Goal: Task Accomplishment & Management: Manage account settings

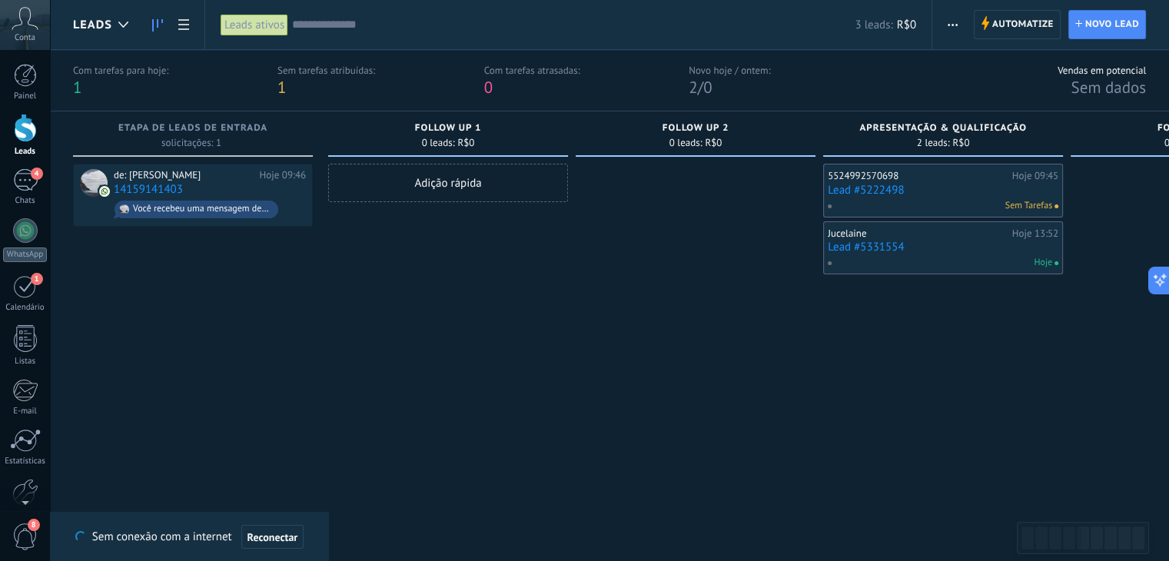
drag, startPoint x: 699, startPoint y: 308, endPoint x: 826, endPoint y: 313, distance: 127.7
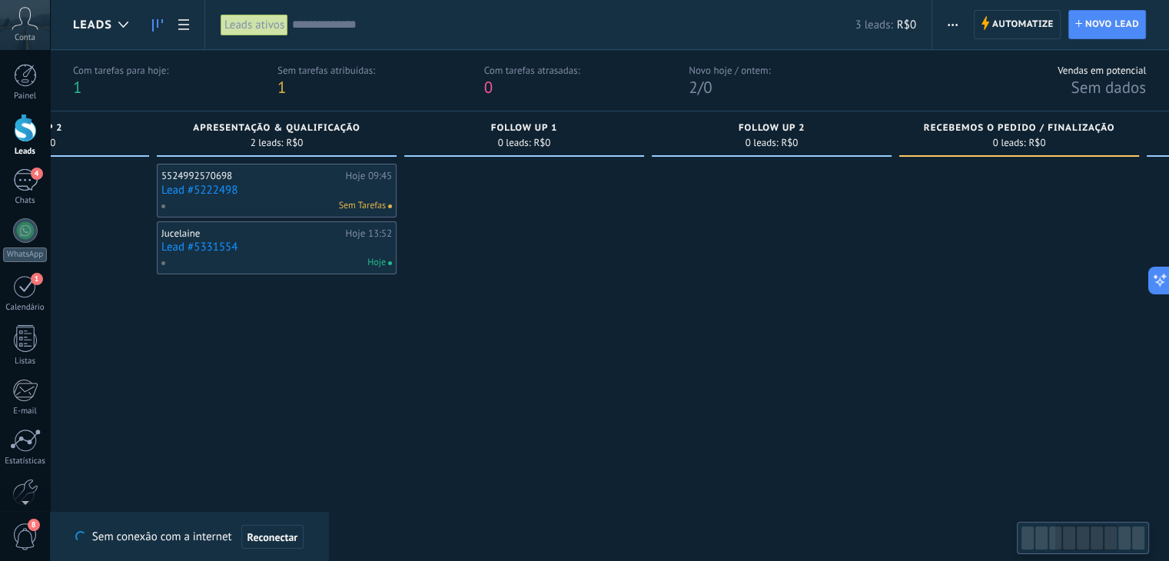
drag, startPoint x: 923, startPoint y: 398, endPoint x: 390, endPoint y: 336, distance: 536.2
click at [259, 370] on div "5524992570698 Hoje 09:45 Lead #5222498 Sem Tarefas Jucelaine Hoje 13:52 Lead #5…" at bounding box center [277, 344] width 240 height 360
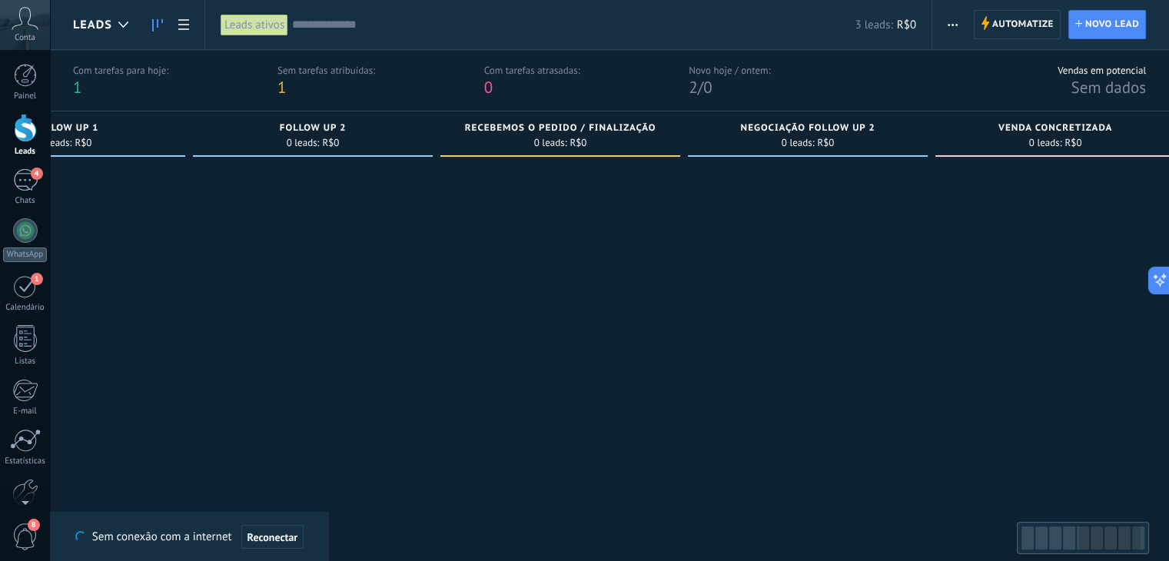
drag, startPoint x: 885, startPoint y: 354, endPoint x: 735, endPoint y: 336, distance: 150.9
click at [463, 349] on div at bounding box center [560, 344] width 240 height 360
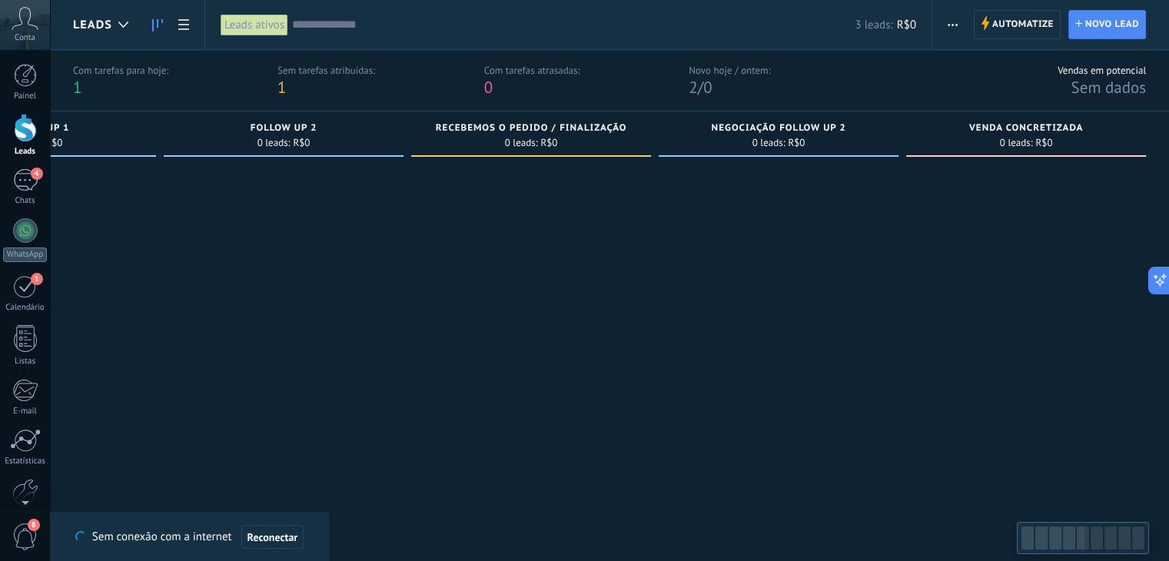
drag, startPoint x: 985, startPoint y: 334, endPoint x: 632, endPoint y: 349, distance: 353.1
click at [632, 349] on div "Etapa de leads de entrada solicitações: 1 0 0 0 1 de: [PERSON_NAME] Hoje 09:46 …" at bounding box center [44, 317] width 2250 height 413
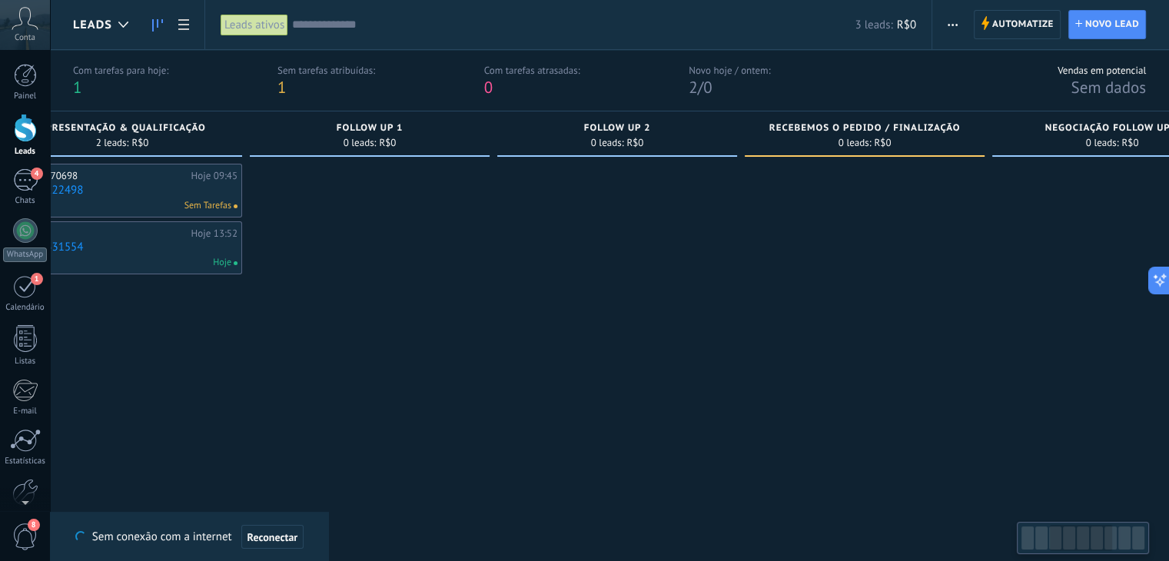
drag, startPoint x: 507, startPoint y: 290, endPoint x: 1380, endPoint y: 311, distance: 873.3
click at [1168, 311] on html ".abccls-1,.abccls-2{fill-rule:evenodd}.abccls-2{fill:#fff} .abfcls-1{fill:none}…" at bounding box center [584, 280] width 1169 height 561
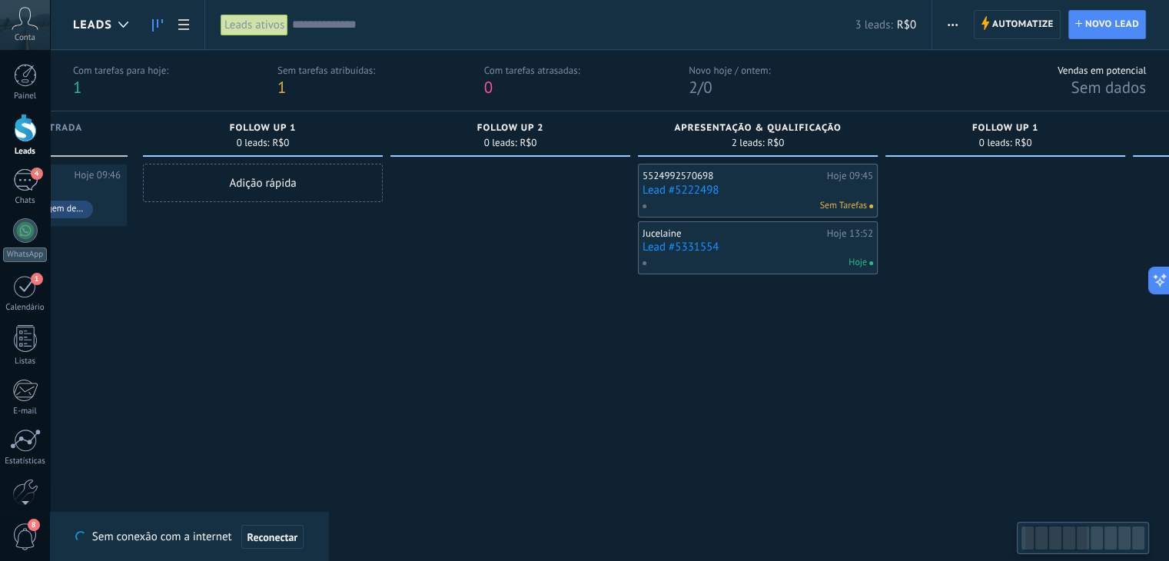
scroll to position [0, 94]
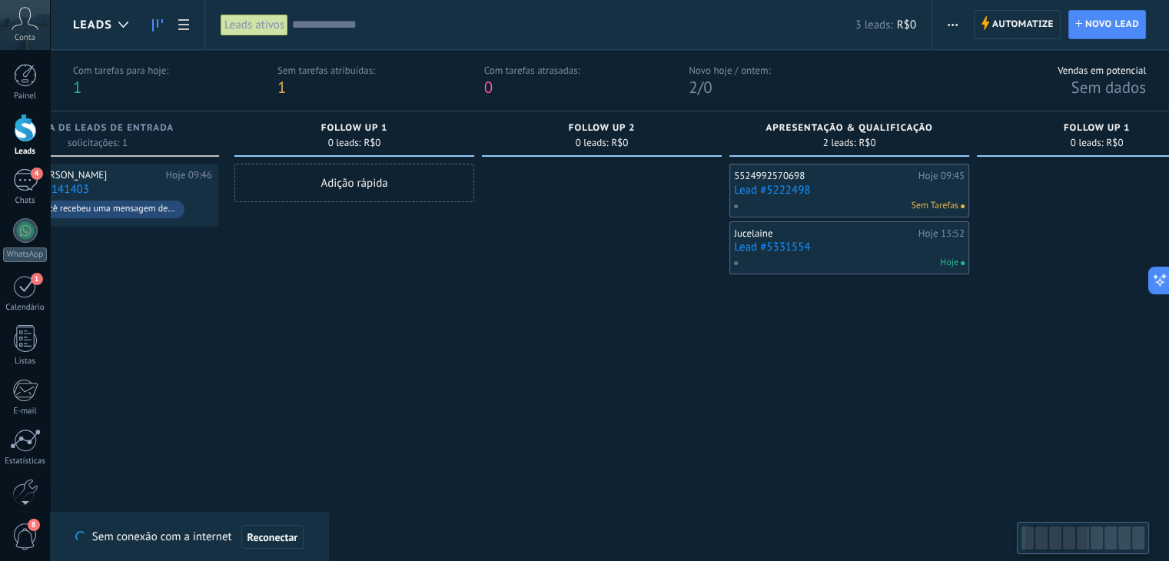
drag, startPoint x: 689, startPoint y: 382, endPoint x: 1175, endPoint y: 385, distance: 485.7
click at [1168, 383] on html ".abccls-1,.abccls-2{fill-rule:evenodd}.abccls-2{fill:#fff} .abfcls-1{fill:none}…" at bounding box center [584, 280] width 1169 height 561
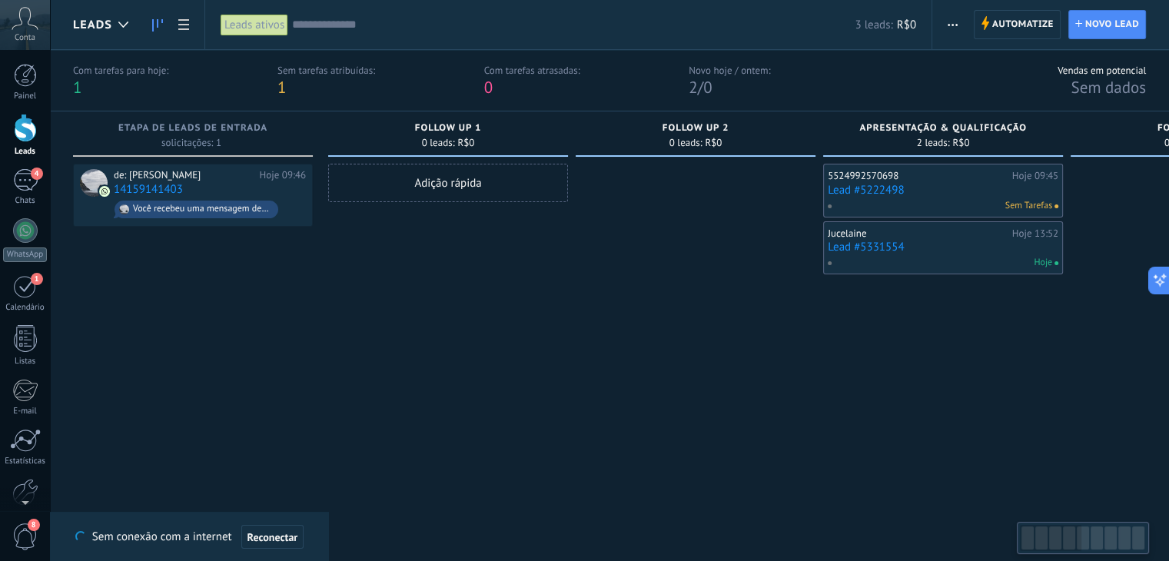
drag, startPoint x: 406, startPoint y: 379, endPoint x: 547, endPoint y: 362, distance: 142.4
click at [569, 383] on div "FOLLOW UP 1 0 leads: R$0 Adição rápida" at bounding box center [451, 317] width 247 height 413
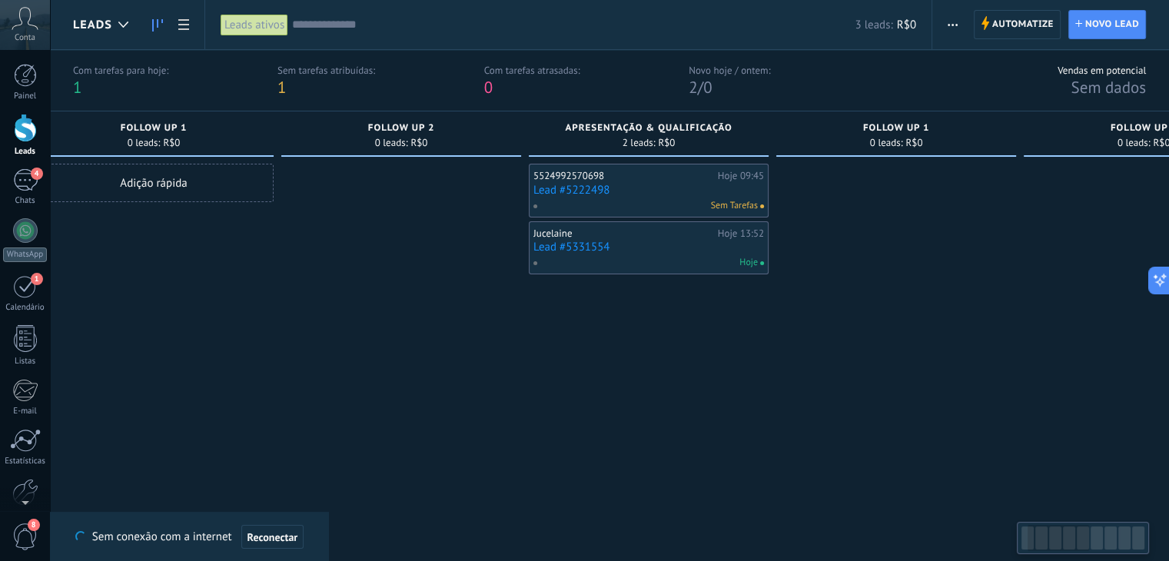
scroll to position [0, 346]
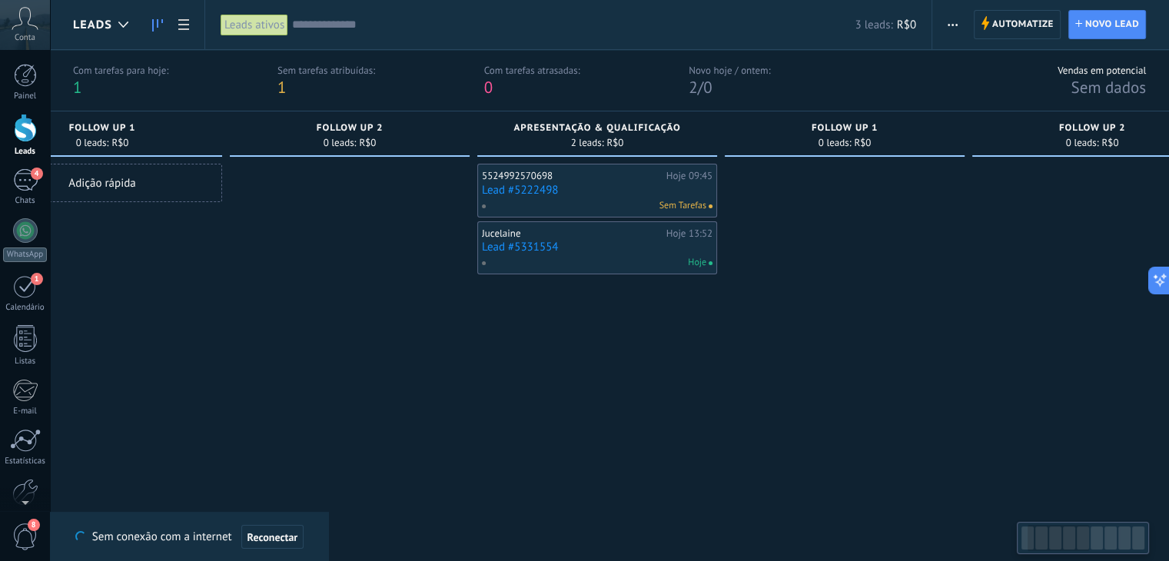
drag, startPoint x: 926, startPoint y: 344, endPoint x: 575, endPoint y: 261, distance: 360.7
click at [586, 301] on div "5524992570698 Hoje 09:45 Lead #5222498 Sem Tarefas Jucelaine Hoje 13:52 Lead #5…" at bounding box center [597, 344] width 240 height 360
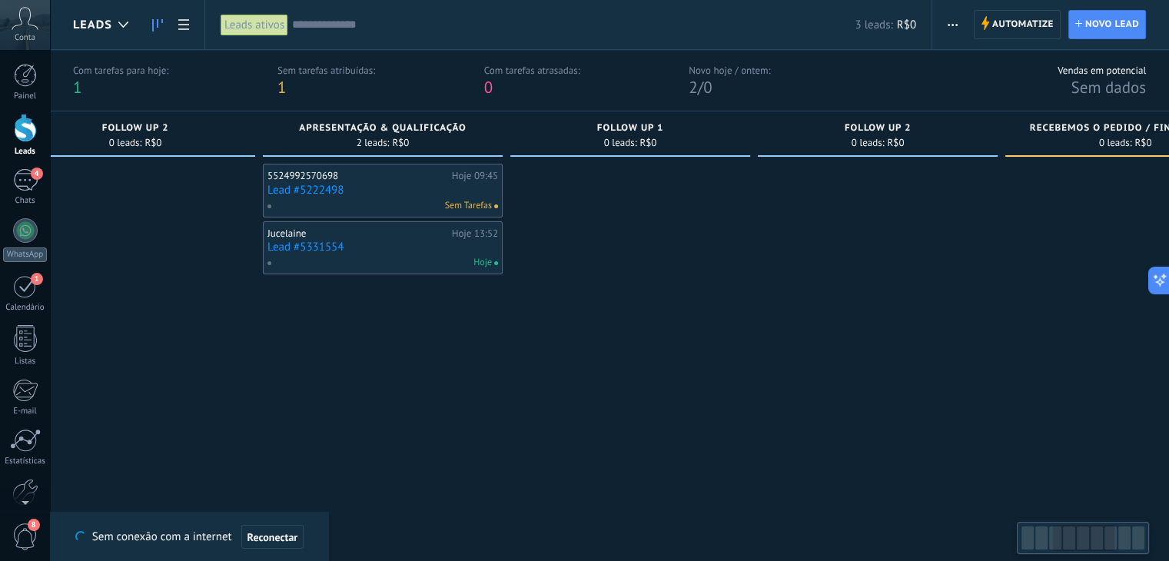
scroll to position [0, 609]
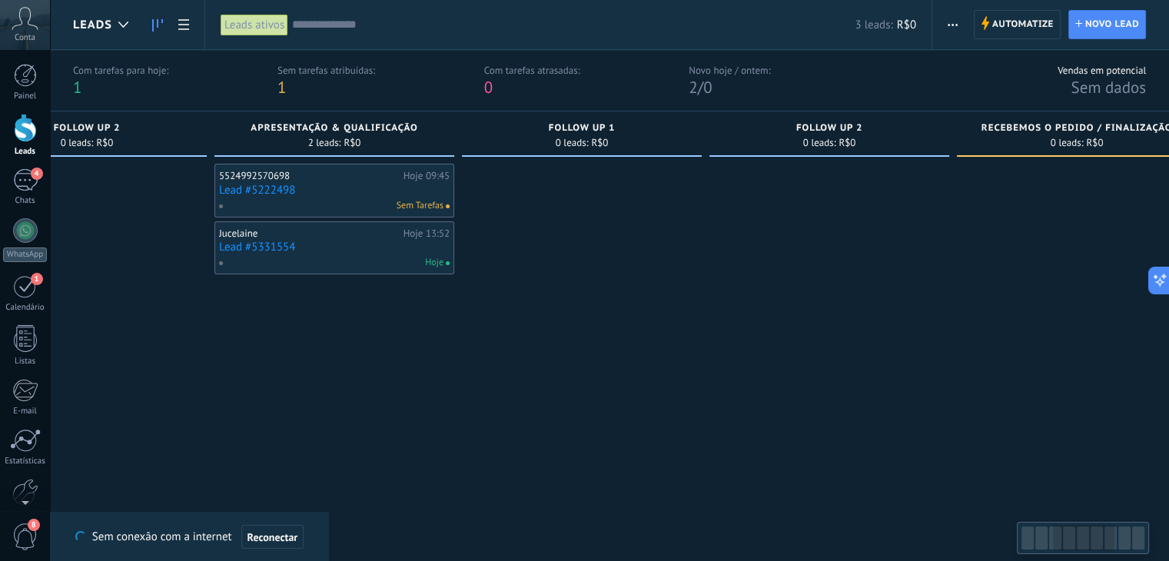
drag, startPoint x: 871, startPoint y: 337, endPoint x: 692, endPoint y: 337, distance: 178.3
click at [692, 337] on div at bounding box center [582, 344] width 240 height 360
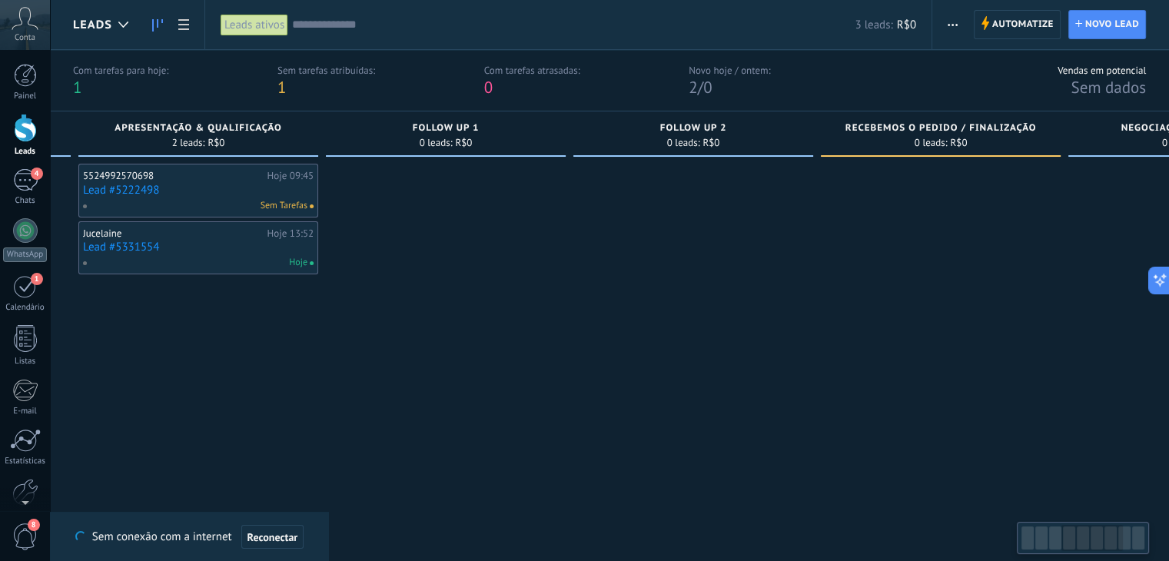
scroll to position [0, 745]
drag, startPoint x: 1074, startPoint y: 253, endPoint x: 939, endPoint y: 250, distance: 134.5
click at [939, 250] on div at bounding box center [940, 344] width 240 height 360
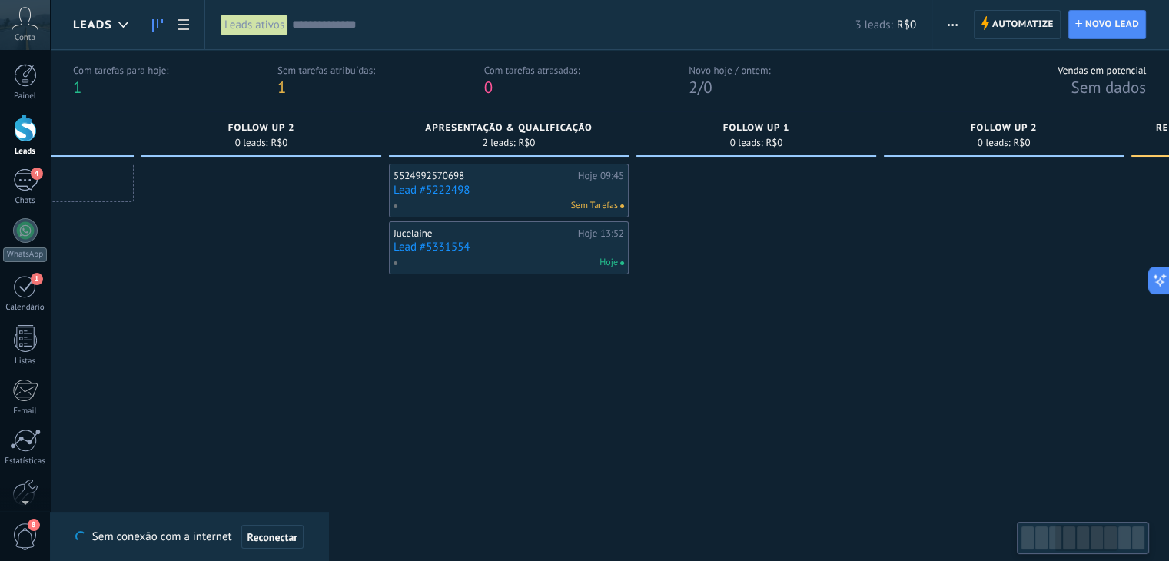
drag, startPoint x: 629, startPoint y: 326, endPoint x: 751, endPoint y: 367, distance: 129.0
click at [990, 344] on div at bounding box center [1004, 344] width 240 height 360
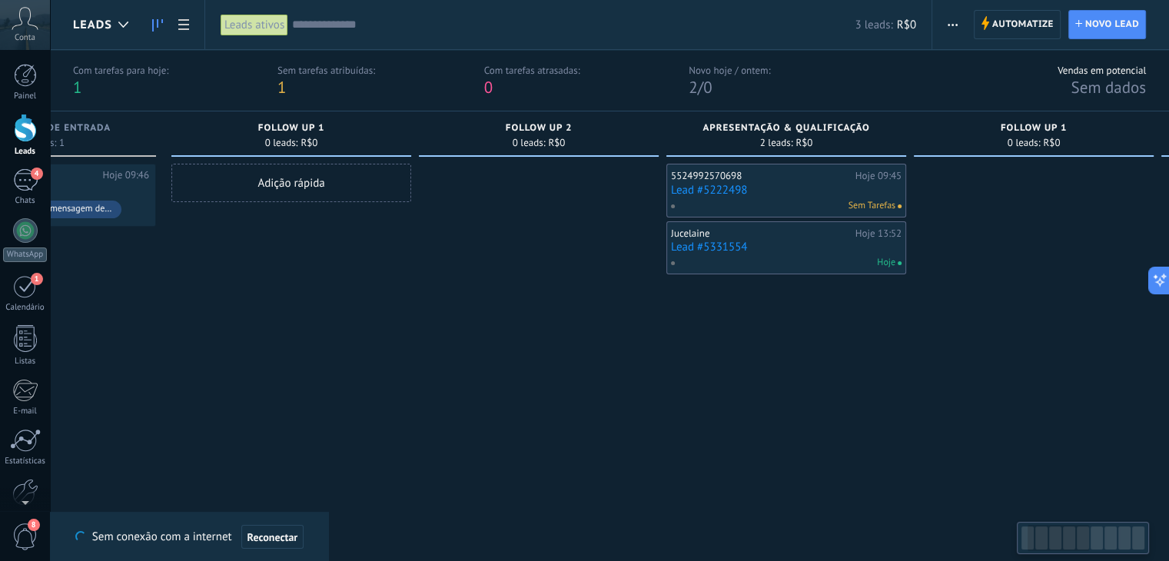
drag, startPoint x: 660, startPoint y: 357, endPoint x: 825, endPoint y: 354, distance: 164.5
click at [799, 357] on div "5524992570698 Hoje 09:45 Lead #5222498 Sem Tarefas Jucelaine Hoje 13:52 Lead #5…" at bounding box center [786, 344] width 240 height 360
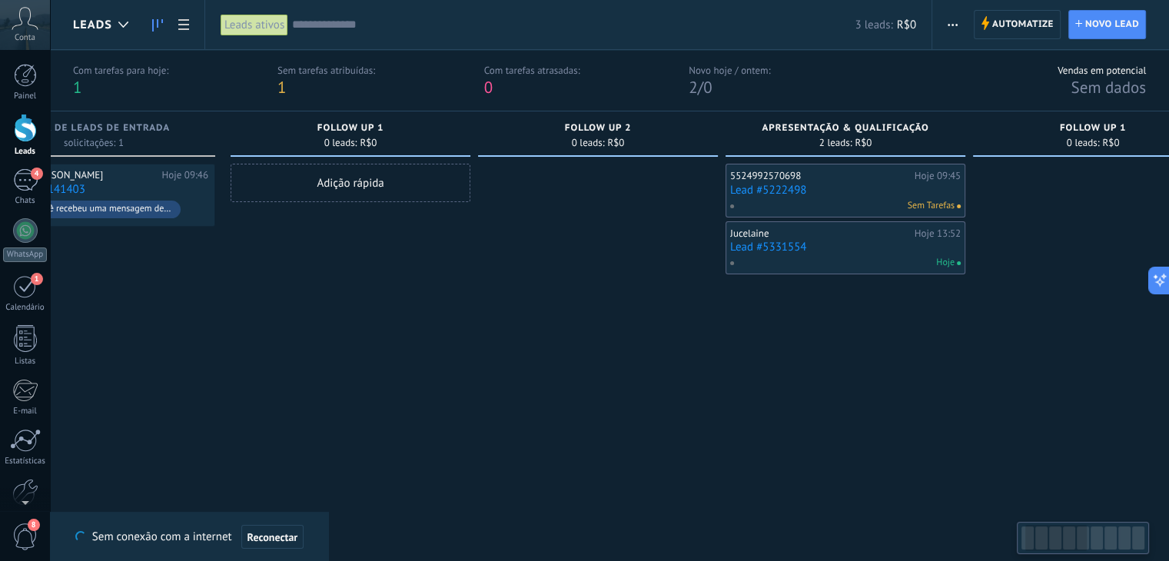
scroll to position [0, 0]
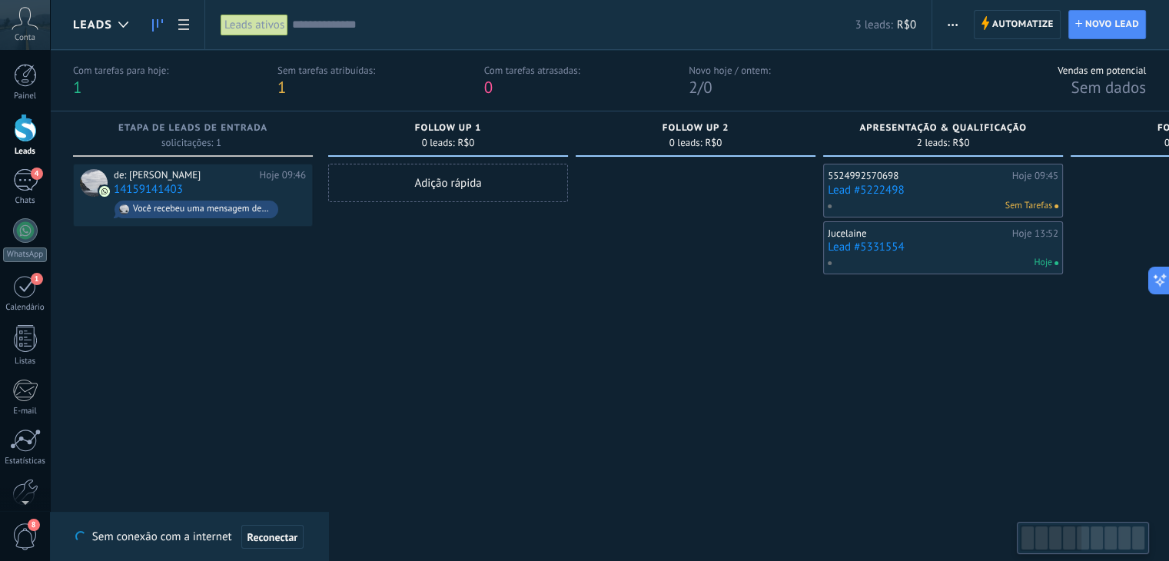
drag, startPoint x: 582, startPoint y: 397, endPoint x: 904, endPoint y: 407, distance: 322.1
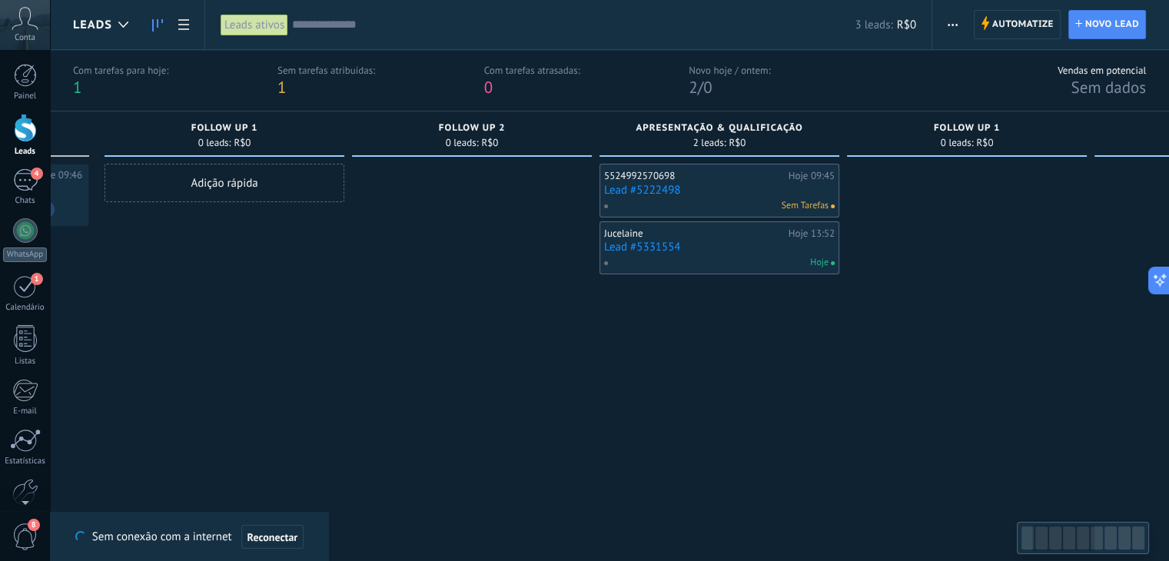
drag, startPoint x: 998, startPoint y: 509, endPoint x: 773, endPoint y: 501, distance: 224.5
click at [773, 501] on div "5524992570698 Hoje 09:45 Lead #5222498 Sem Tarefas Jucelaine Hoje 13:52 Lead #5…" at bounding box center [719, 344] width 240 height 360
click at [1014, 25] on span "Automatize" at bounding box center [1022, 25] width 61 height 28
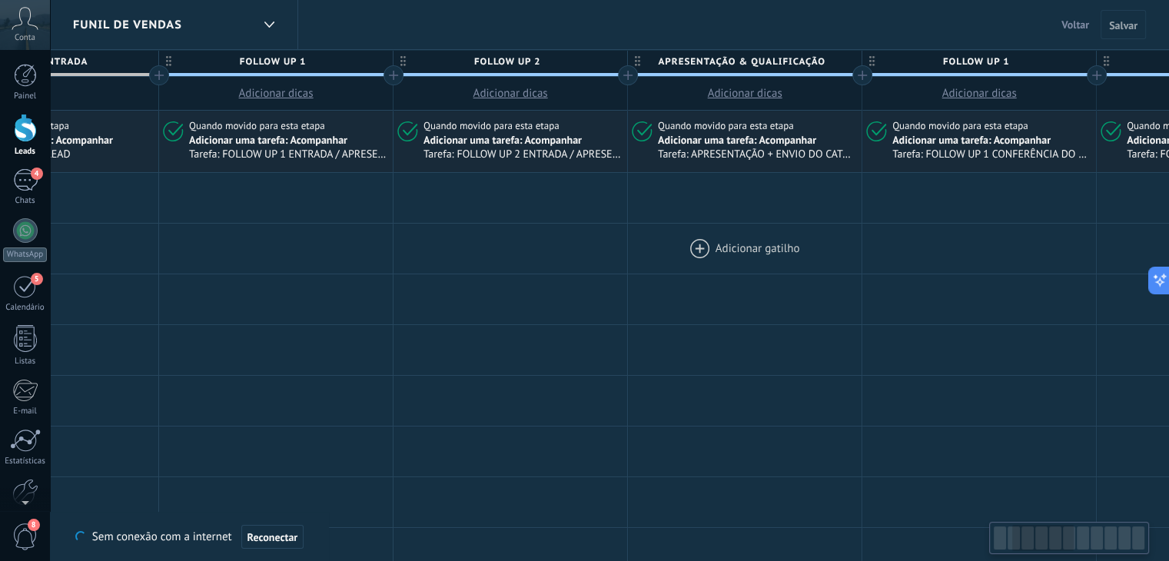
drag, startPoint x: 685, startPoint y: 257, endPoint x: 639, endPoint y: 261, distance: 45.6
click at [639, 261] on div at bounding box center [745, 249] width 234 height 50
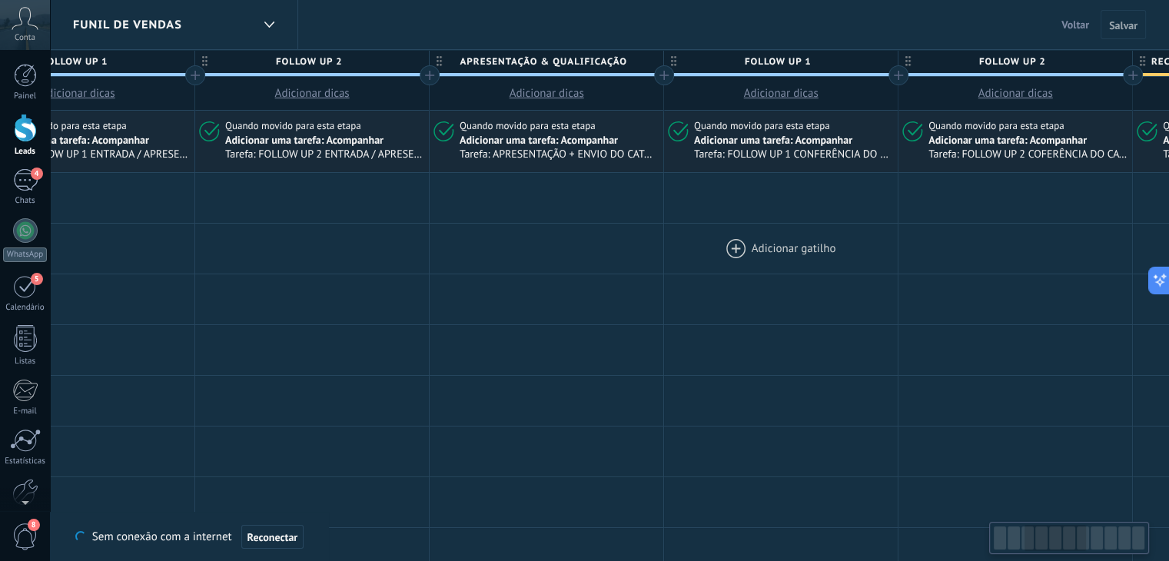
scroll to position [0, 593]
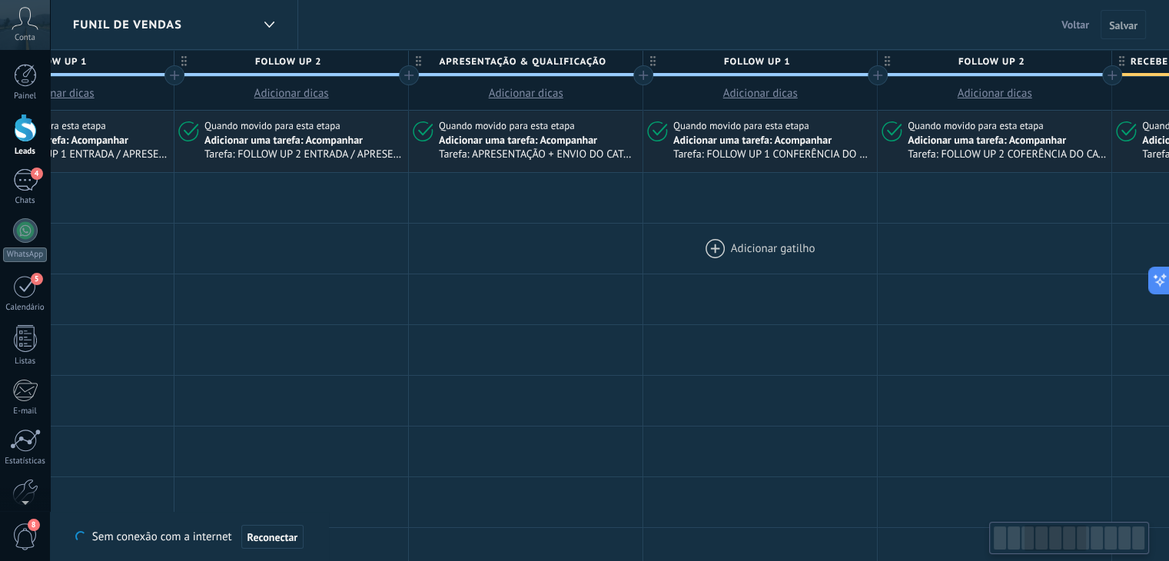
drag, startPoint x: 1062, startPoint y: 277, endPoint x: 844, endPoint y: 267, distance: 218.5
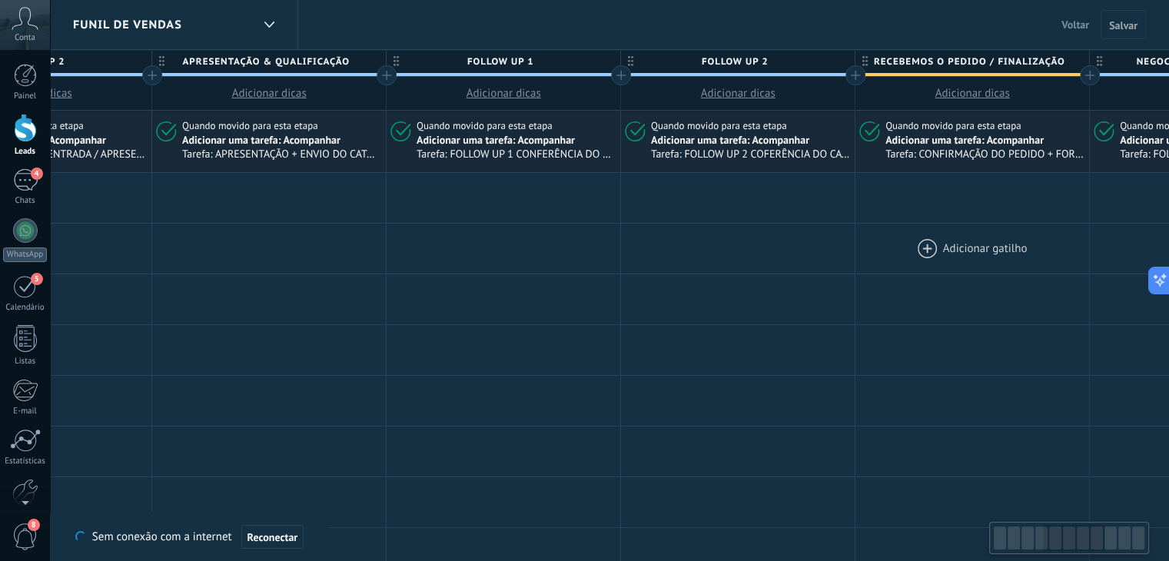
scroll to position [0, 927]
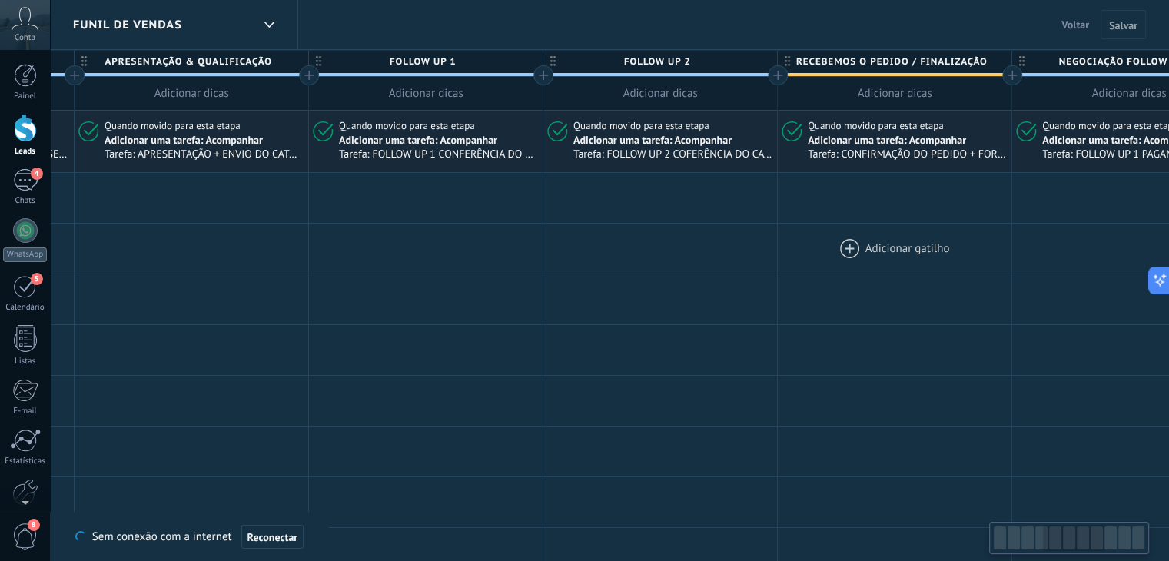
drag, startPoint x: 996, startPoint y: 294, endPoint x: 795, endPoint y: 238, distance: 208.1
click at [664, 287] on div at bounding box center [660, 299] width 234 height 50
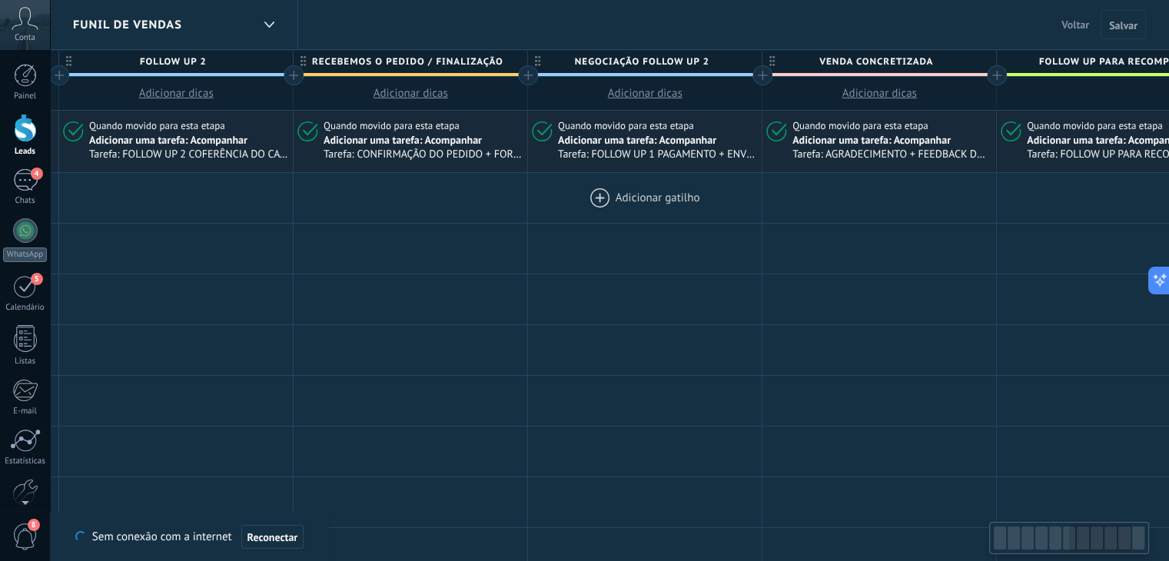
drag, startPoint x: 1065, startPoint y: 295, endPoint x: 738, endPoint y: 204, distance: 339.7
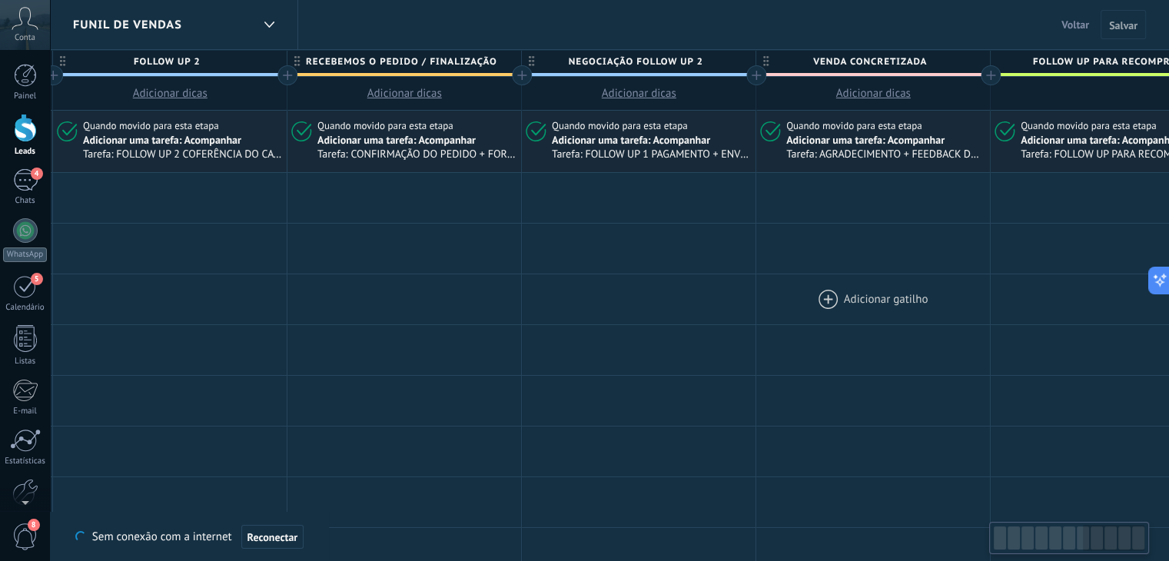
scroll to position [0, 1706]
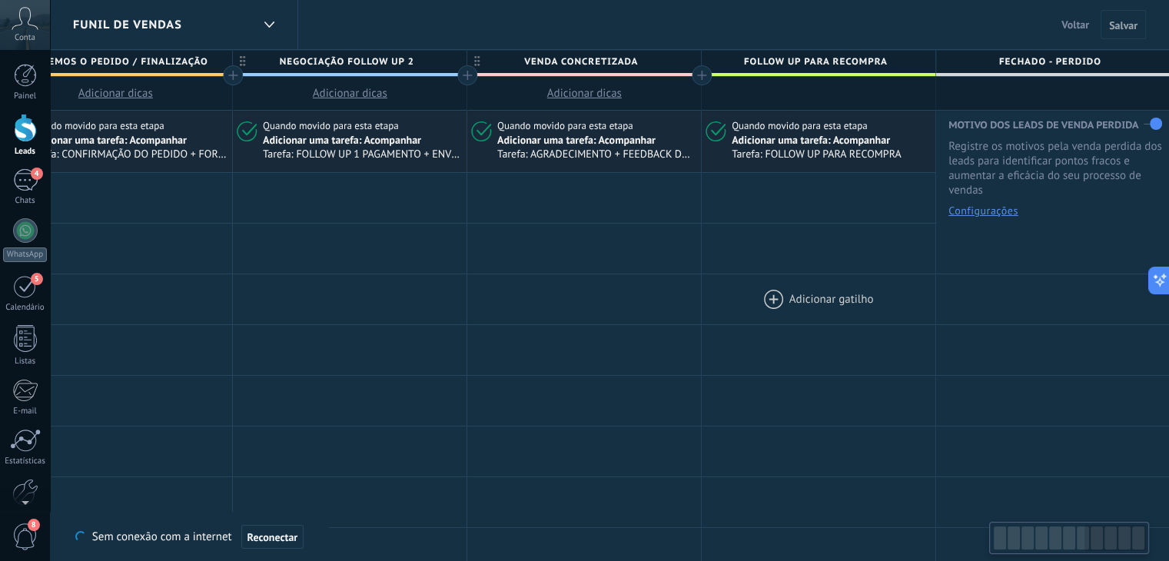
drag, startPoint x: 728, startPoint y: 326, endPoint x: 787, endPoint y: 304, distance: 63.2
drag, startPoint x: 1137, startPoint y: 299, endPoint x: 553, endPoint y: 287, distance: 584.2
click at [1168, 305] on html ".abccls-1,.abccls-2{fill-rule:evenodd}.abccls-2{fill:#fff} .abfcls-1{fill:none}…" at bounding box center [584, 280] width 1169 height 561
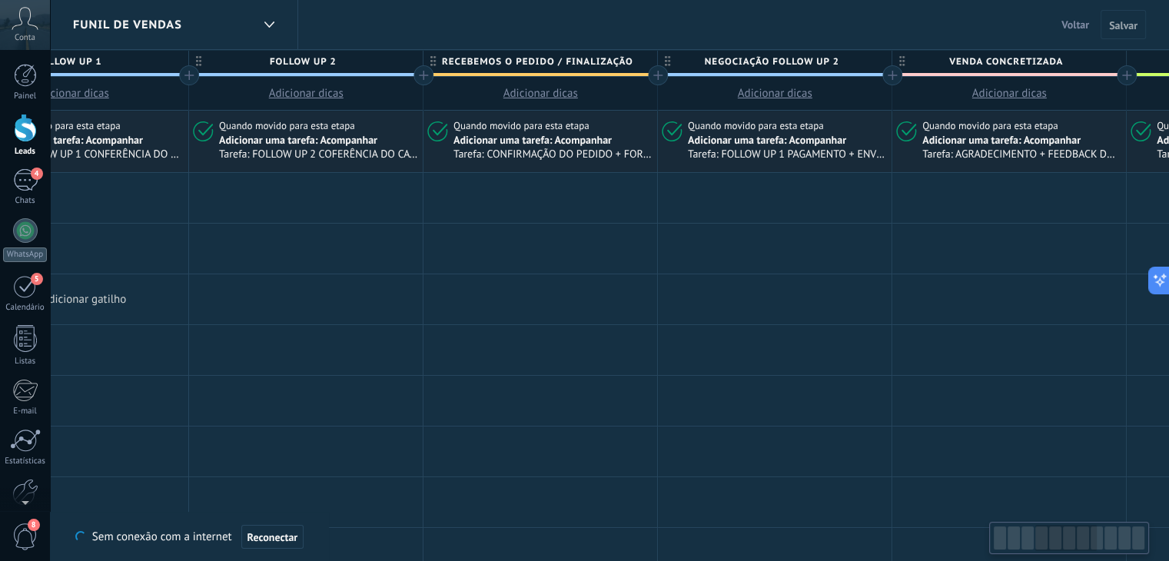
drag, startPoint x: 534, startPoint y: 287, endPoint x: 488, endPoint y: 276, distance: 47.3
click at [657, 297] on div at bounding box center [540, 299] width 234 height 50
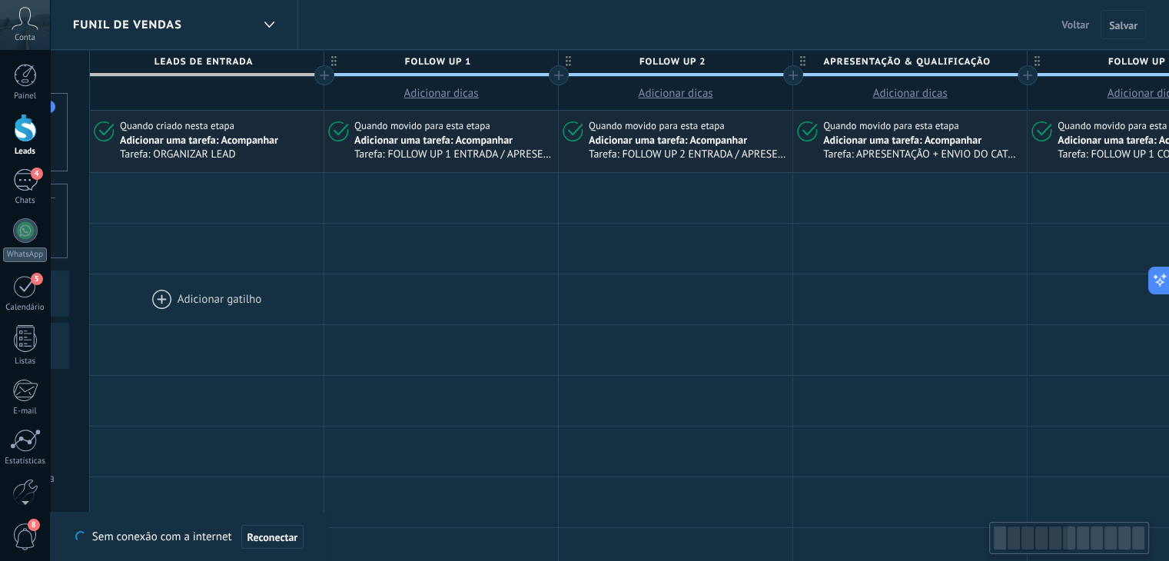
drag, startPoint x: 681, startPoint y: 290, endPoint x: 186, endPoint y: 297, distance: 495.0
click at [1008, 310] on div at bounding box center [910, 299] width 234 height 50
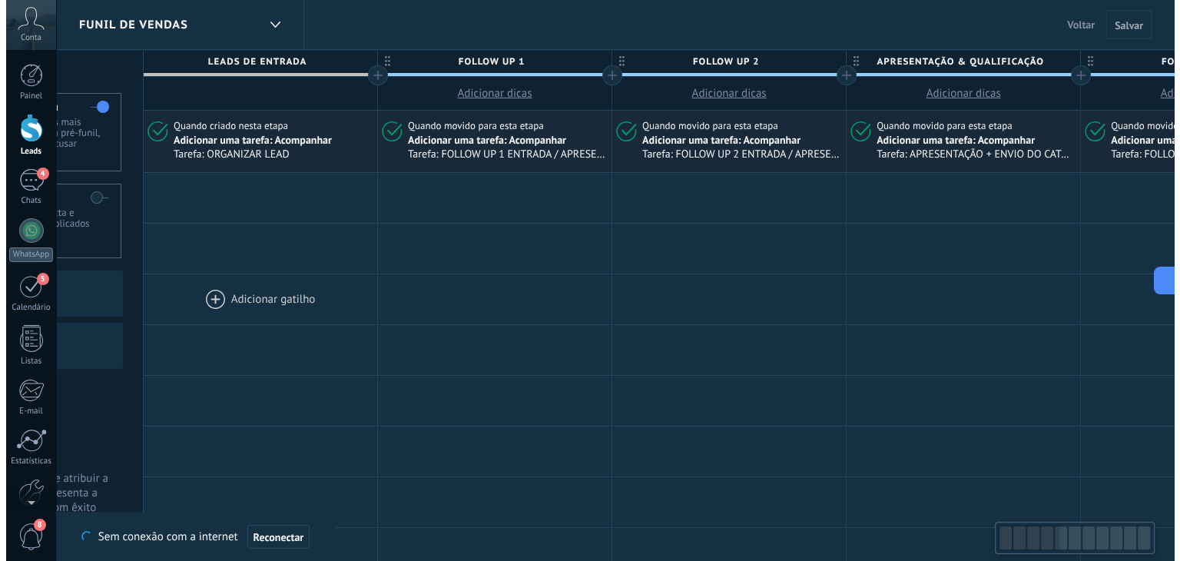
scroll to position [0, 0]
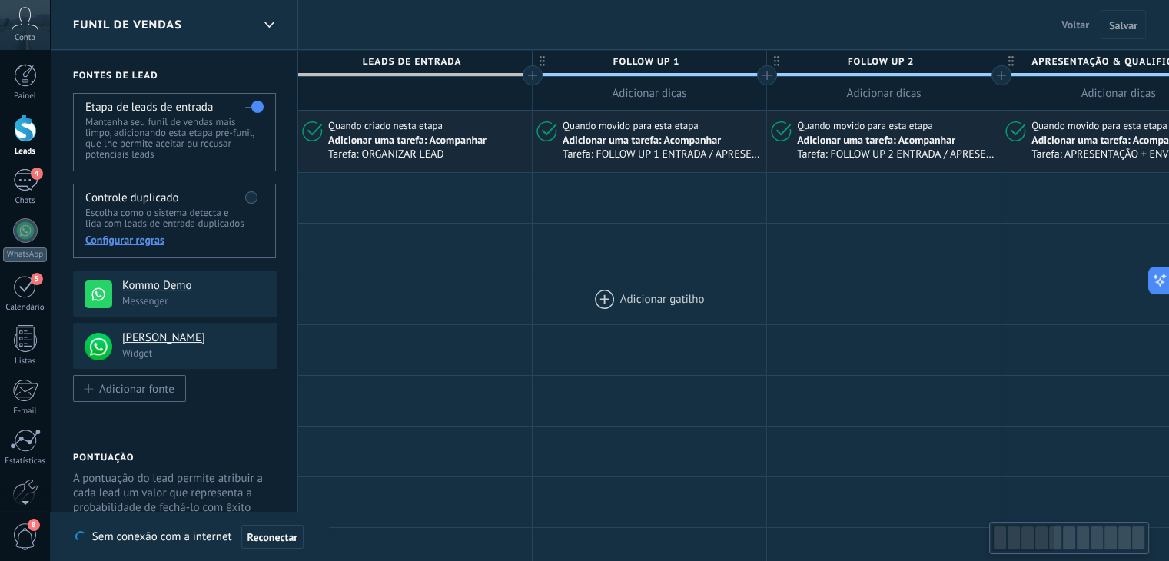
drag, startPoint x: 317, startPoint y: 290, endPoint x: 594, endPoint y: 311, distance: 278.3
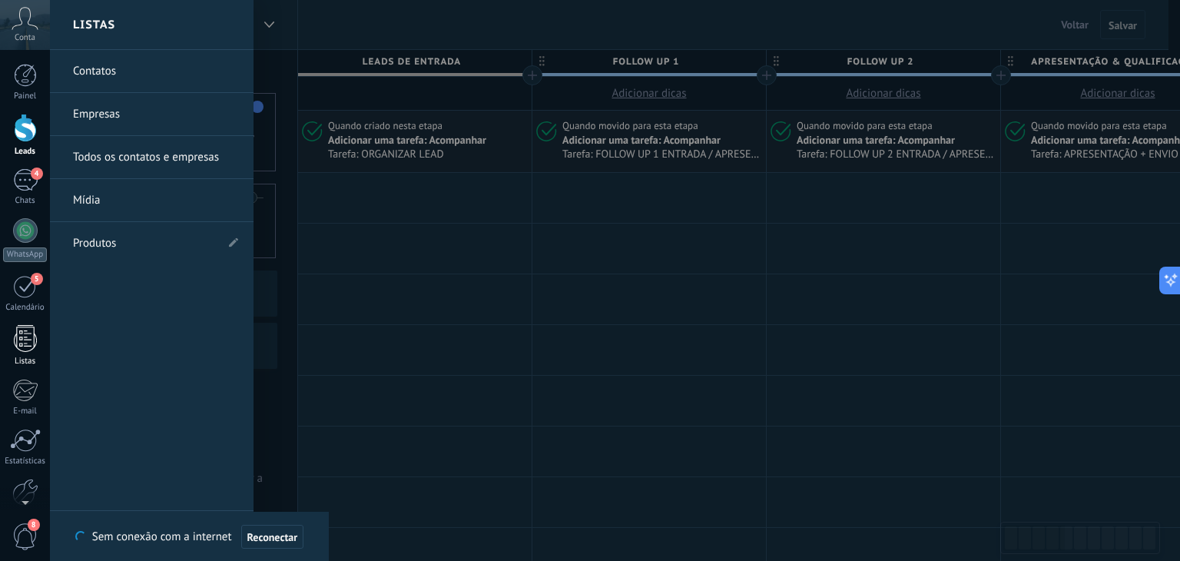
click at [24, 338] on div at bounding box center [25, 338] width 23 height 27
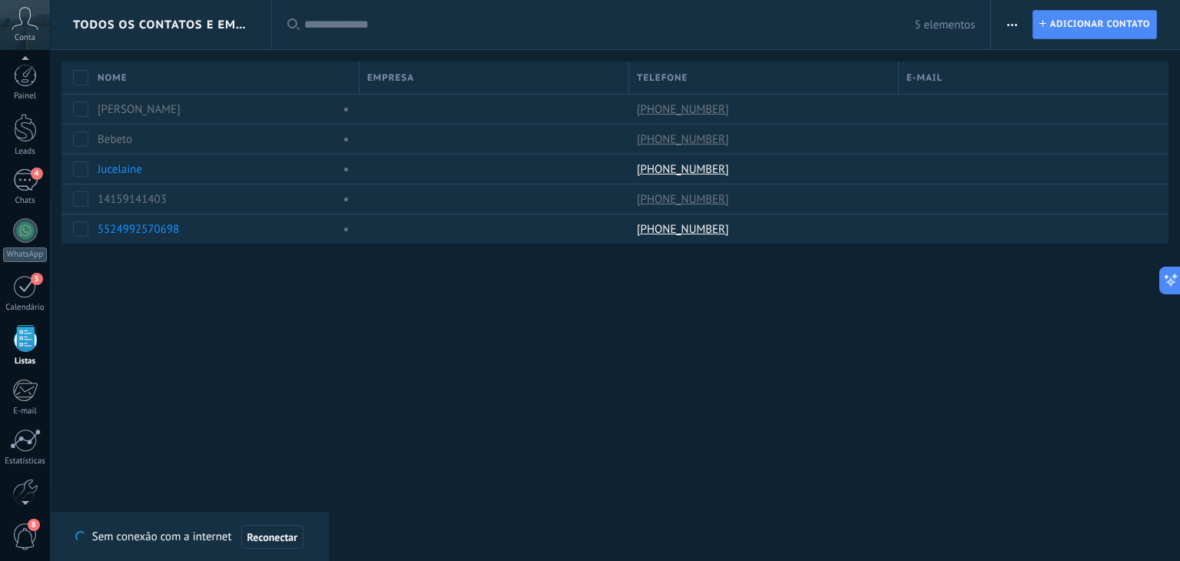
scroll to position [39, 0]
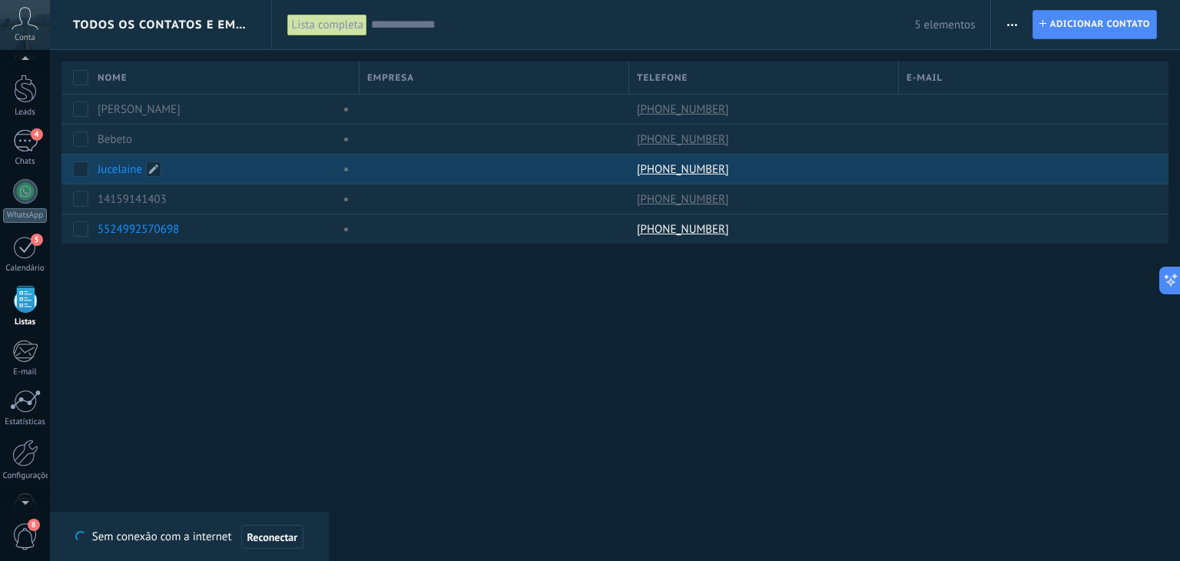
click at [115, 171] on link "Jucelaine" at bounding box center [120, 169] width 45 height 15
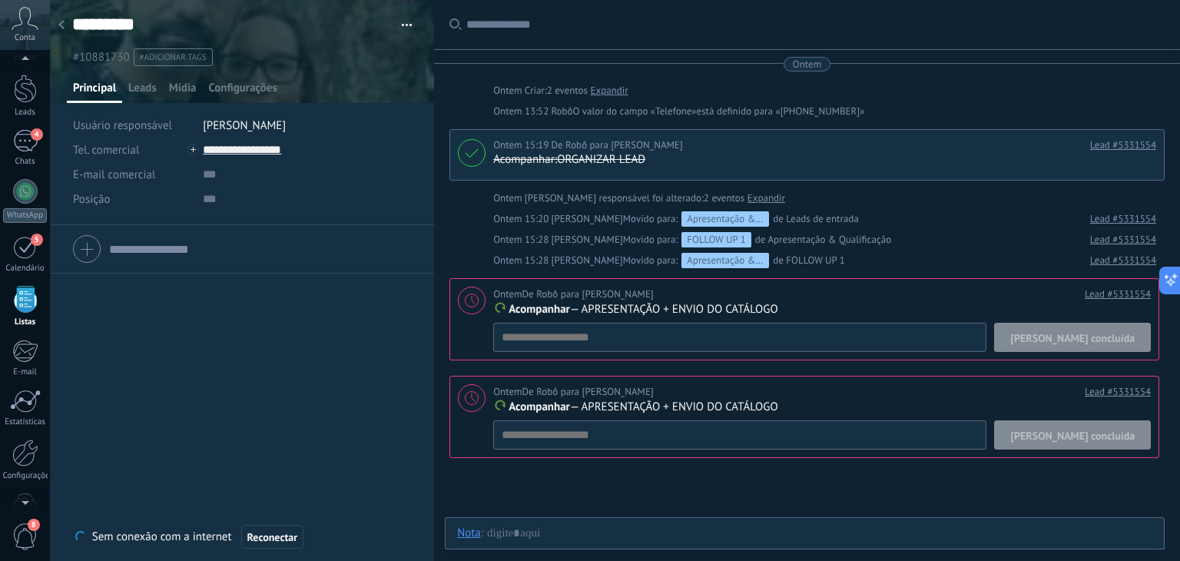
click at [1087, 337] on span "[PERSON_NAME] concluída" at bounding box center [1073, 338] width 124 height 11
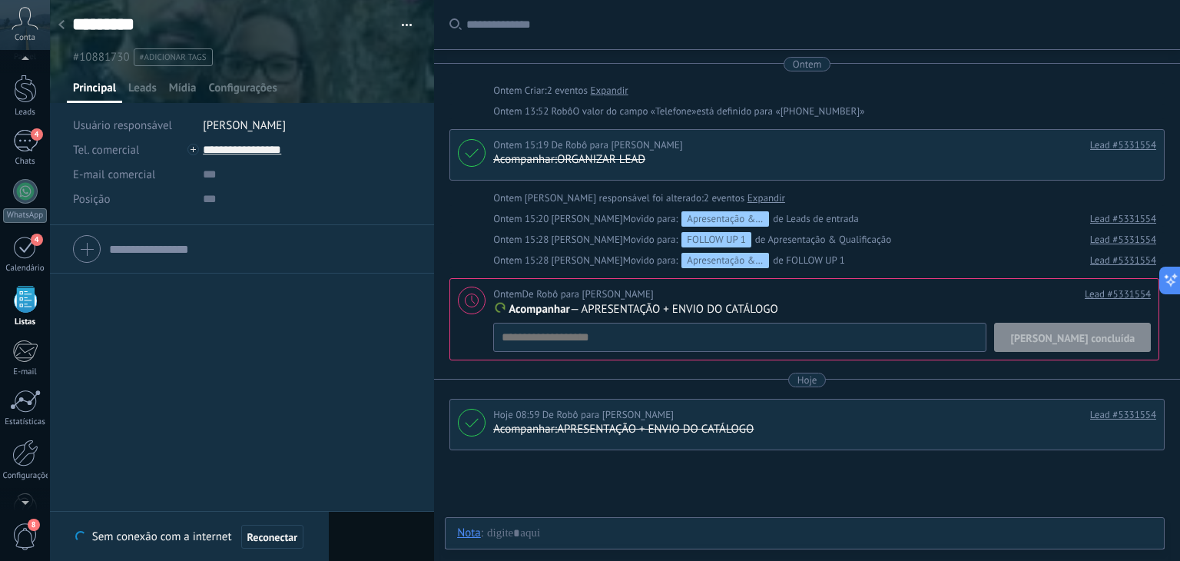
scroll to position [26, 0]
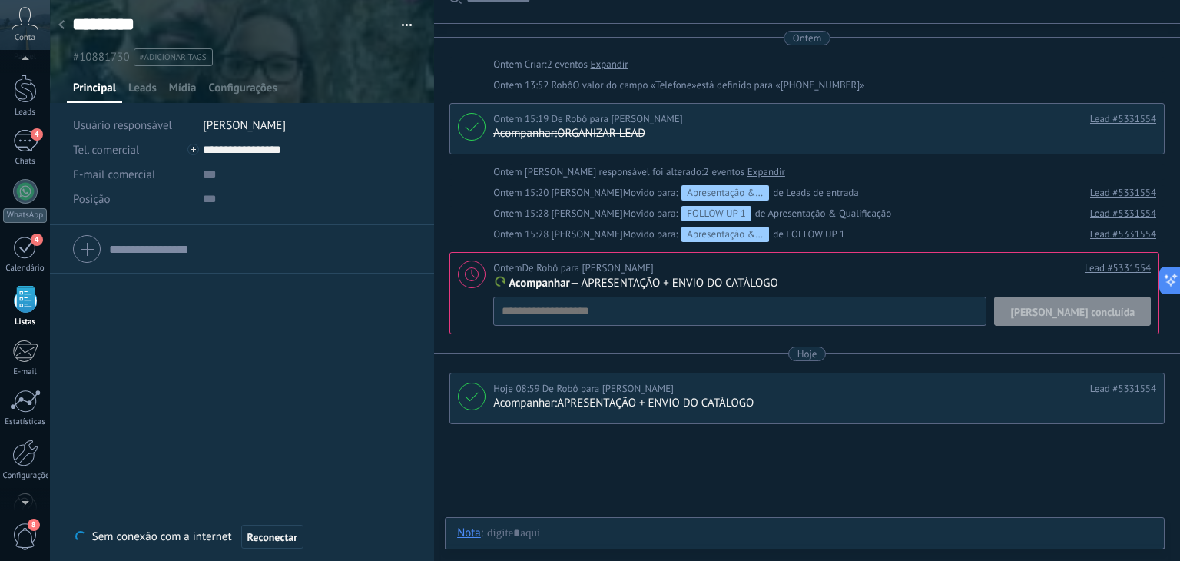
click at [1097, 317] on span "[PERSON_NAME] concluída" at bounding box center [1073, 312] width 124 height 11
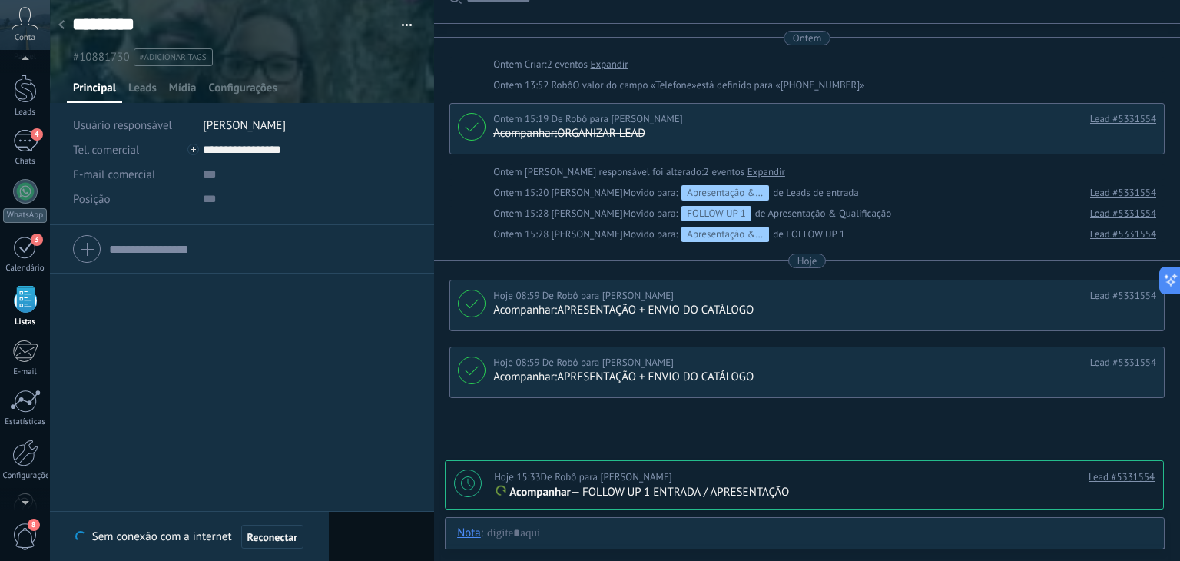
scroll to position [30, 0]
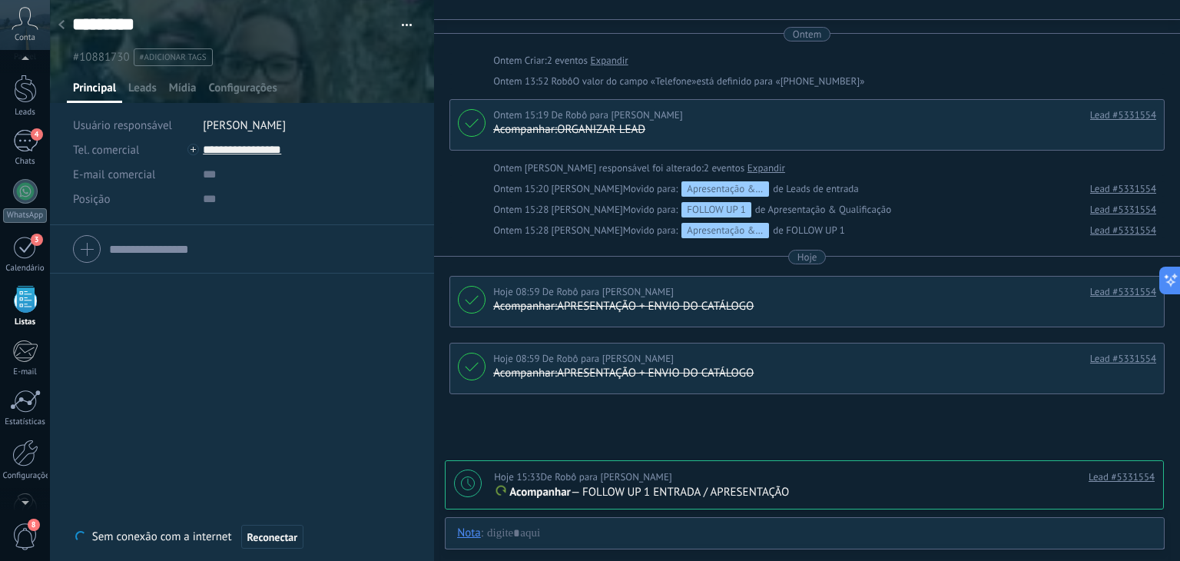
click at [476, 480] on div at bounding box center [468, 484] width 28 height 28
type textarea "**********"
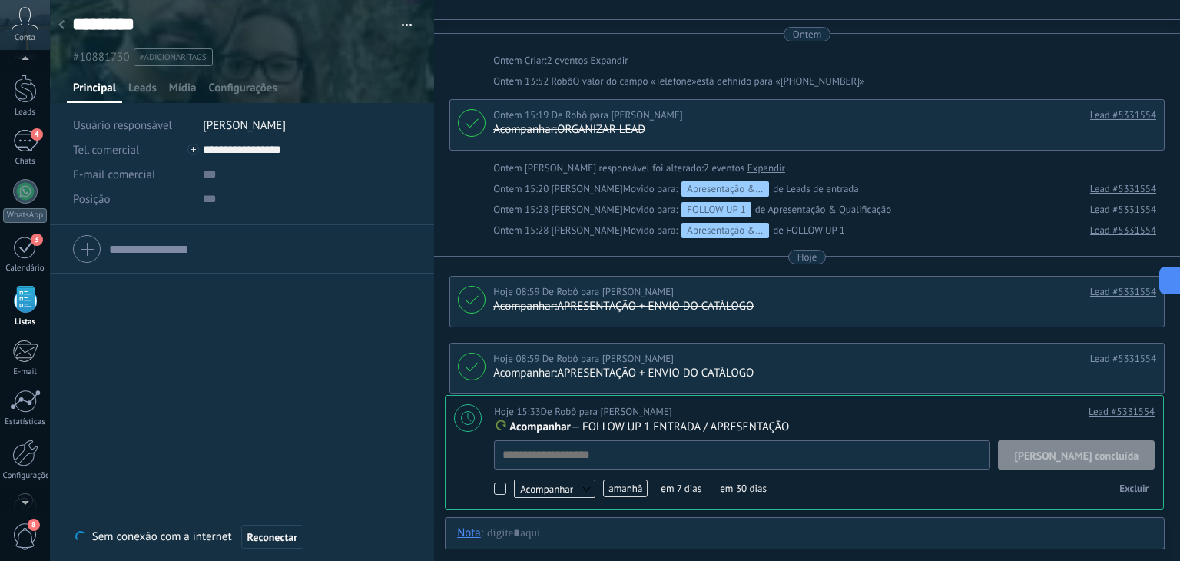
scroll to position [15, 0]
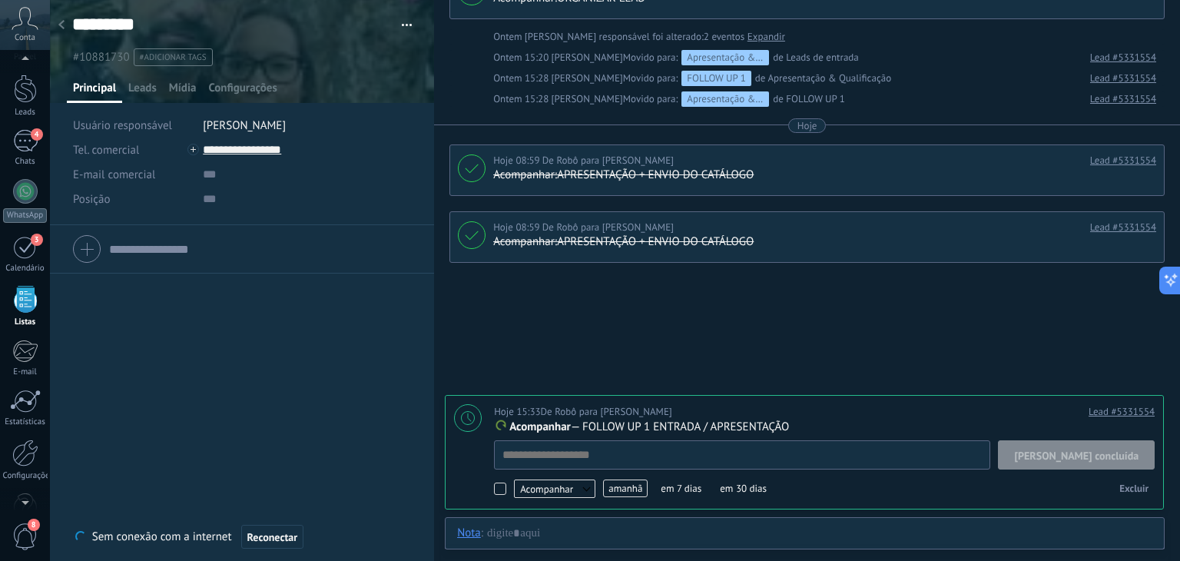
click at [534, 430] on span "Acompanhar" at bounding box center [540, 427] width 61 height 15
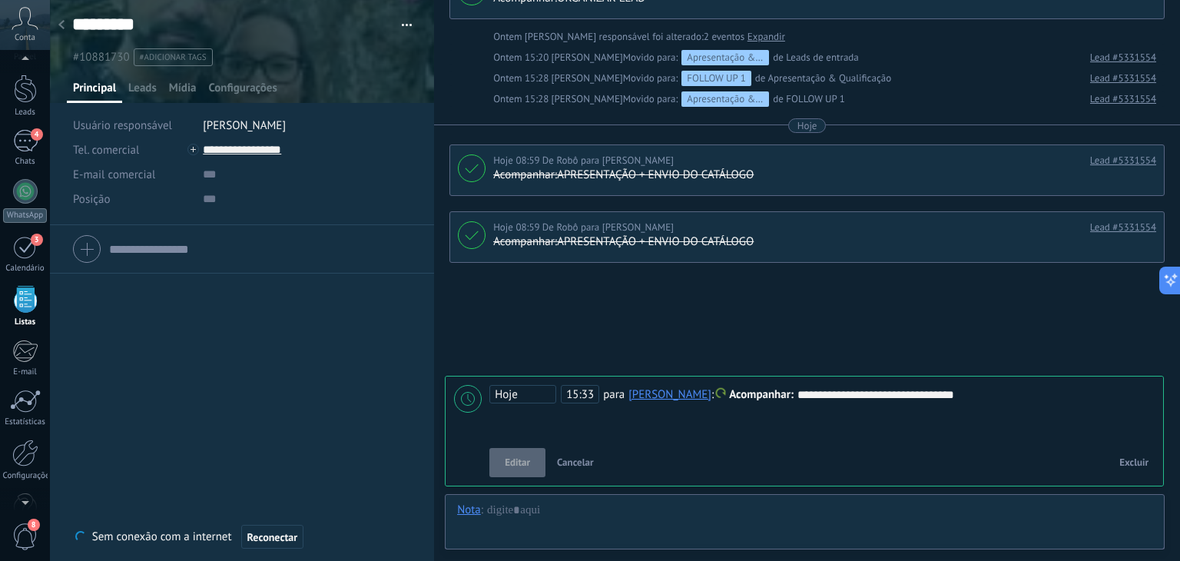
scroll to position [245, 0]
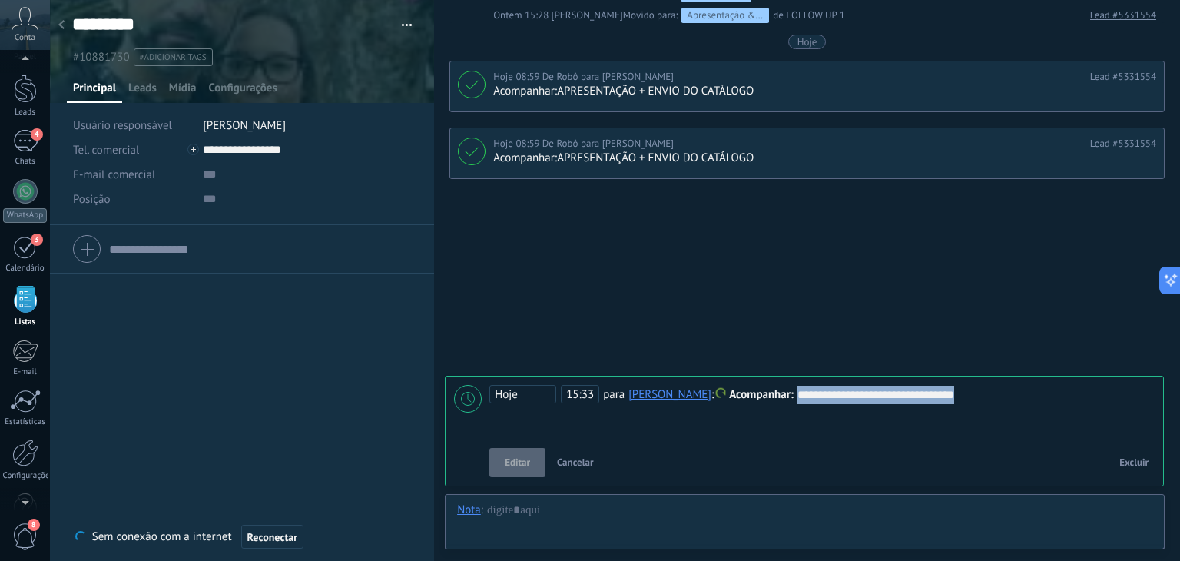
drag, startPoint x: 1008, startPoint y: 393, endPoint x: 792, endPoint y: 404, distance: 216.3
click at [792, 404] on div "**********" at bounding box center [823, 412] width 666 height 55
click at [537, 400] on span "Hoje" at bounding box center [523, 394] width 67 height 18
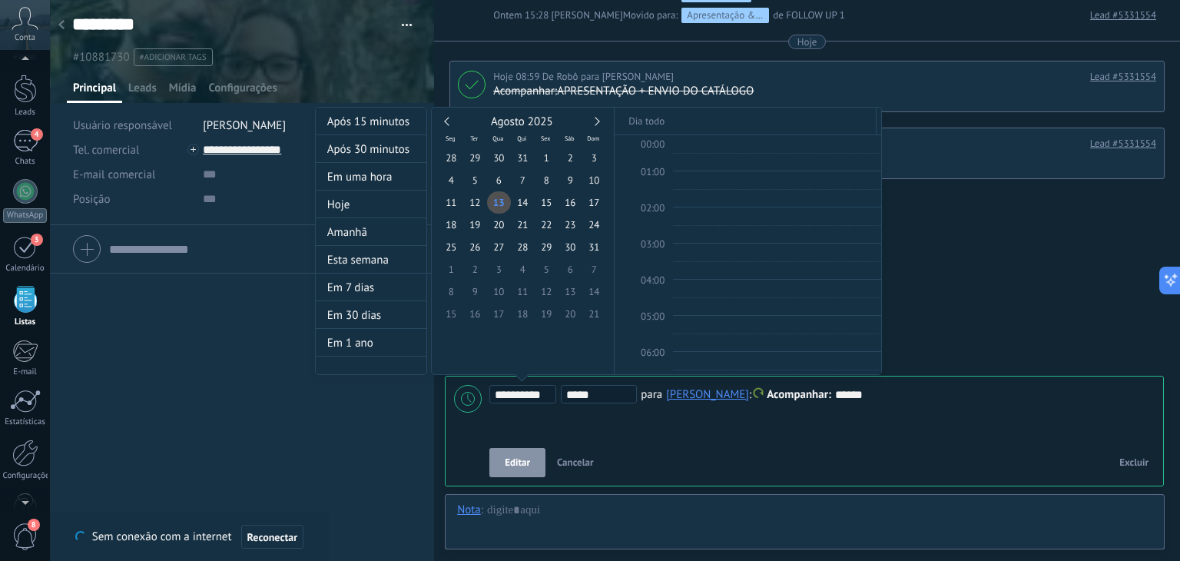
scroll to position [519, 0]
click at [1001, 265] on div at bounding box center [590, 280] width 1180 height 561
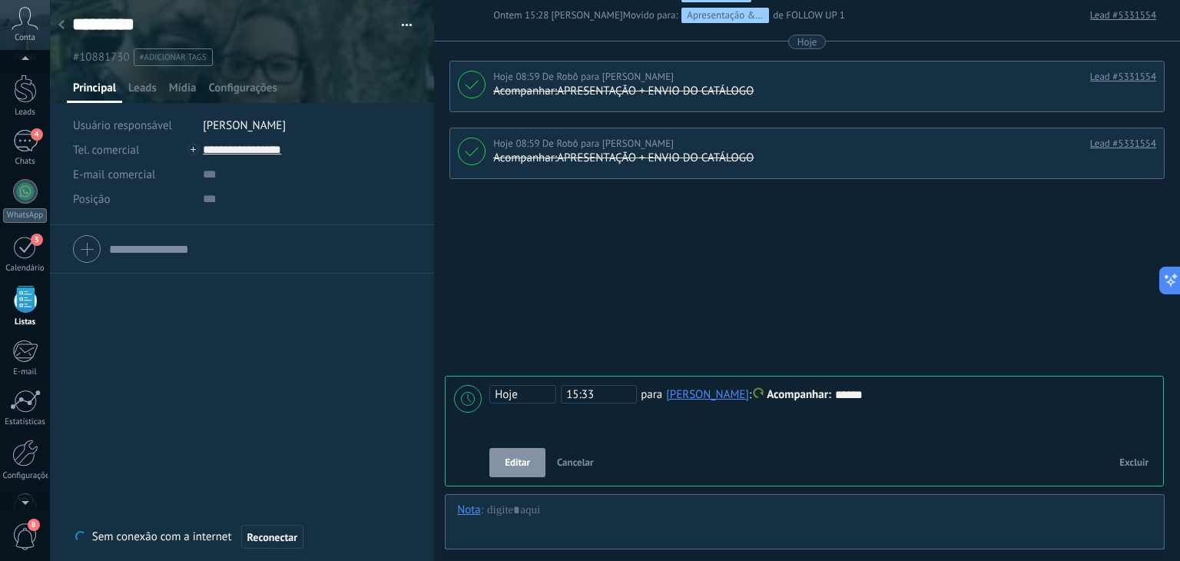
click at [578, 468] on span "Cancelar" at bounding box center [575, 462] width 37 height 13
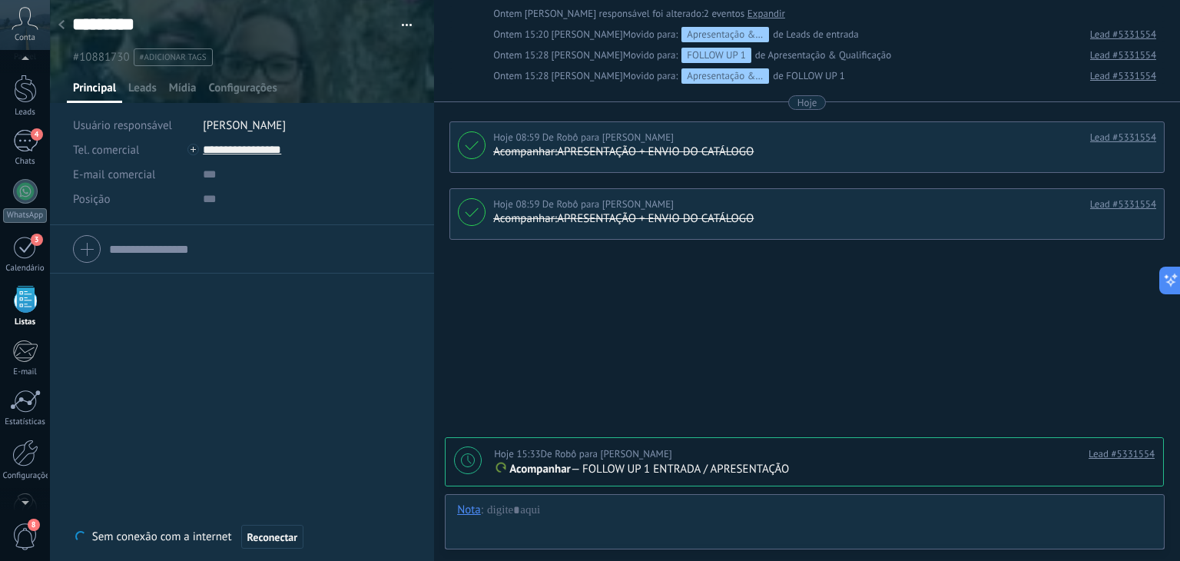
scroll to position [184, 0]
click at [268, 536] on span "Reconectar" at bounding box center [272, 537] width 51 height 11
click at [61, 22] on icon at bounding box center [61, 24] width 6 height 9
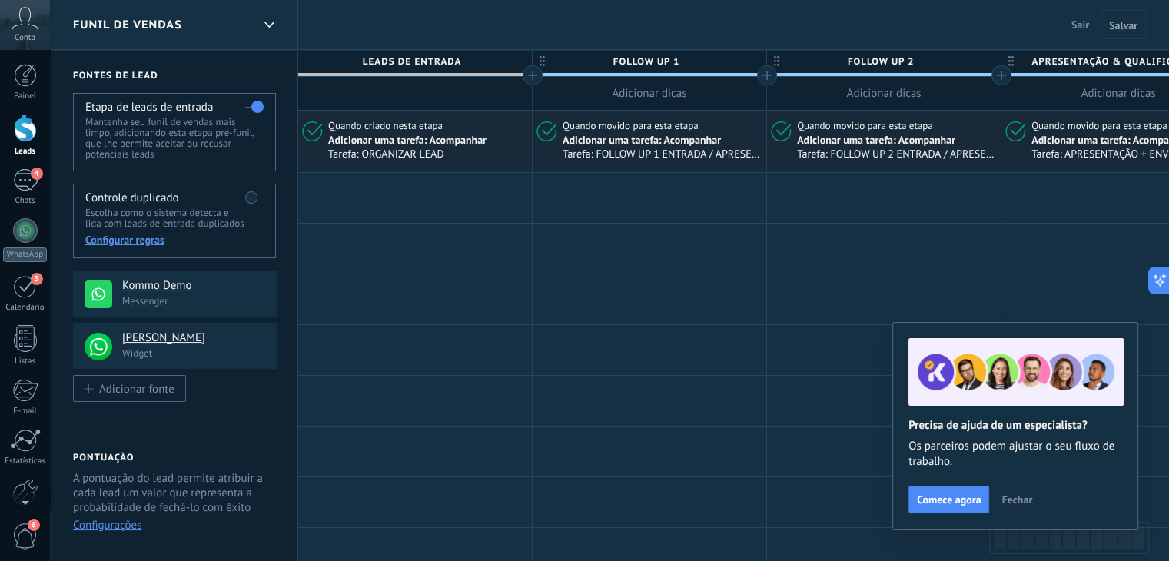
click at [1015, 500] on span "Fechar" at bounding box center [1016, 499] width 31 height 11
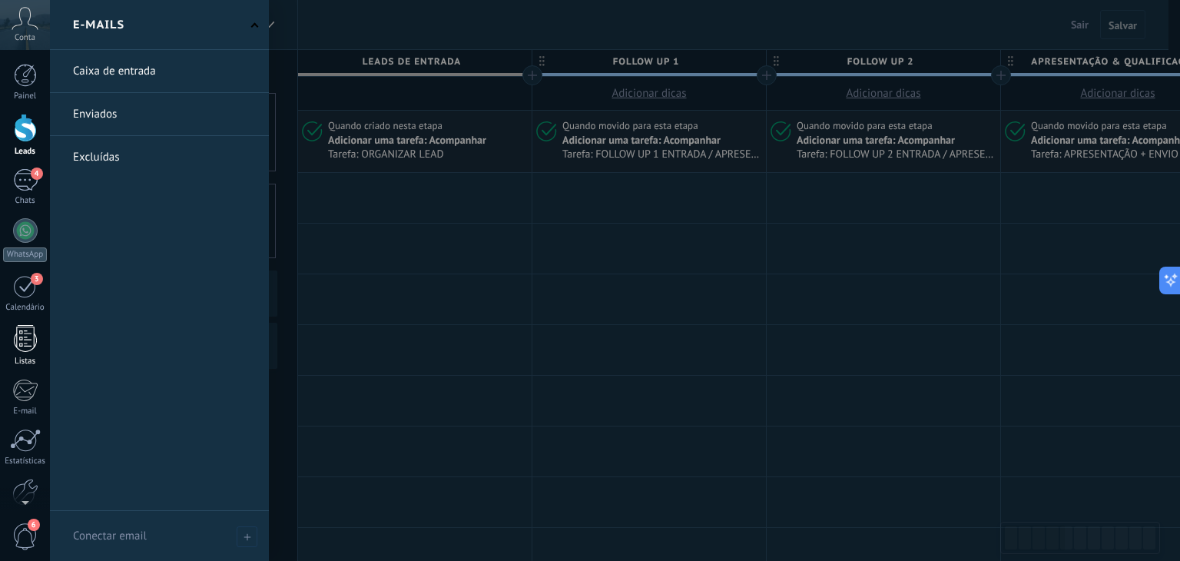
click at [28, 346] on div at bounding box center [25, 338] width 23 height 27
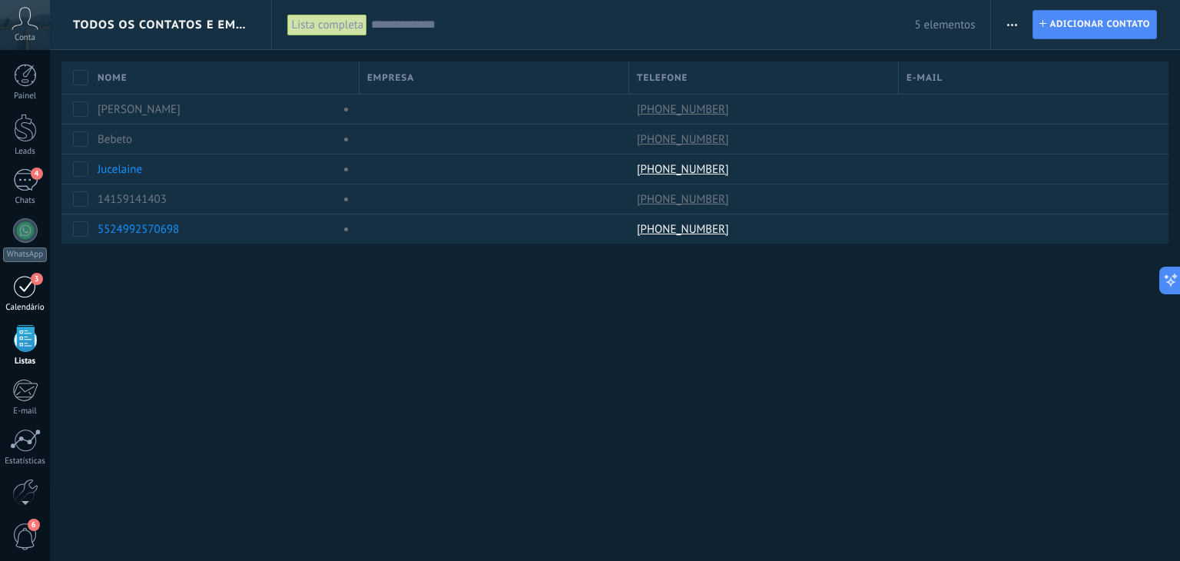
click at [31, 294] on div "3" at bounding box center [25, 286] width 25 height 24
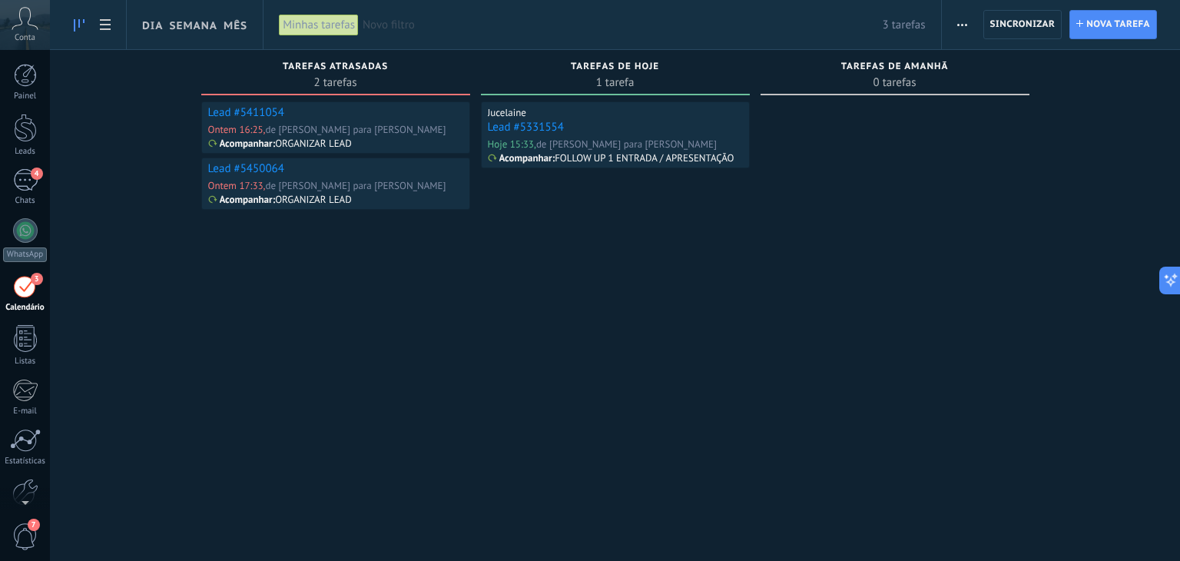
click at [603, 120] on div "Lead #5331554" at bounding box center [615, 128] width 255 height 16
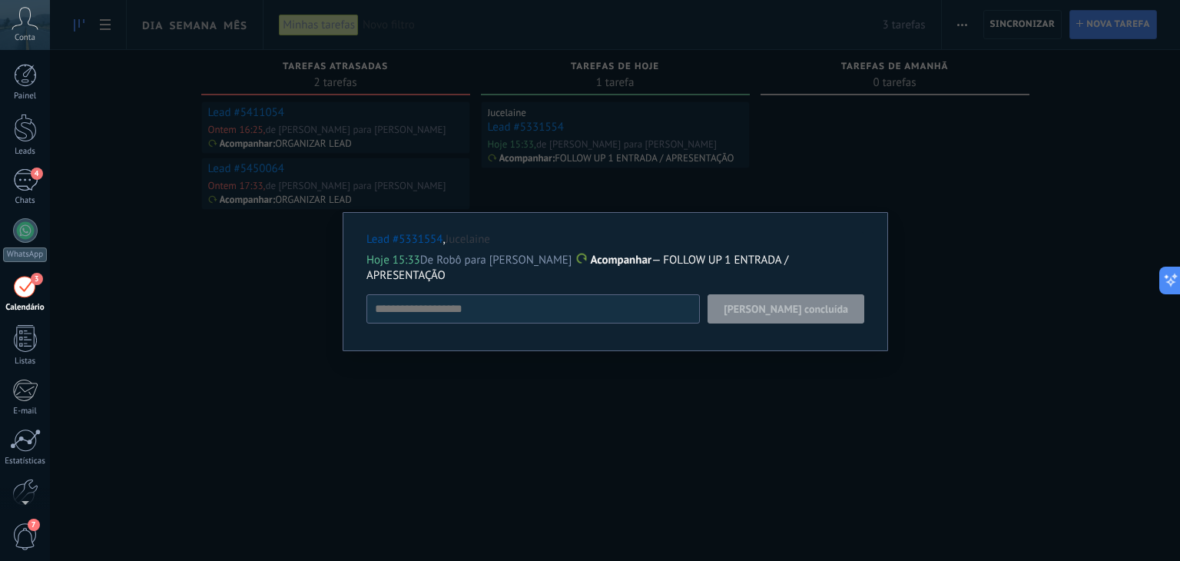
click at [780, 417] on div "Lead #5331554 , Jucelaine Hoje 15:33 De Robô para [PERSON_NAME] rio Acompanhar …" at bounding box center [615, 280] width 1130 height 561
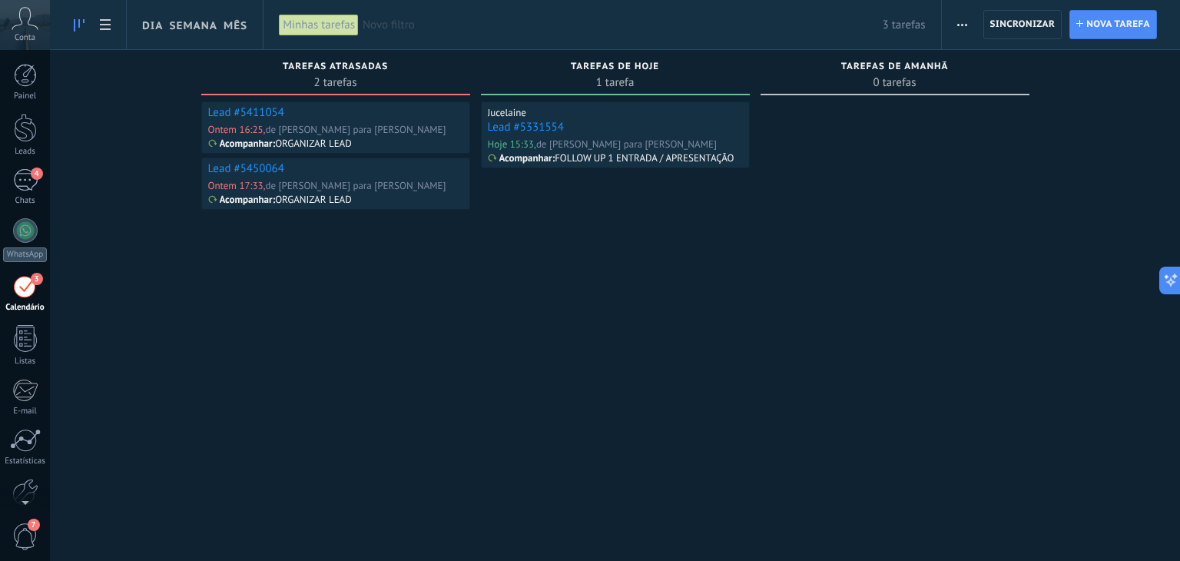
click at [532, 126] on link "Lead #5331554" at bounding box center [526, 127] width 76 height 15
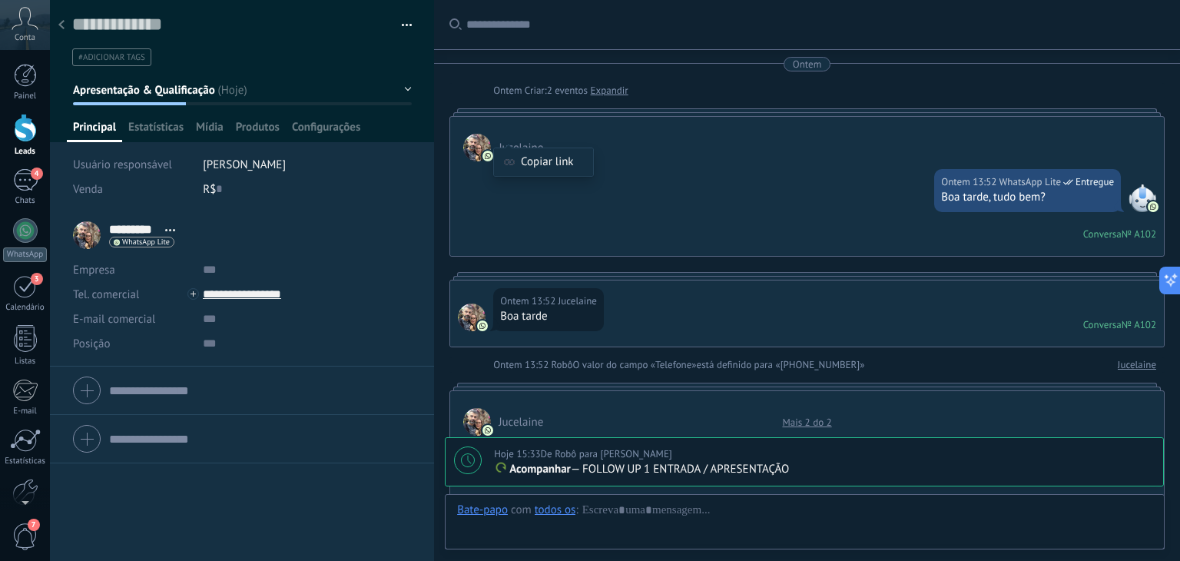
scroll to position [1387, 0]
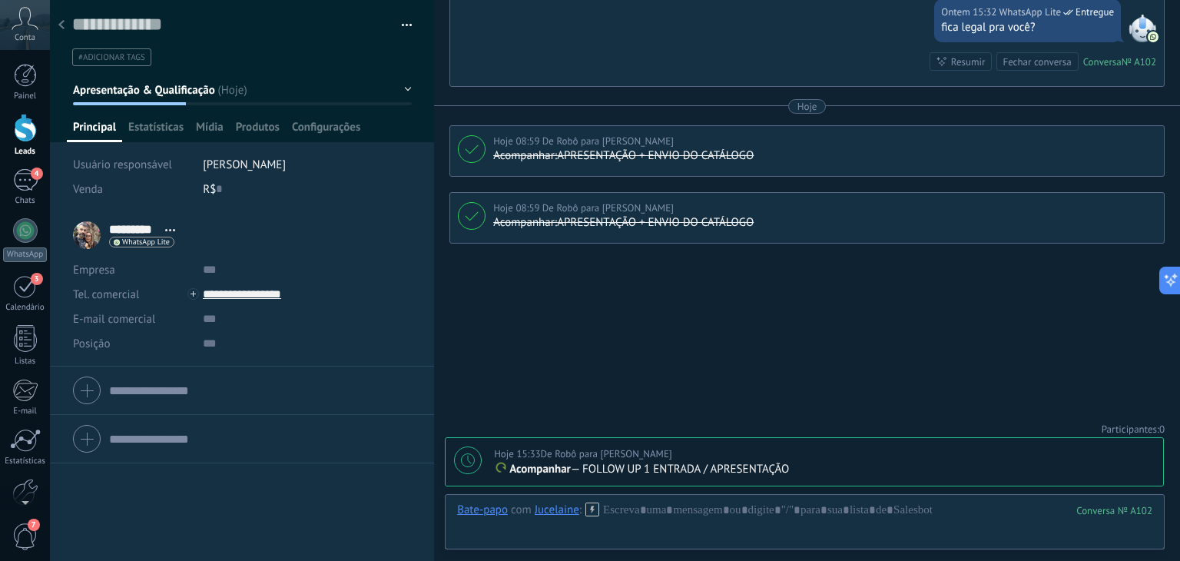
click at [470, 460] on icon at bounding box center [468, 460] width 14 height 14
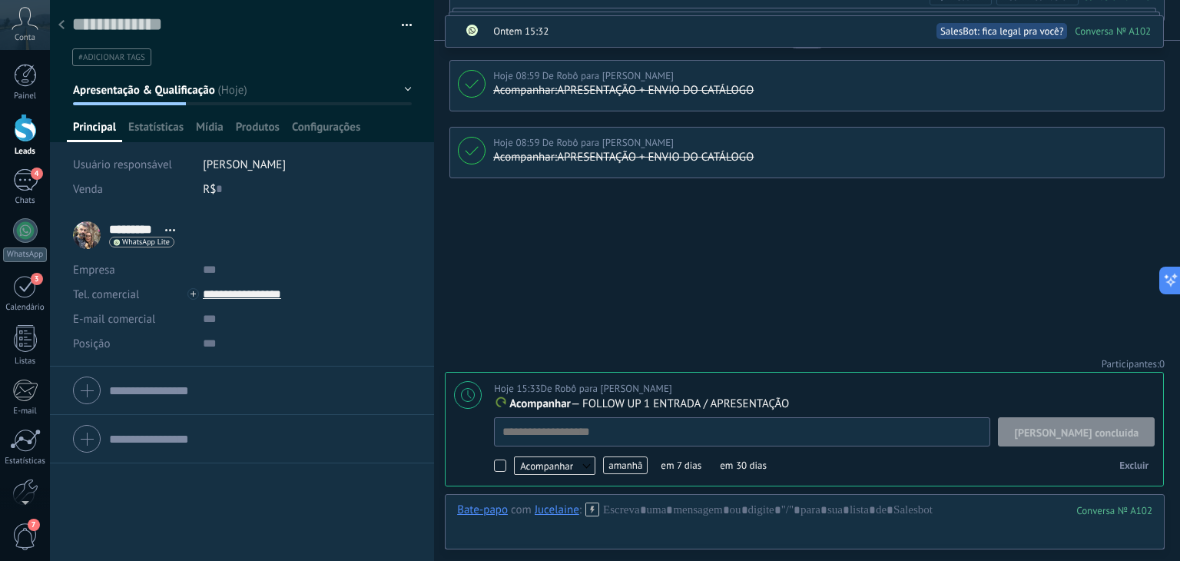
scroll to position [15, 0]
click at [1138, 468] on span "Excluir" at bounding box center [1134, 465] width 29 height 13
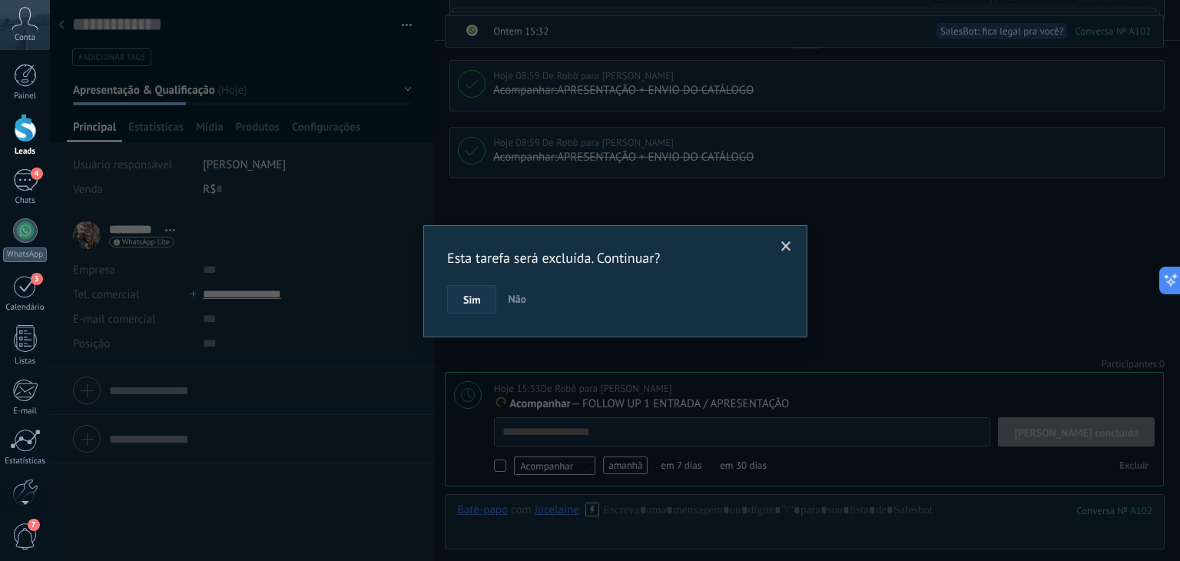
click at [468, 299] on span "Sim" at bounding box center [471, 299] width 17 height 11
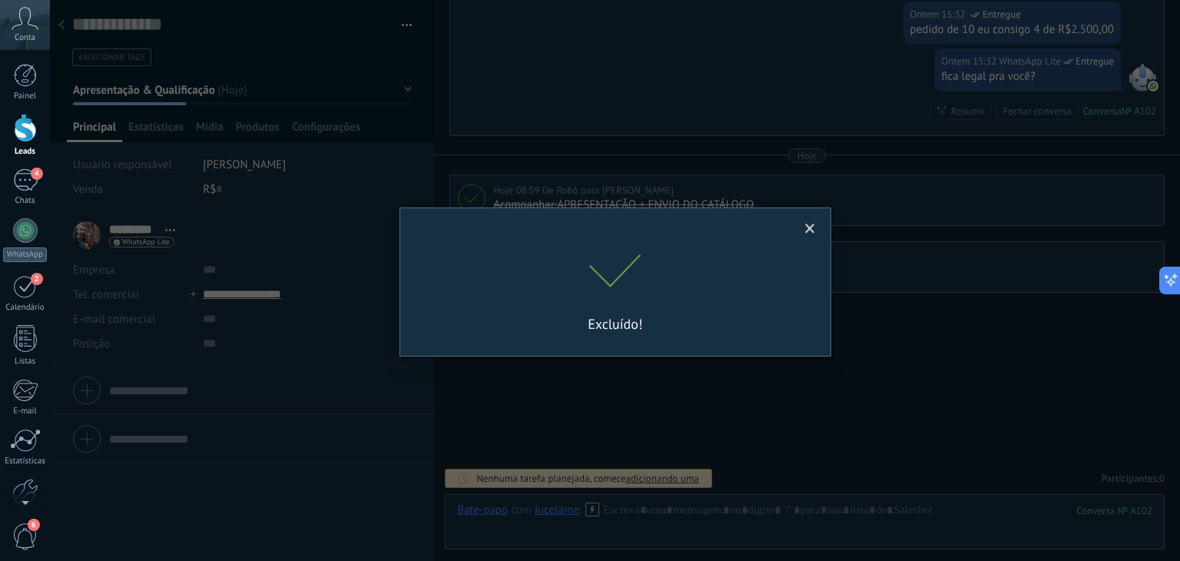
scroll to position [1334, 0]
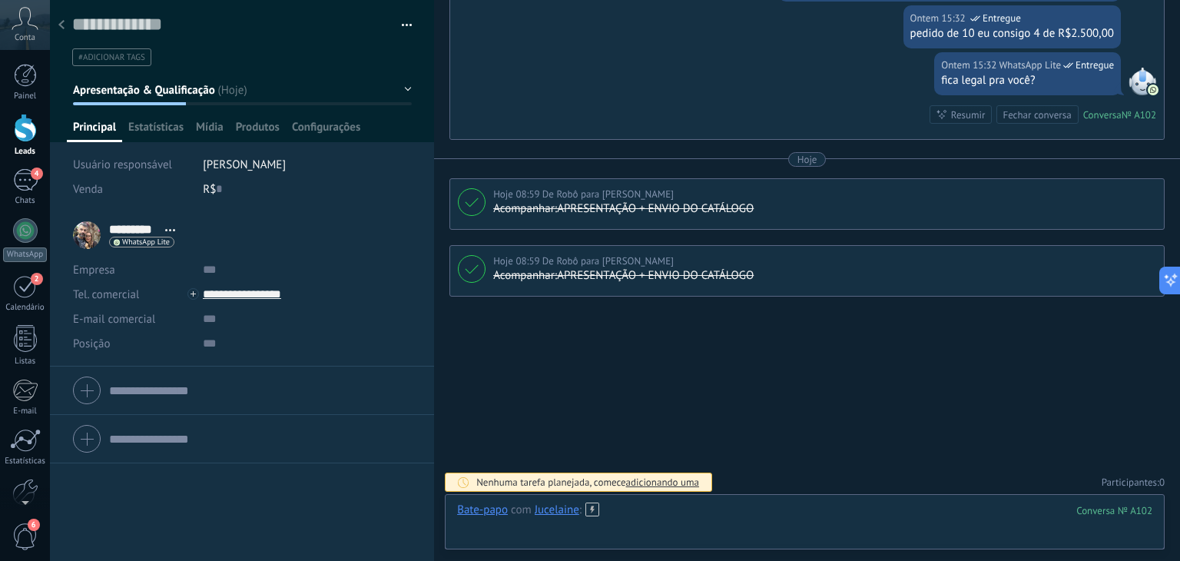
click at [619, 518] on div at bounding box center [805, 526] width 696 height 46
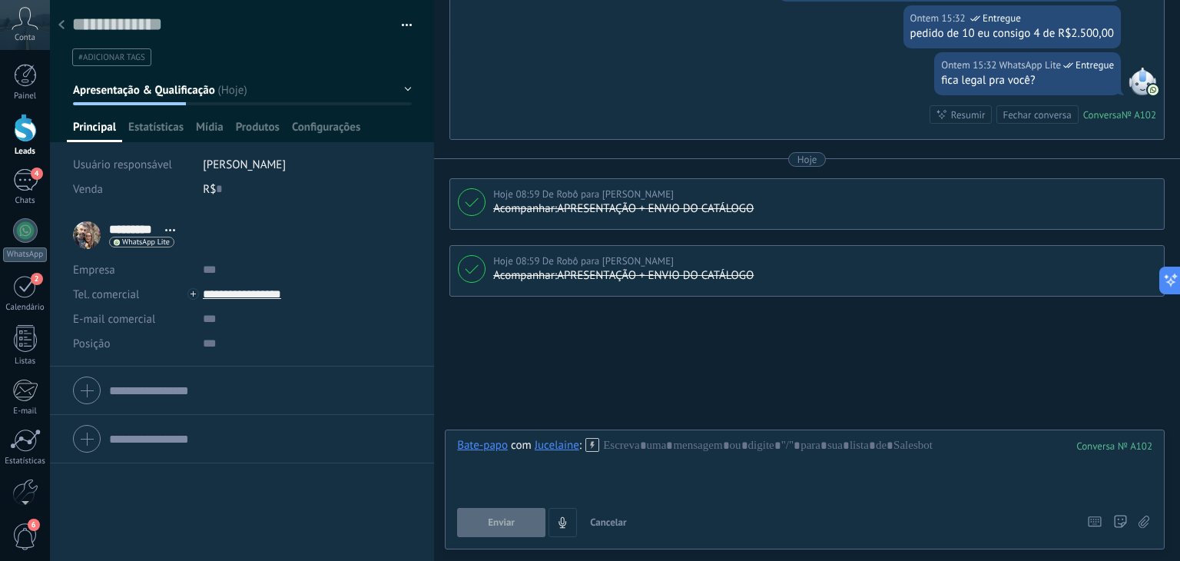
click at [560, 443] on div "Jucelaine" at bounding box center [557, 445] width 45 height 14
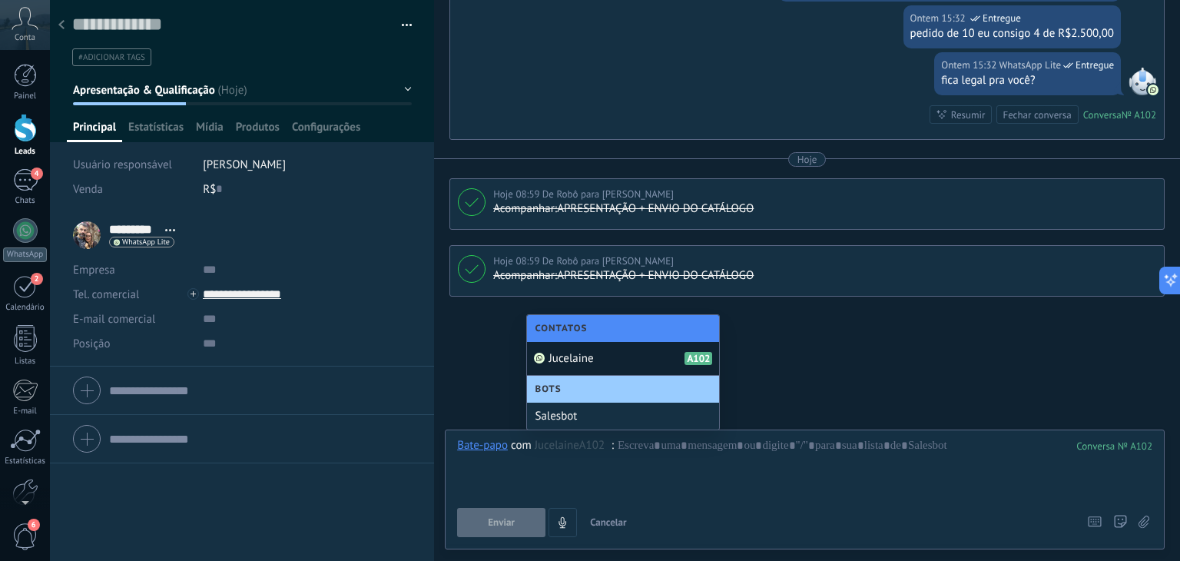
click at [593, 356] on span "Jucelaine" at bounding box center [571, 358] width 45 height 15
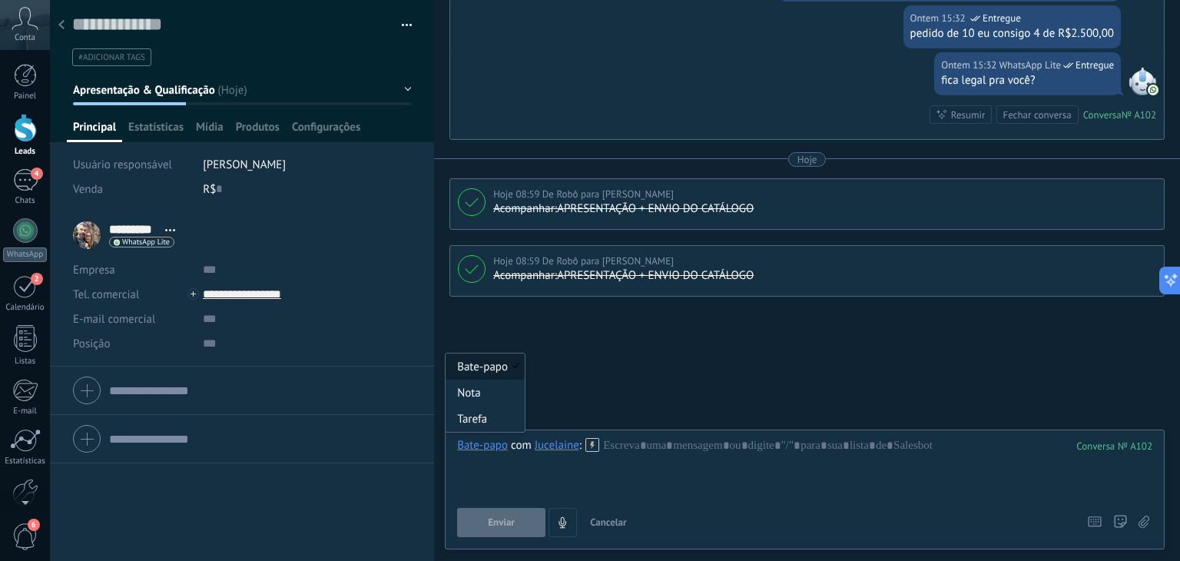
click at [476, 446] on div "Bate-papo" at bounding box center [482, 445] width 51 height 14
click at [473, 418] on div "Tarefa" at bounding box center [485, 419] width 79 height 26
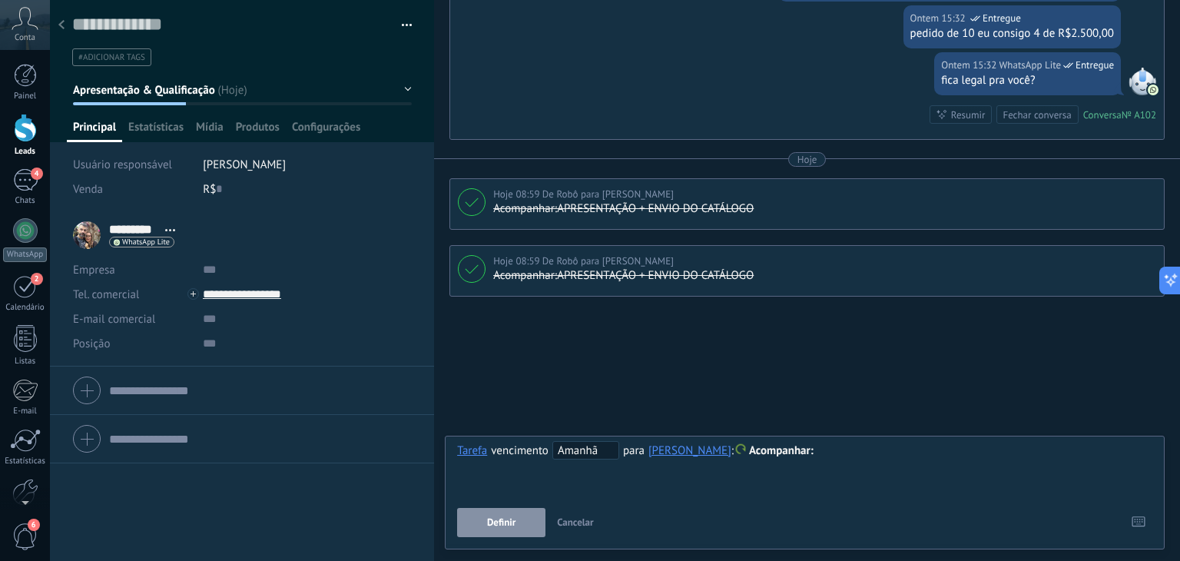
click at [148, 93] on span "Apresentação & Qualificação" at bounding box center [144, 90] width 142 height 15
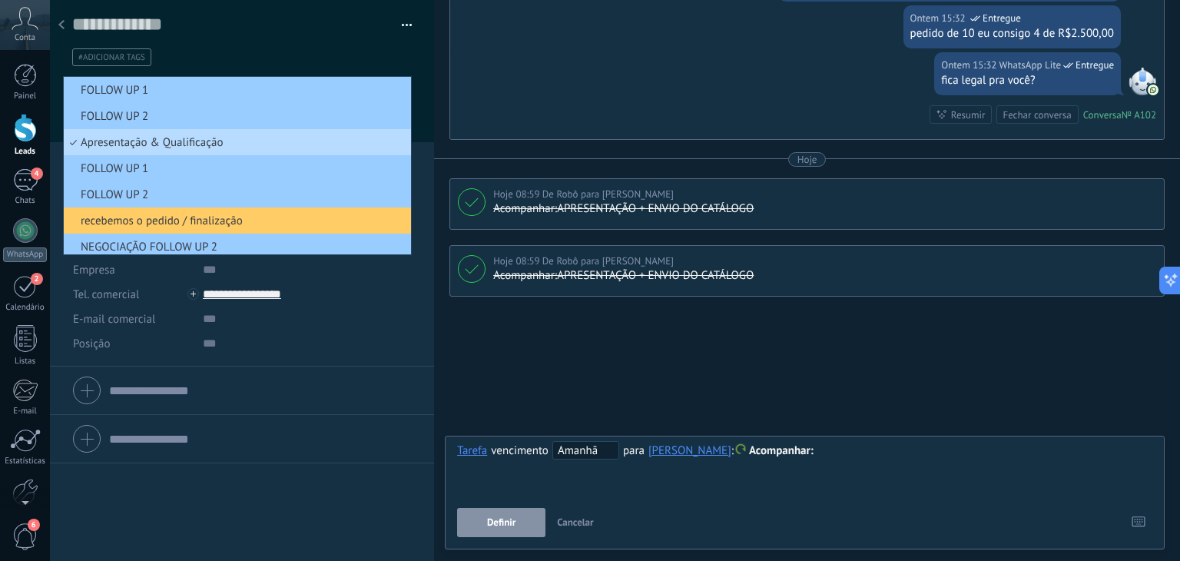
scroll to position [77, 0]
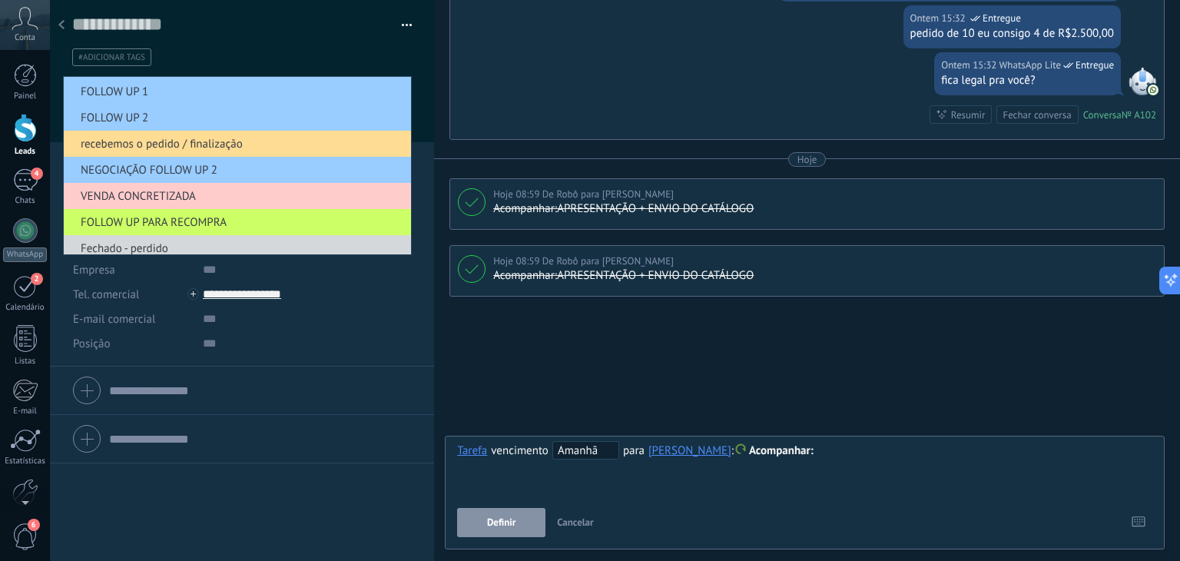
click at [116, 145] on span "recebemos o pedido / finalização" at bounding box center [235, 144] width 343 height 15
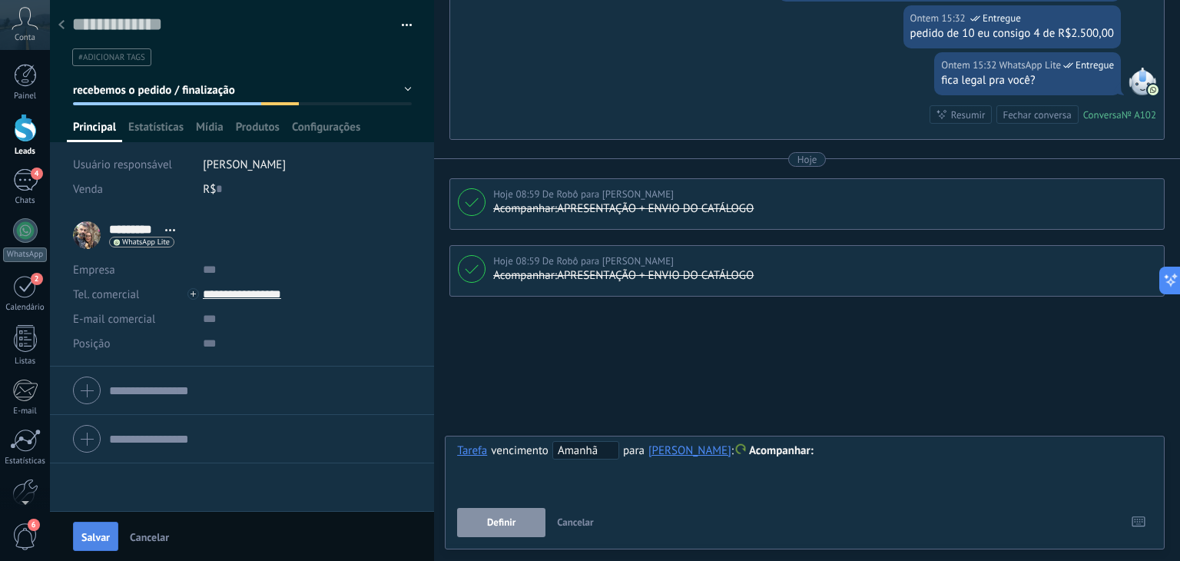
click at [96, 543] on button "Salvar" at bounding box center [95, 536] width 45 height 29
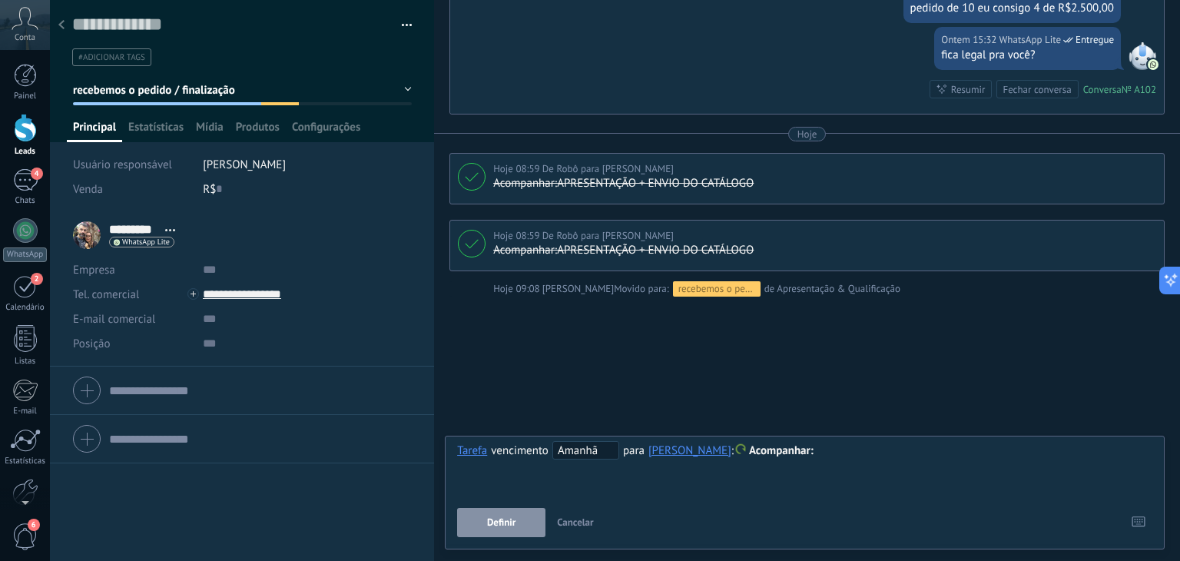
scroll to position [1413, 0]
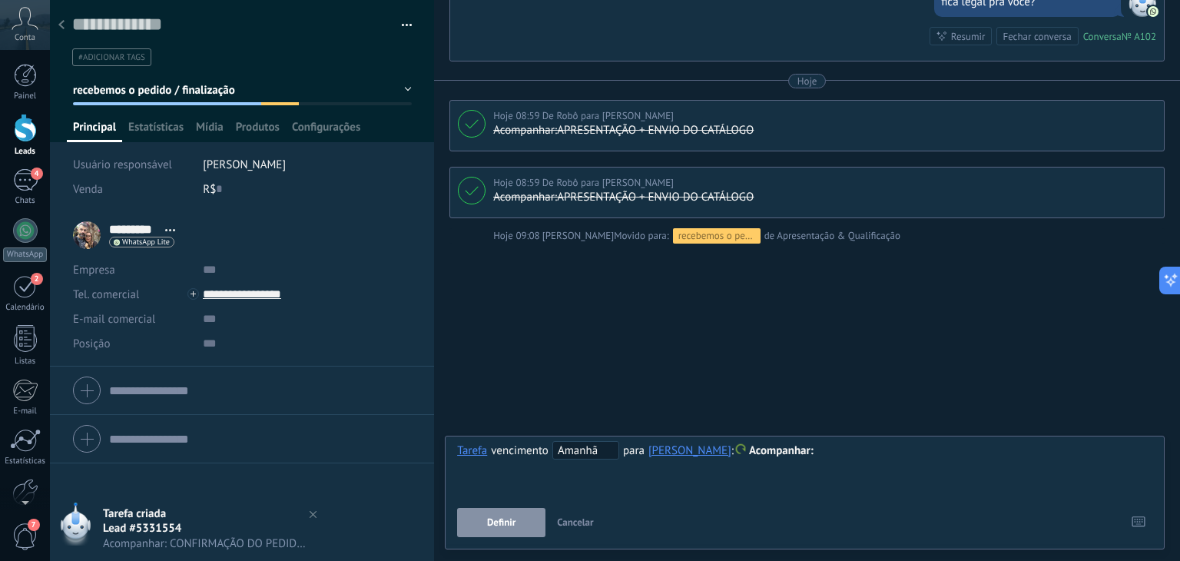
click at [584, 521] on span "Cancelar" at bounding box center [575, 522] width 37 height 13
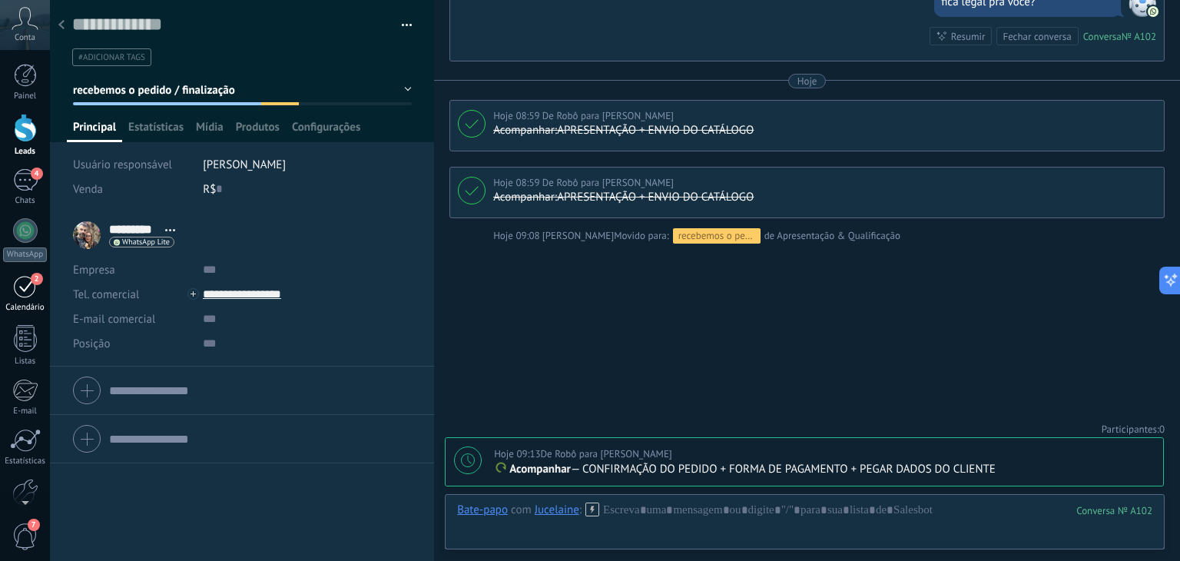
click at [21, 294] on div "2" at bounding box center [25, 286] width 25 height 24
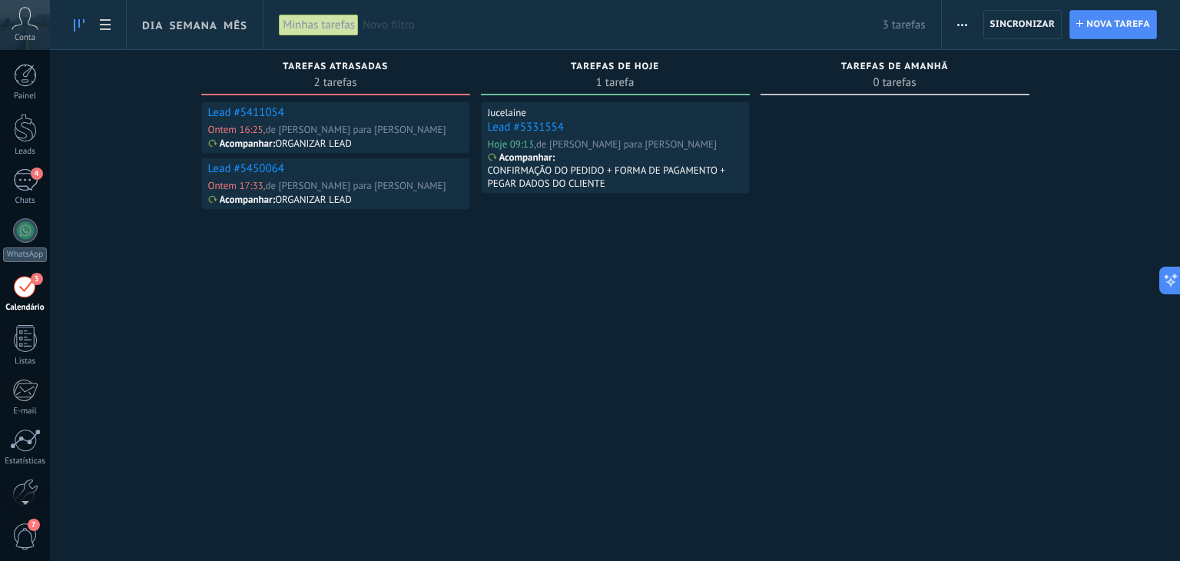
click at [526, 127] on link "Lead #5331554" at bounding box center [526, 127] width 76 height 15
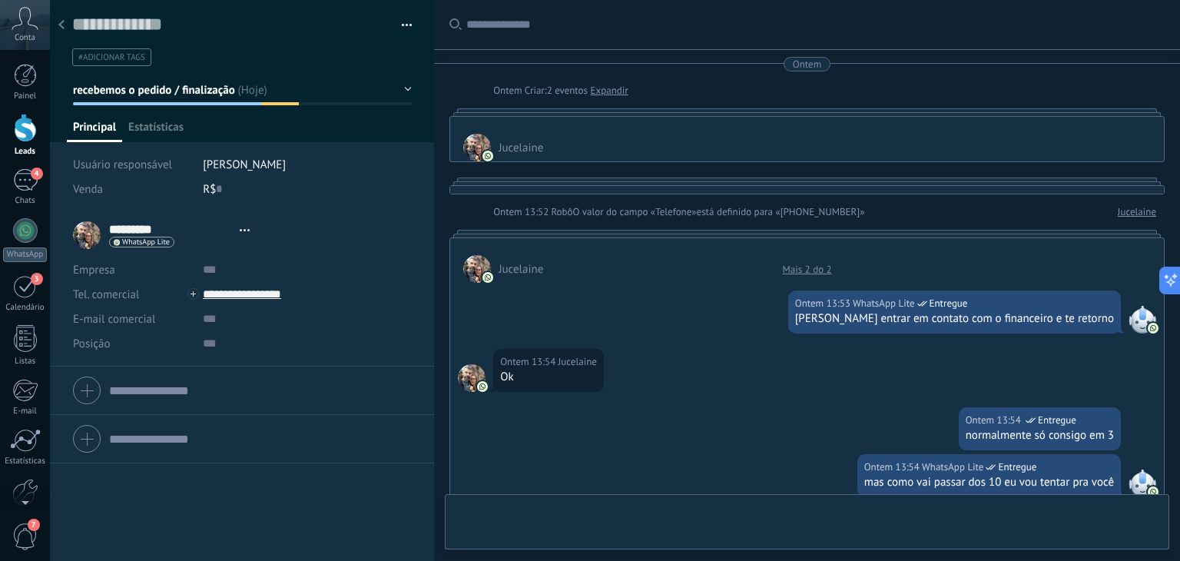
type textarea "**********"
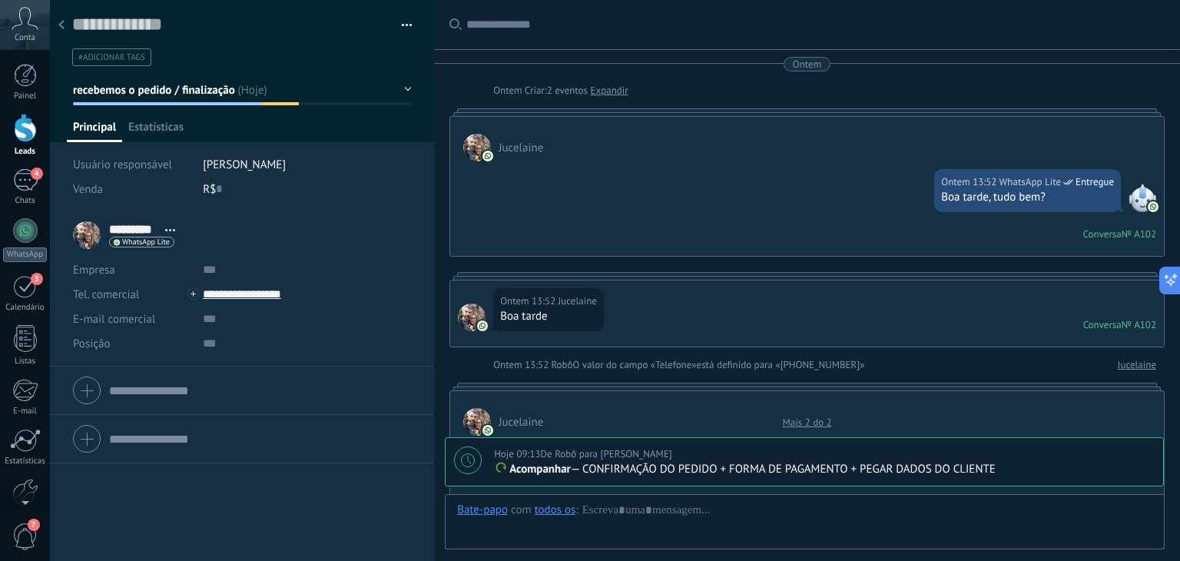
scroll to position [1413, 0]
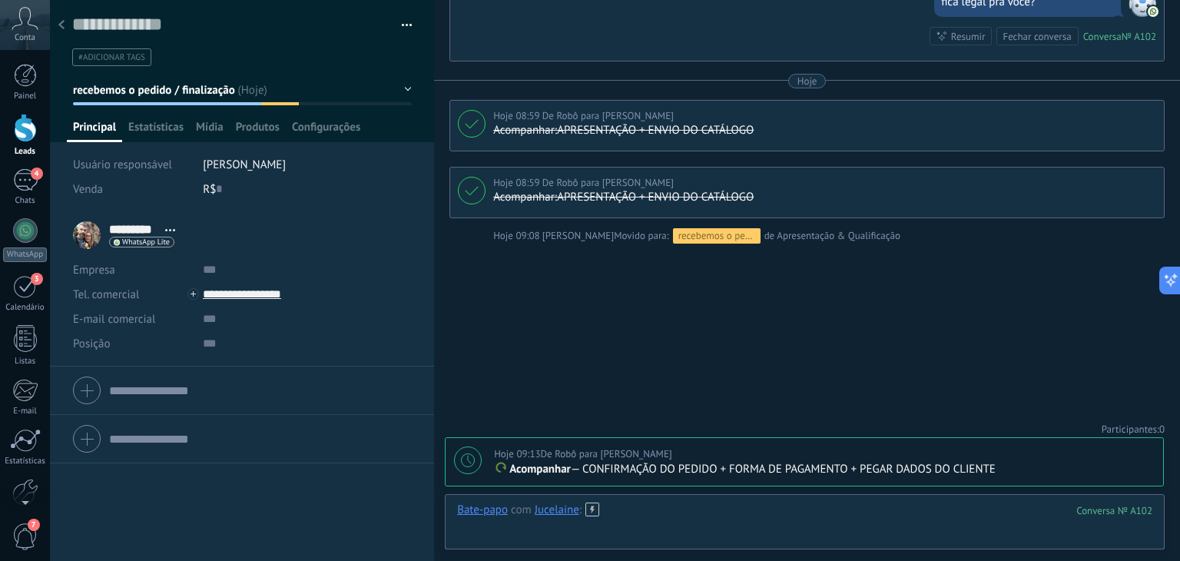
click at [740, 513] on div at bounding box center [805, 526] width 696 height 46
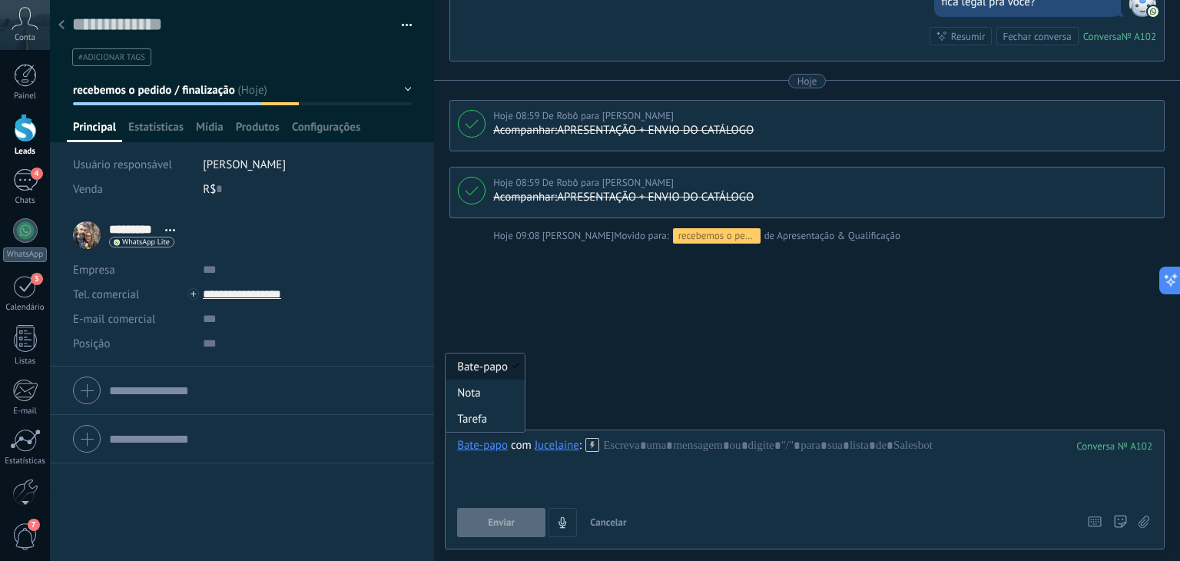
click at [491, 450] on div "Bate-papo" at bounding box center [482, 445] width 51 height 14
click at [156, 93] on span "recebemos o pedido / finalização" at bounding box center [154, 90] width 162 height 15
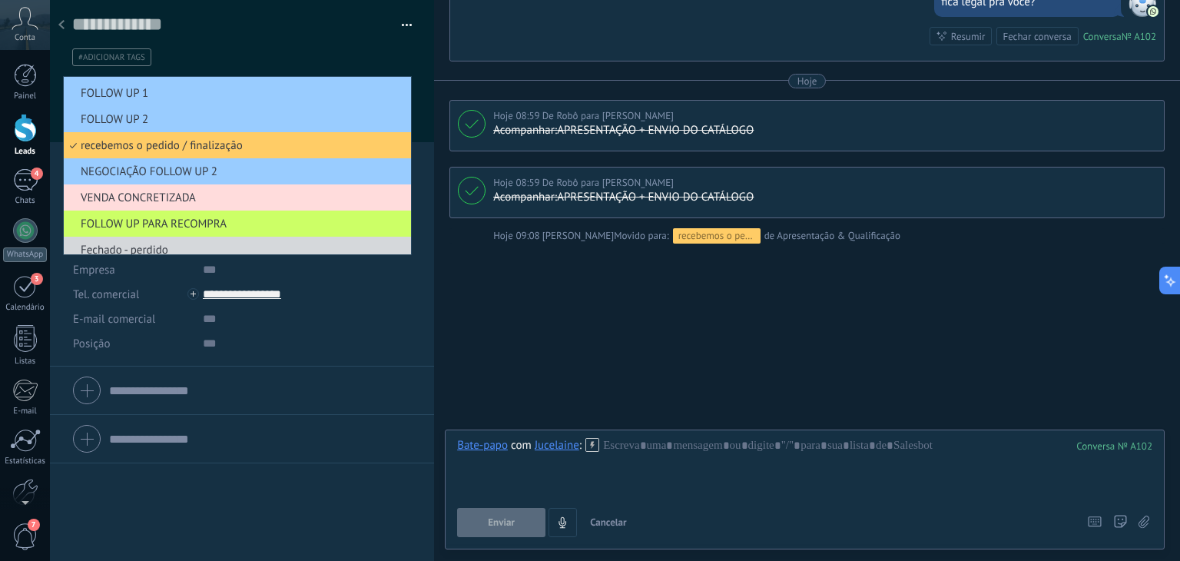
scroll to position [85, 0]
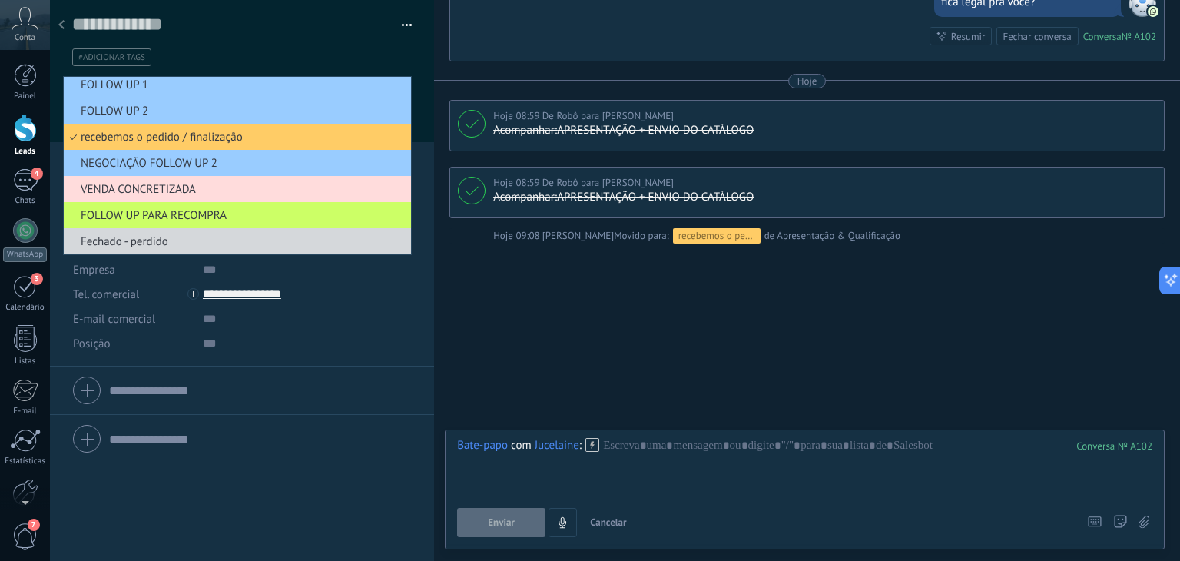
click at [191, 194] on span "VENDA CONCRETIZADA" at bounding box center [235, 189] width 343 height 15
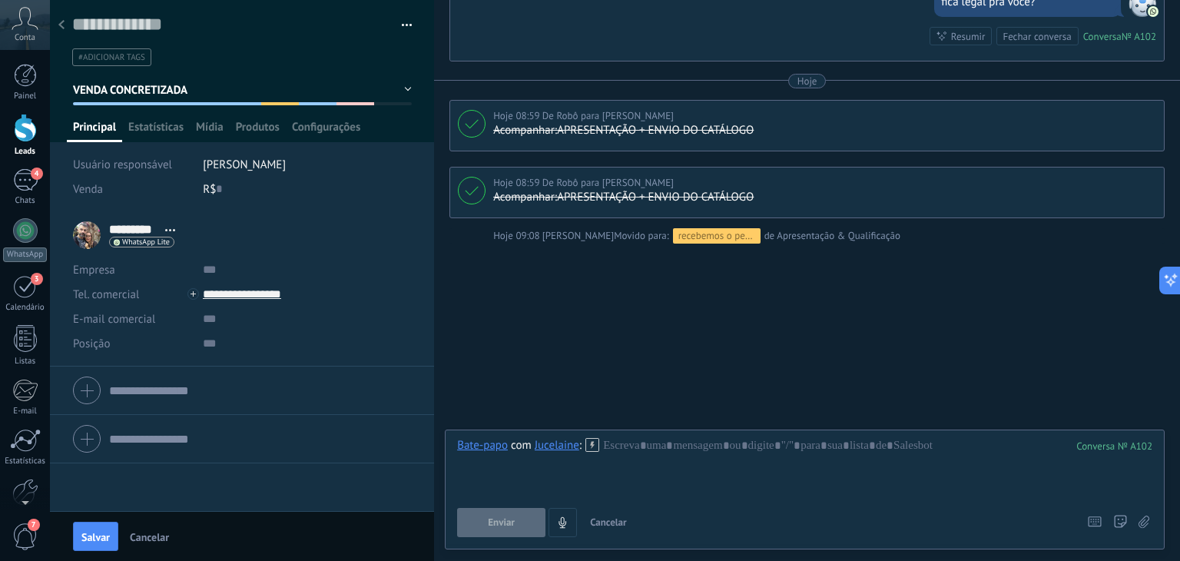
click at [144, 532] on span "Cancelar" at bounding box center [149, 537] width 39 height 11
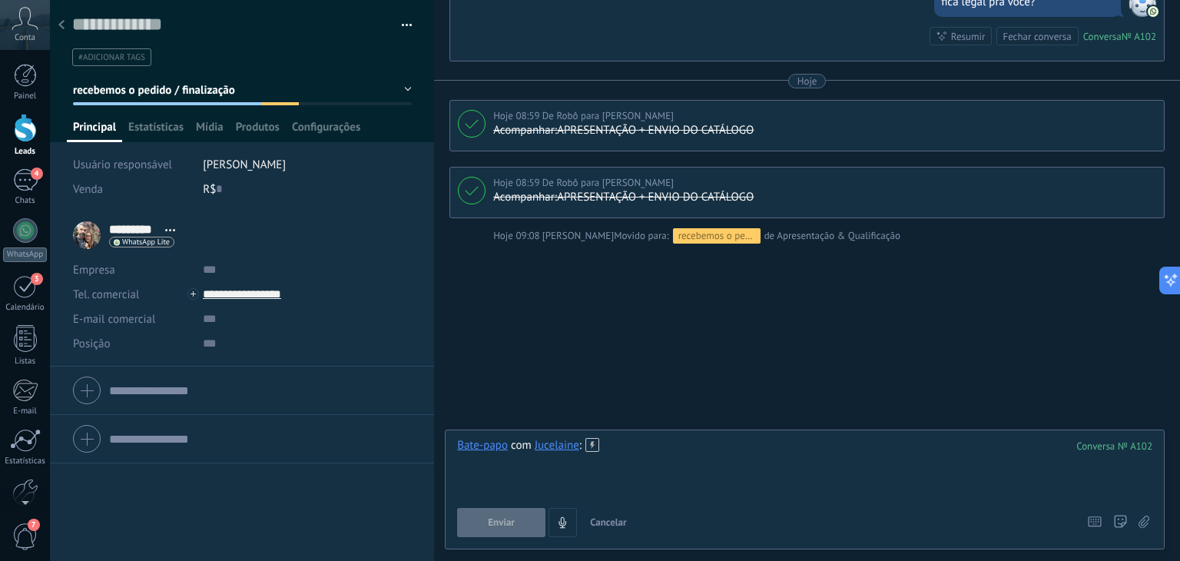
click at [672, 450] on div at bounding box center [805, 467] width 696 height 58
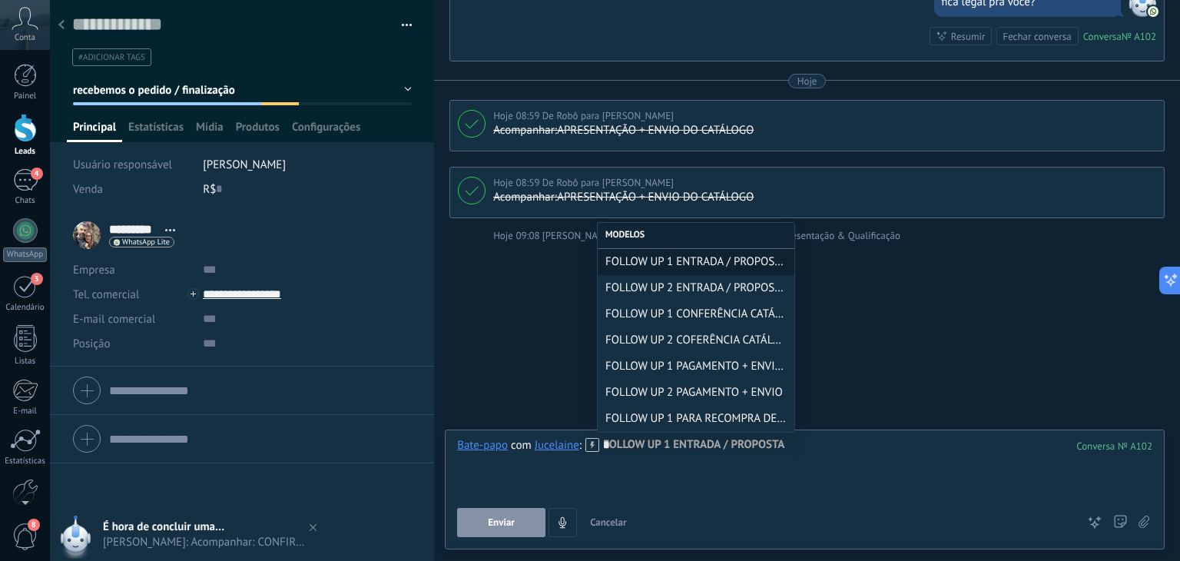
click at [666, 493] on div "*" at bounding box center [805, 467] width 696 height 58
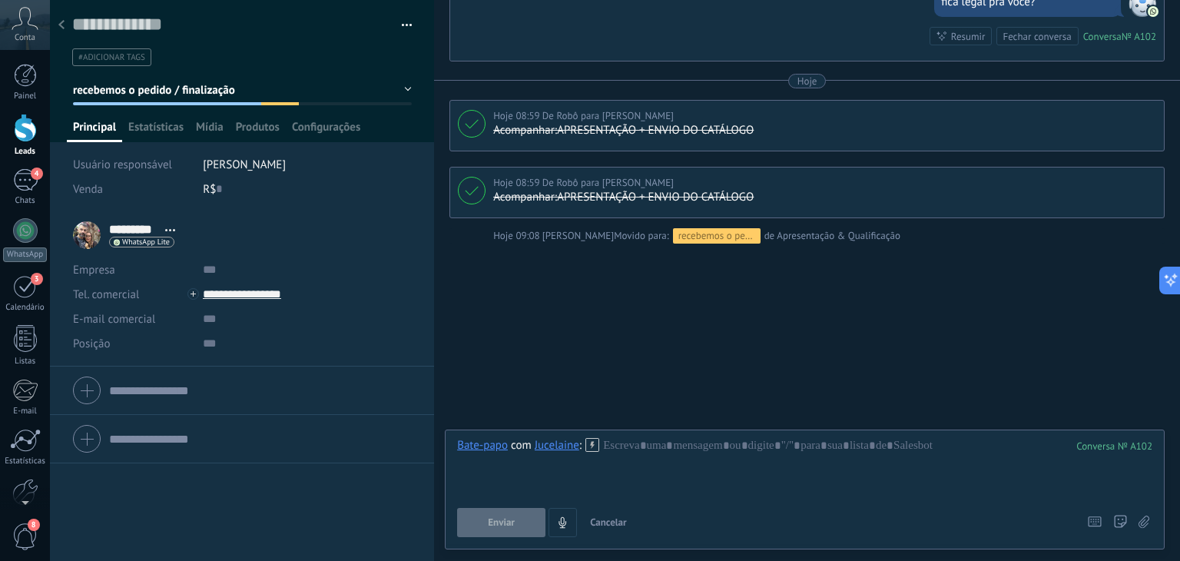
click at [205, 94] on span "recebemos o pedido / finalização" at bounding box center [154, 90] width 162 height 15
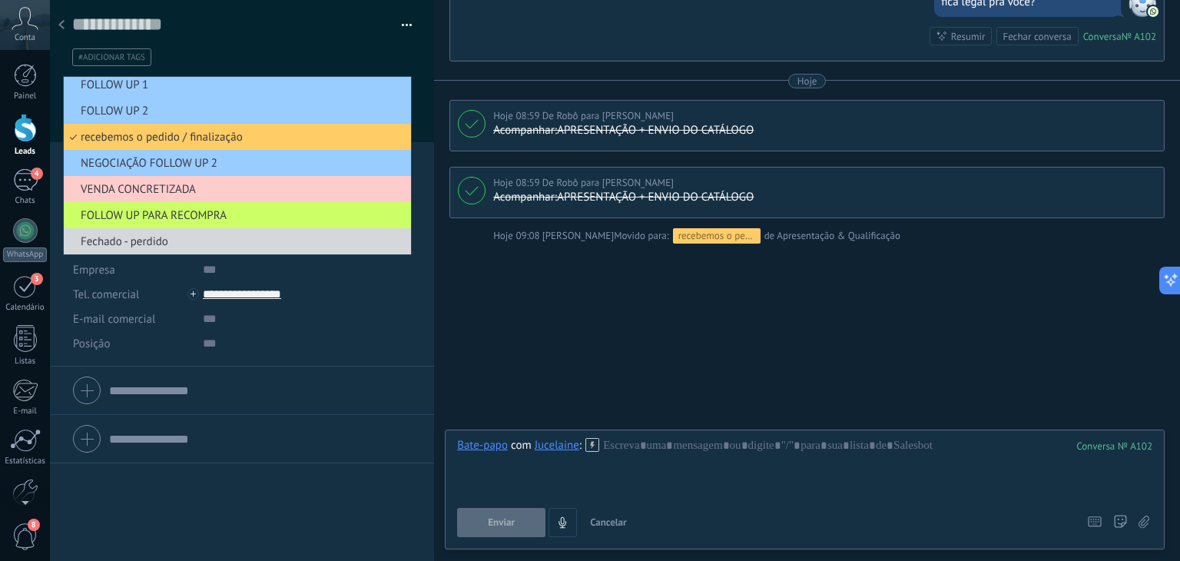
scroll to position [57, 0]
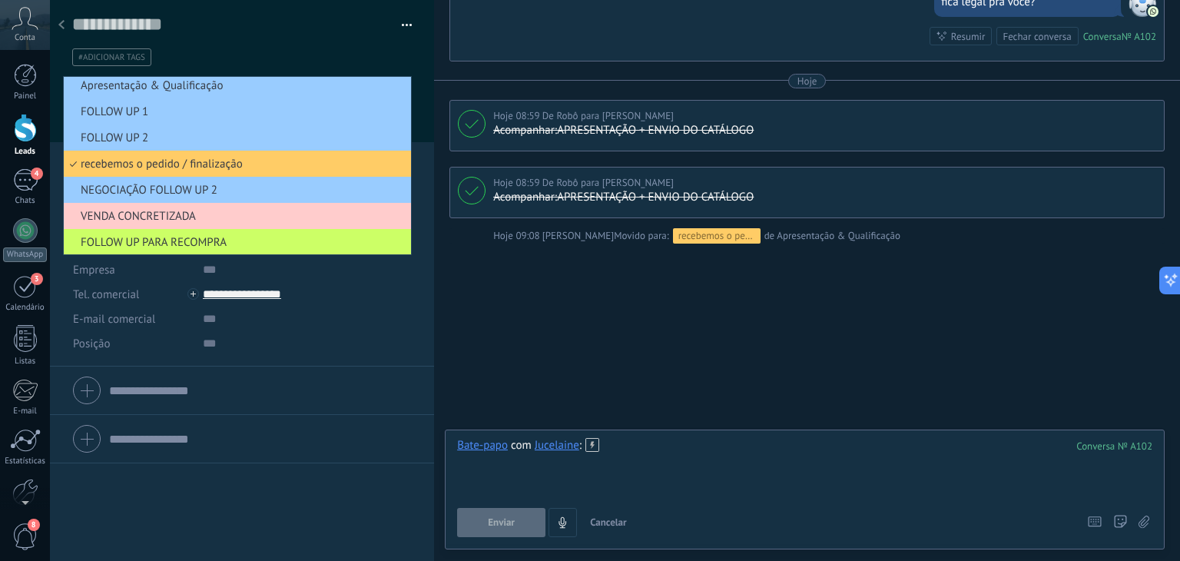
click at [629, 451] on div at bounding box center [805, 467] width 696 height 58
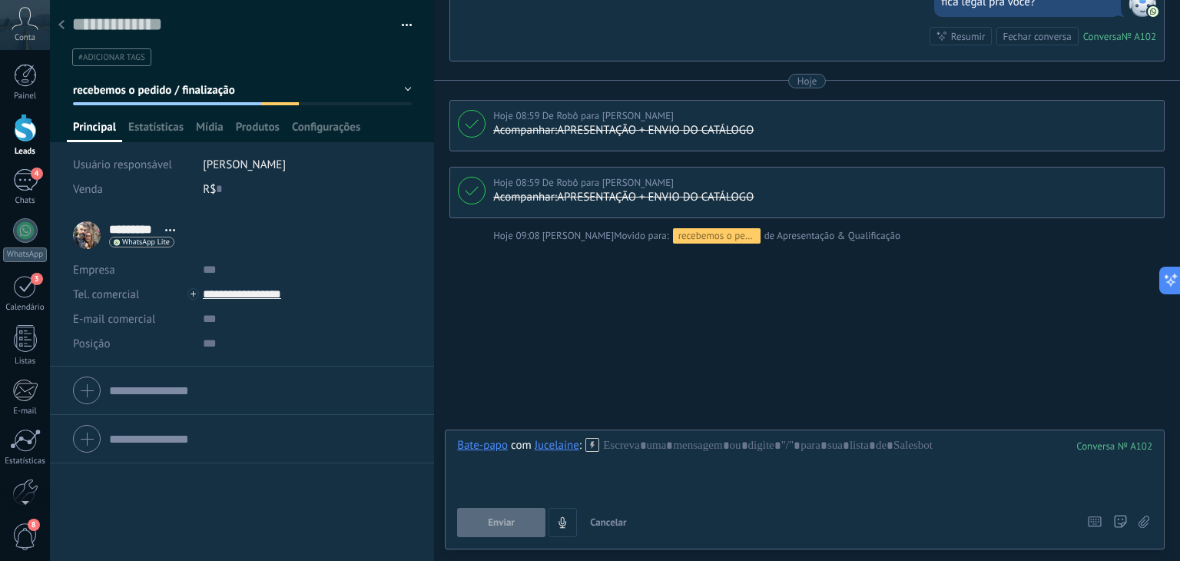
click at [192, 89] on span "recebemos o pedido / finalização" at bounding box center [154, 90] width 162 height 15
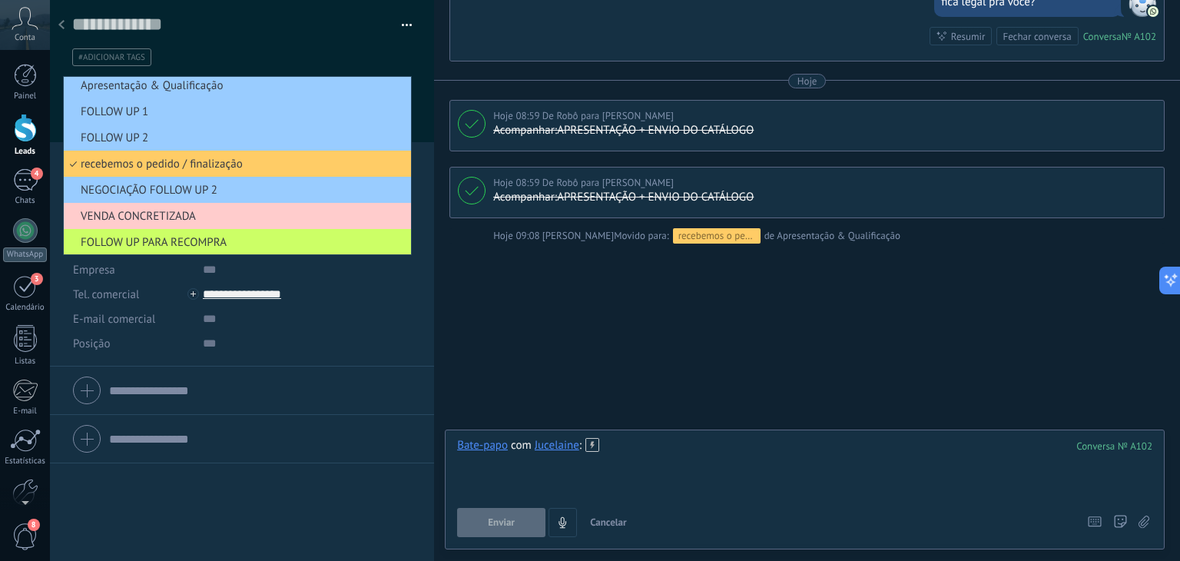
click at [686, 447] on div at bounding box center [805, 467] width 696 height 58
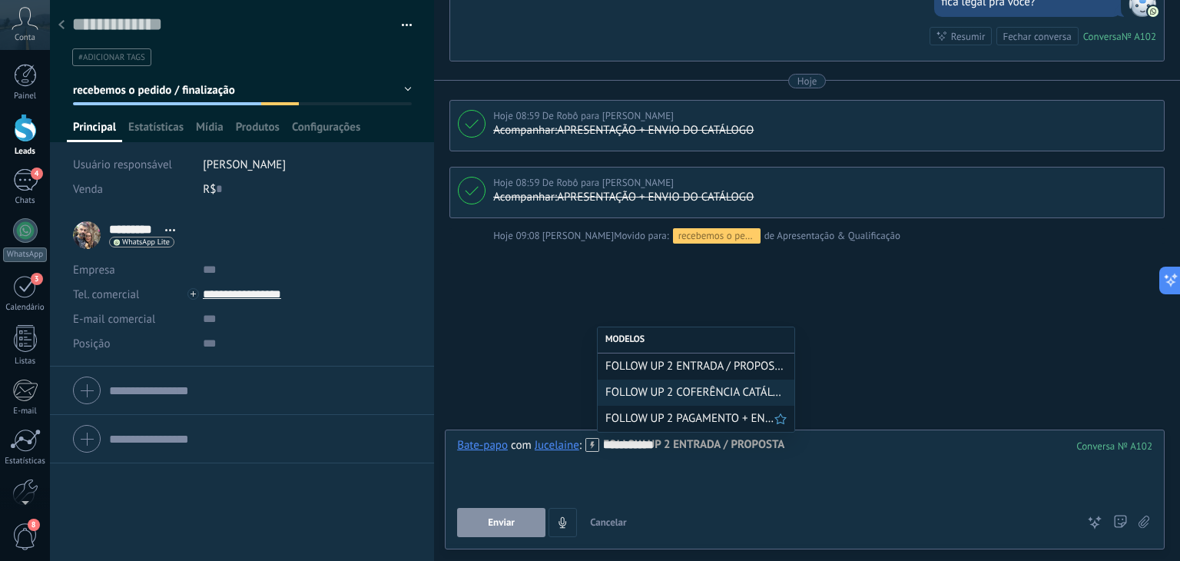
click at [721, 422] on span "FOLLOW UP 2 PAGAMENTO + ENVIO" at bounding box center [690, 418] width 169 height 15
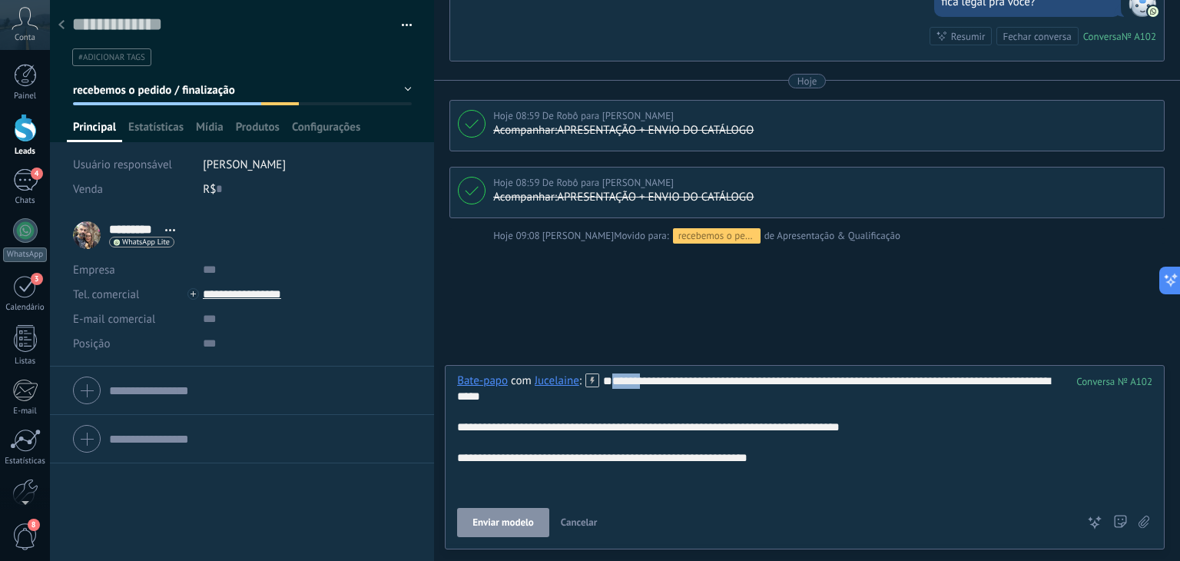
drag, startPoint x: 493, startPoint y: 410, endPoint x: 449, endPoint y: 411, distance: 43.8
click at [449, 411] on div "**********" at bounding box center [805, 457] width 720 height 184
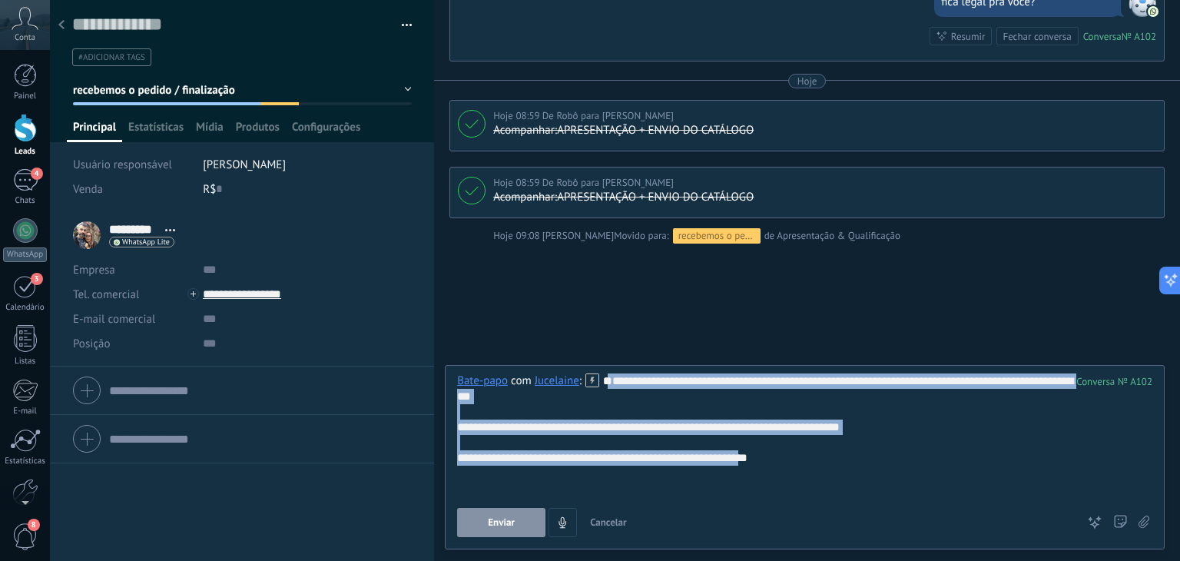
drag, startPoint x: 798, startPoint y: 476, endPoint x: 423, endPoint y: 397, distance: 383.1
click at [423, 397] on div "Salvar e criar Imprimir Gerenciar tags" at bounding box center [615, 280] width 1130 height 561
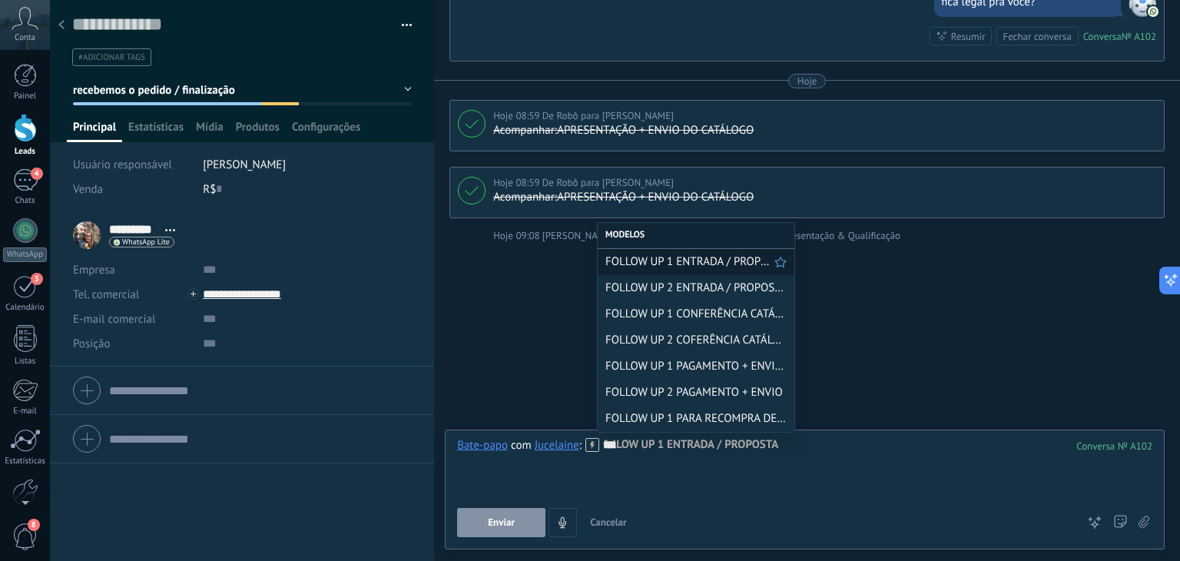
click at [699, 264] on span "FOLLOW UP 1 ENTRADA / PROPOSTA" at bounding box center [690, 261] width 169 height 15
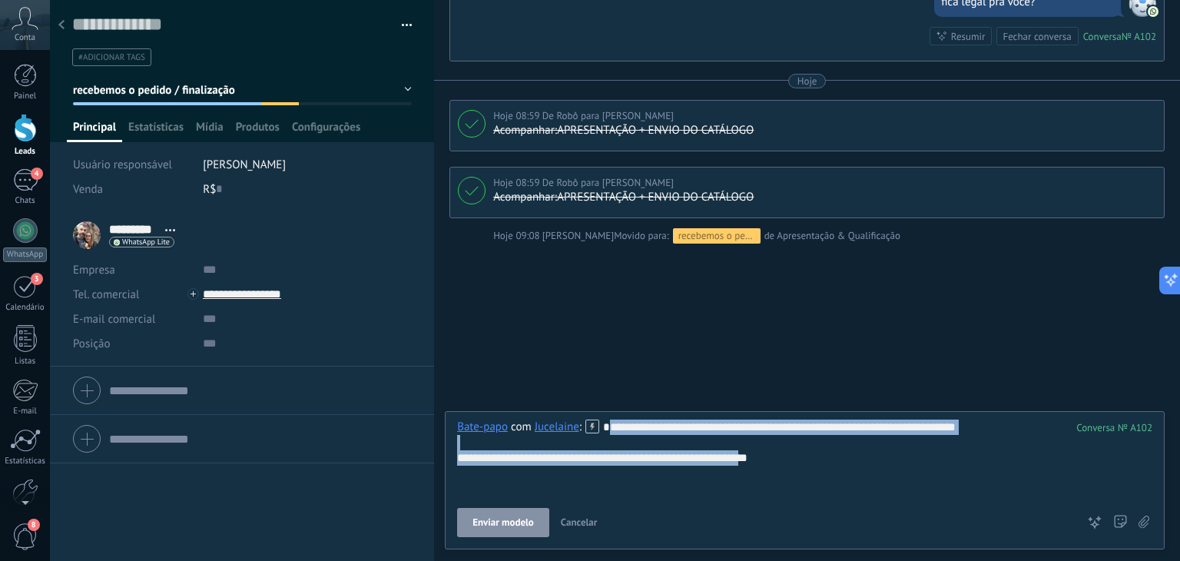
drag, startPoint x: 787, startPoint y: 479, endPoint x: 427, endPoint y: 445, distance: 361.3
click at [427, 445] on div "Salvar e criar Imprimir Gerenciar tags" at bounding box center [615, 280] width 1130 height 561
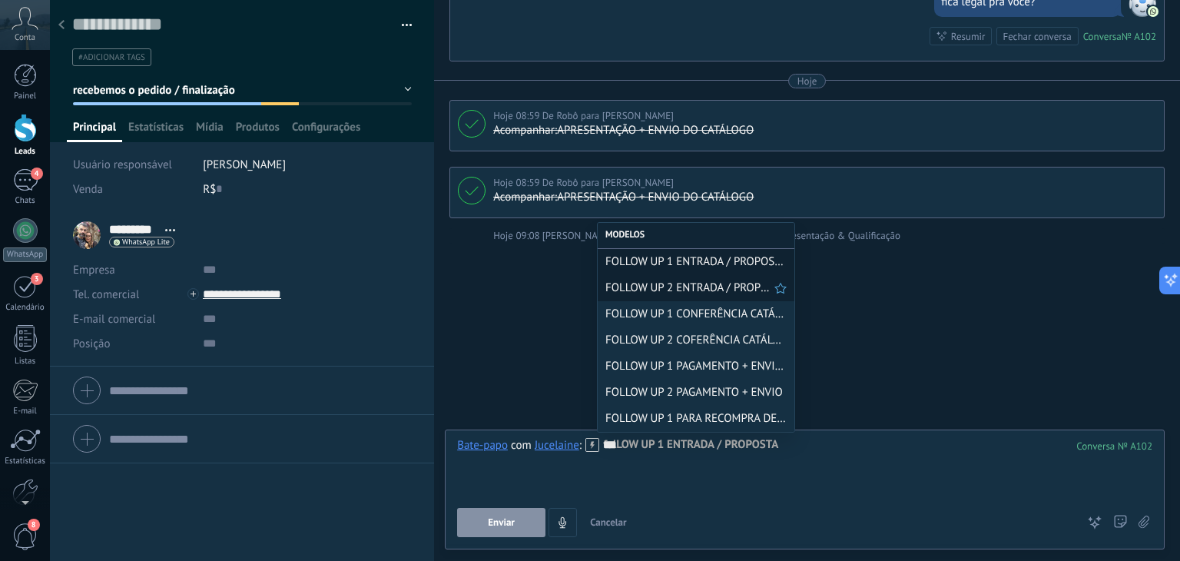
click at [686, 293] on span "FOLLOW UP 2 ENTRADA / PROPOSTA" at bounding box center [690, 288] width 169 height 15
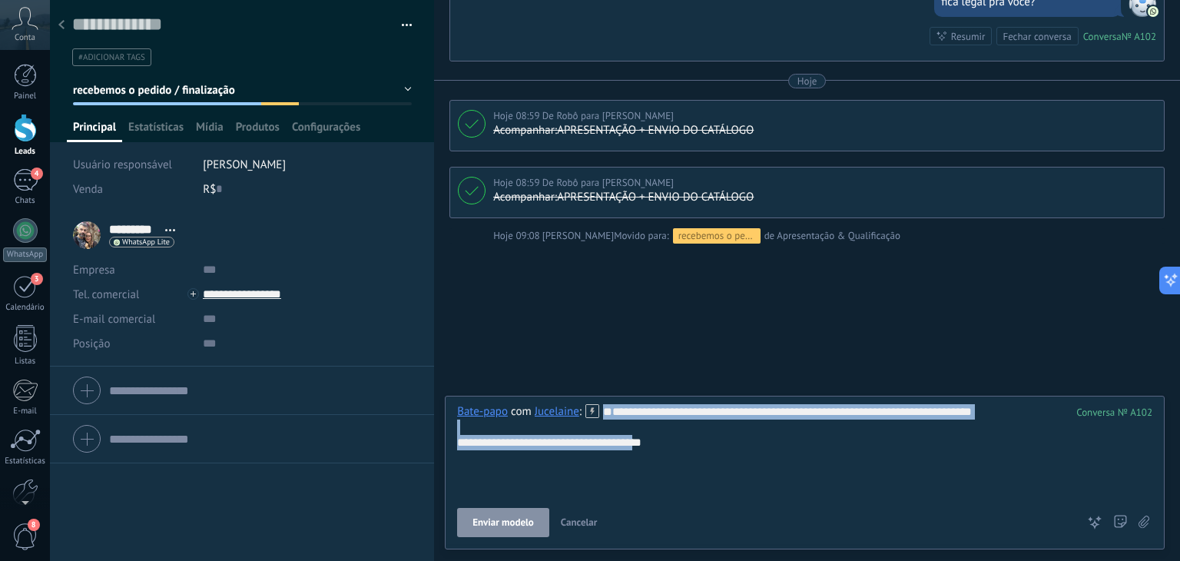
drag, startPoint x: 646, startPoint y: 468, endPoint x: 444, endPoint y: 413, distance: 209.4
click at [445, 413] on div "**********" at bounding box center [805, 473] width 720 height 154
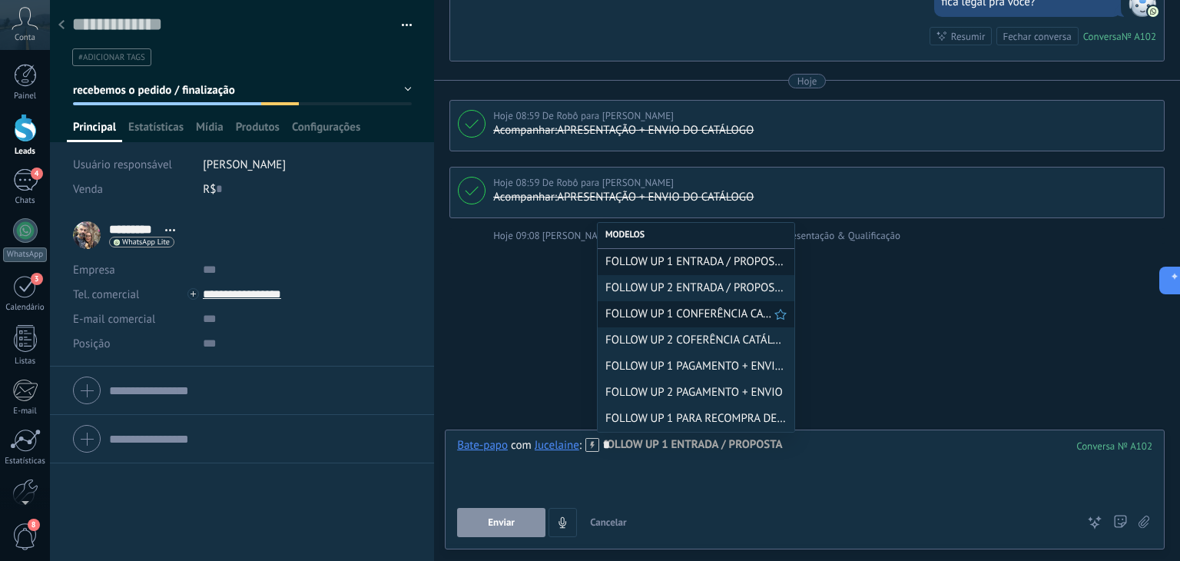
click at [729, 316] on span "FOLLOW UP 1 CONFERÊNCIA CATÁLOGO" at bounding box center [690, 314] width 169 height 15
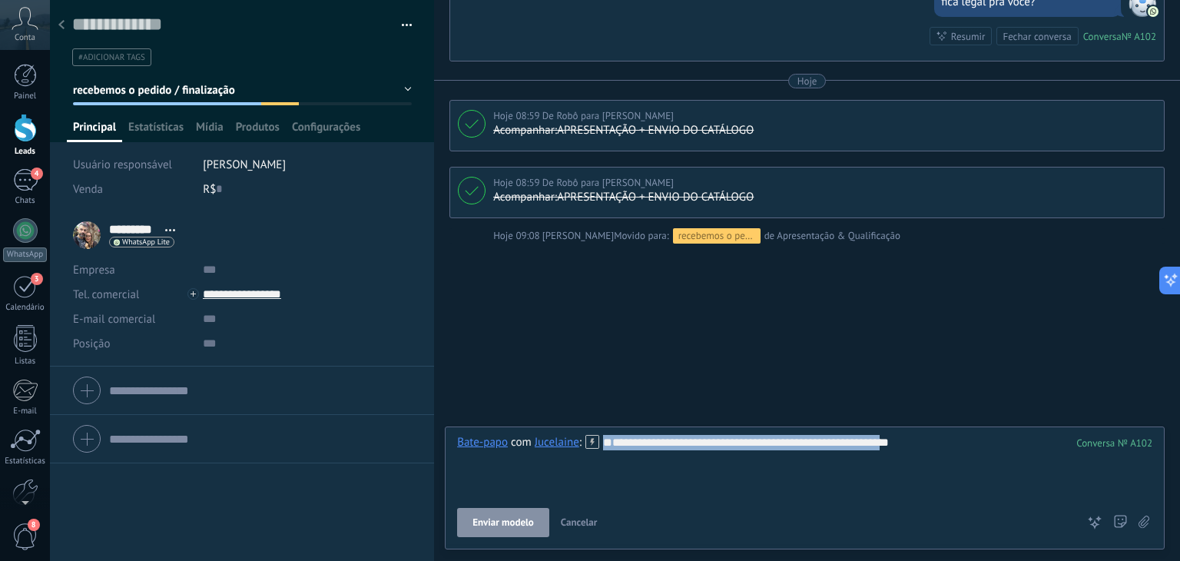
drag, startPoint x: 783, startPoint y: 480, endPoint x: 376, endPoint y: 447, distance: 408.7
click at [376, 447] on div "Salvar e criar Imprimir Gerenciar tags" at bounding box center [615, 280] width 1130 height 561
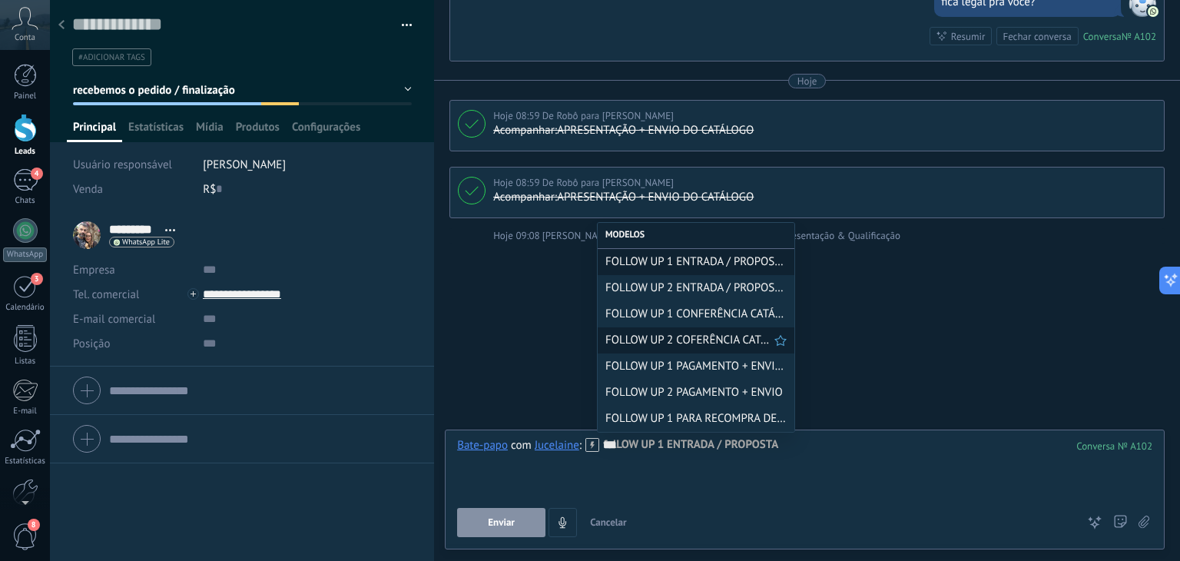
click at [692, 345] on span "FOLLOW UP 2 COFERÊNCIA CATÁLOGO" at bounding box center [690, 340] width 169 height 15
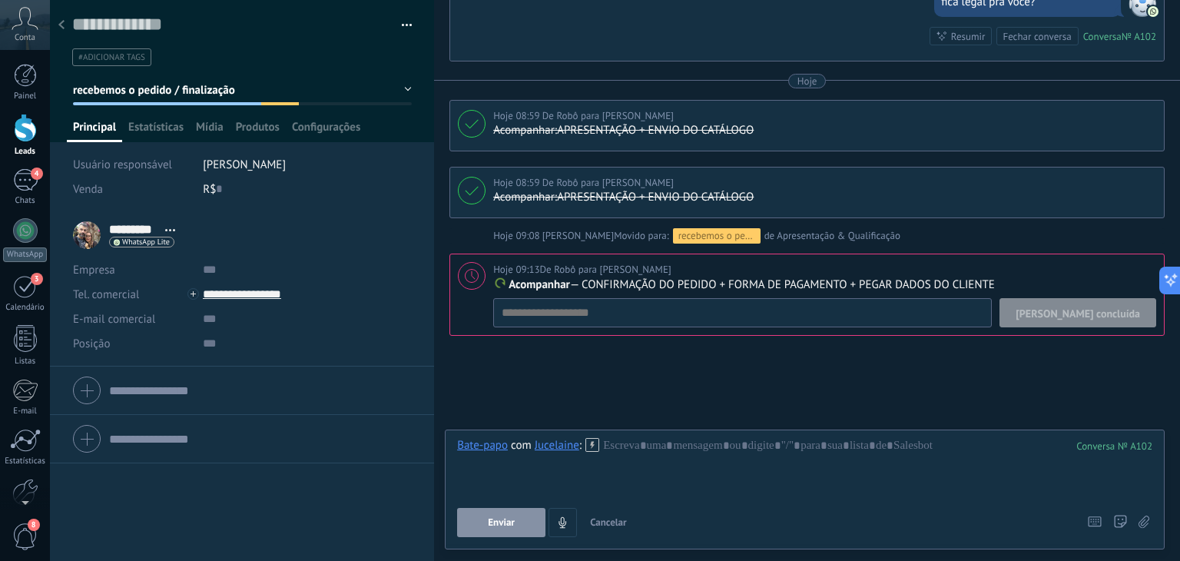
click at [622, 526] on span "Cancelar" at bounding box center [608, 522] width 37 height 13
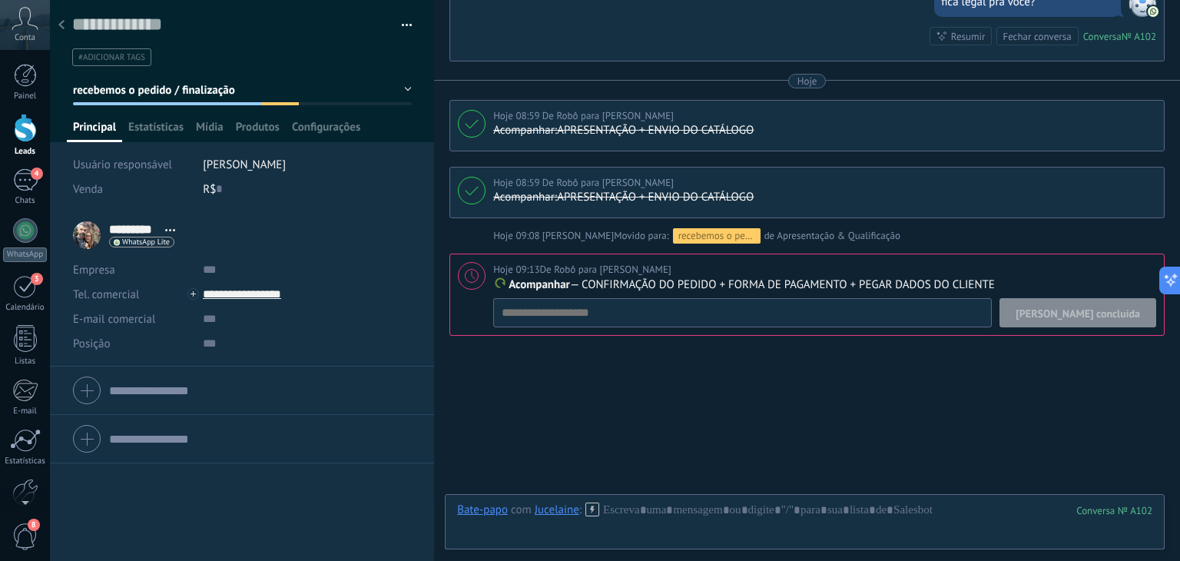
click at [236, 89] on button "recebemos o pedido / finalização" at bounding box center [242, 90] width 339 height 28
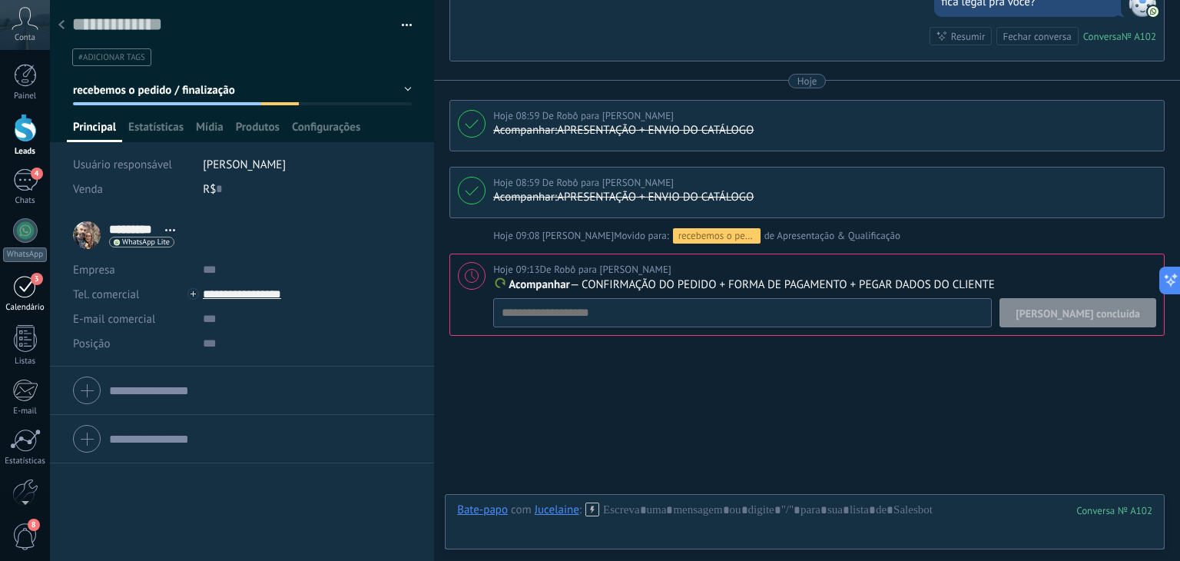
click at [35, 297] on div "3" at bounding box center [25, 286] width 25 height 24
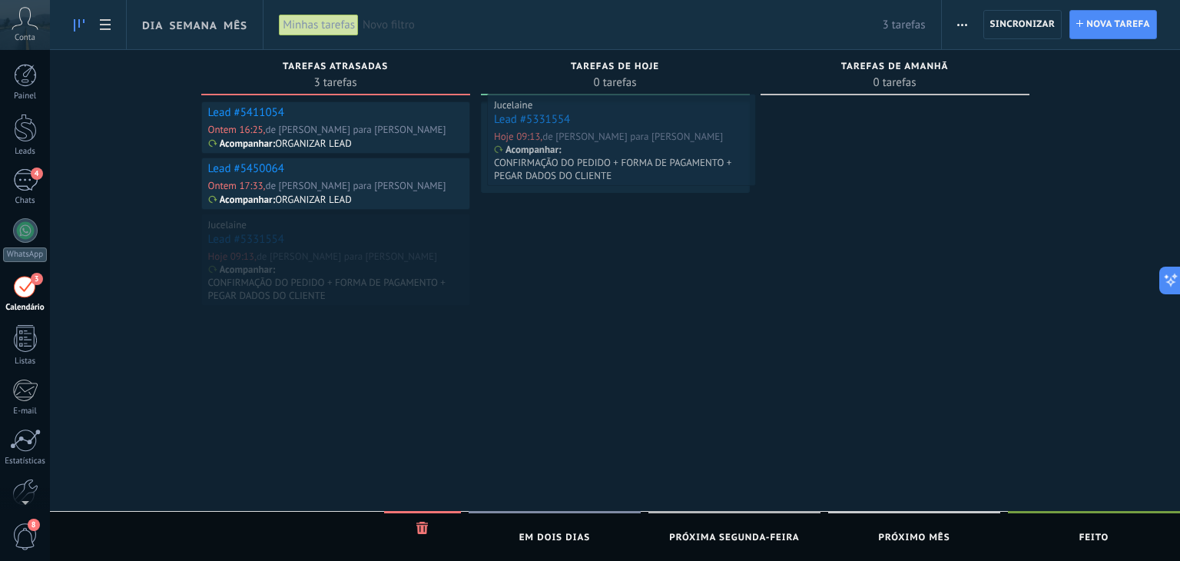
drag, startPoint x: 323, startPoint y: 234, endPoint x: 615, endPoint y: 115, distance: 315.4
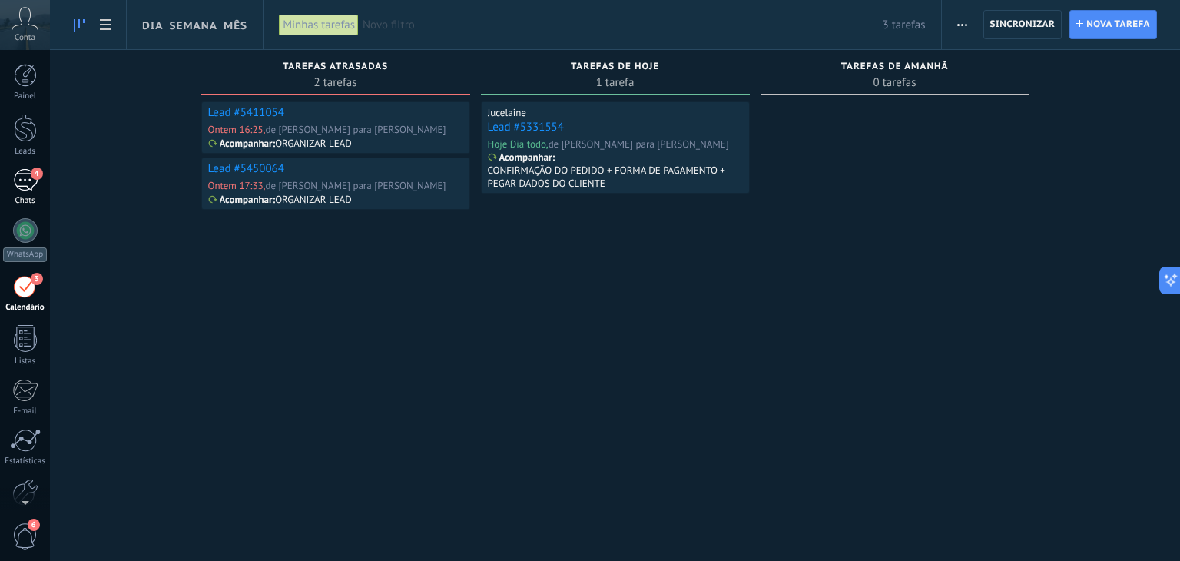
click at [16, 179] on div "4" at bounding box center [25, 180] width 25 height 22
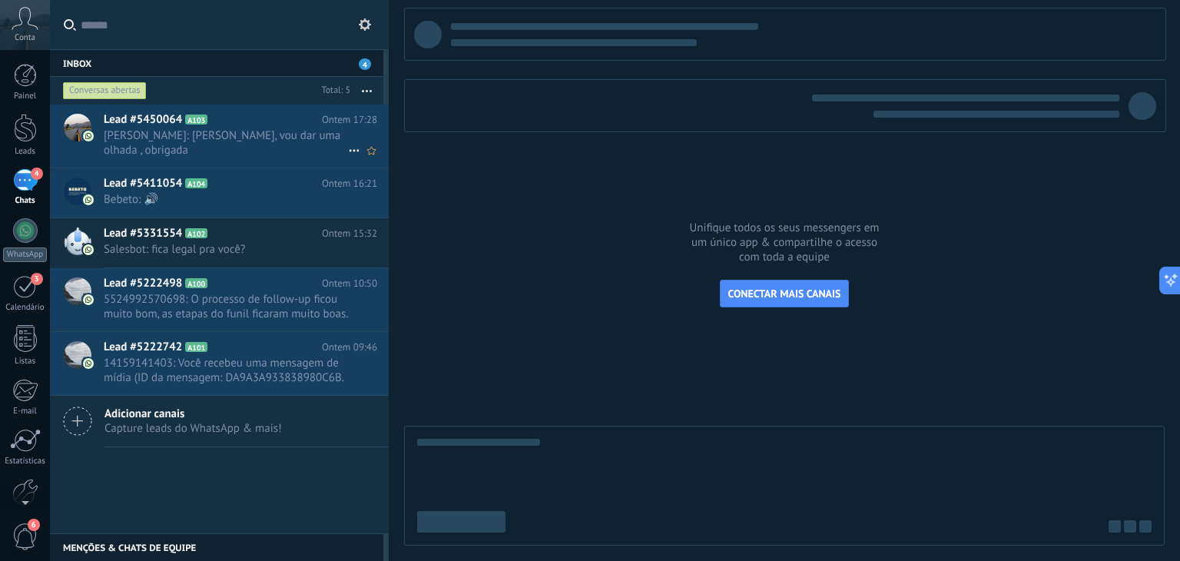
click at [211, 134] on span "[PERSON_NAME]: [PERSON_NAME], vou dar uma olhada , obrigada" at bounding box center [226, 142] width 244 height 29
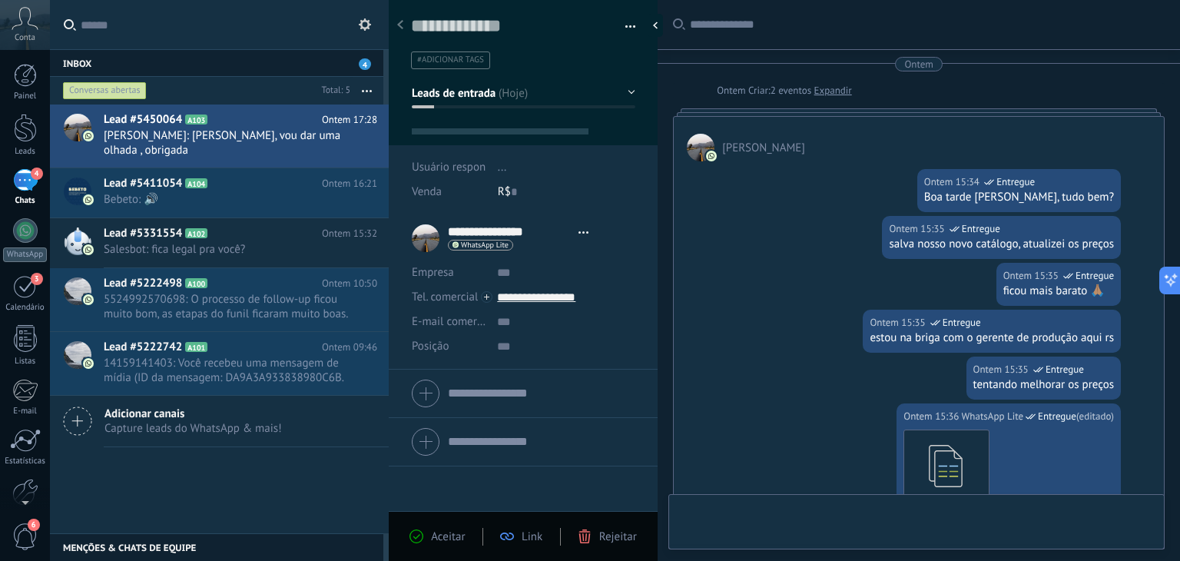
type textarea "**********"
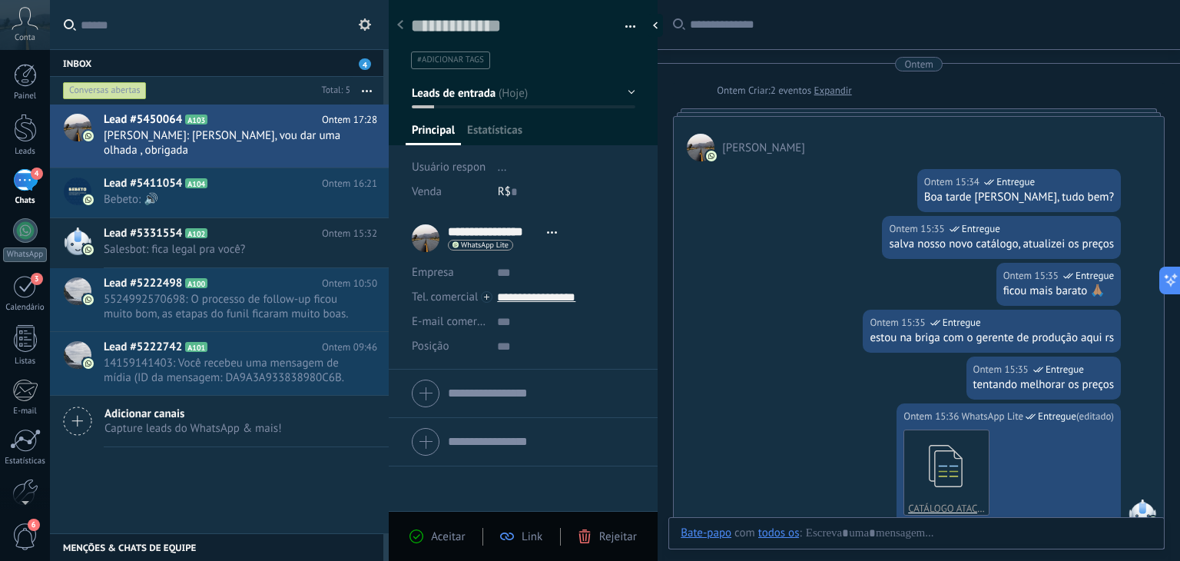
scroll to position [22, 0]
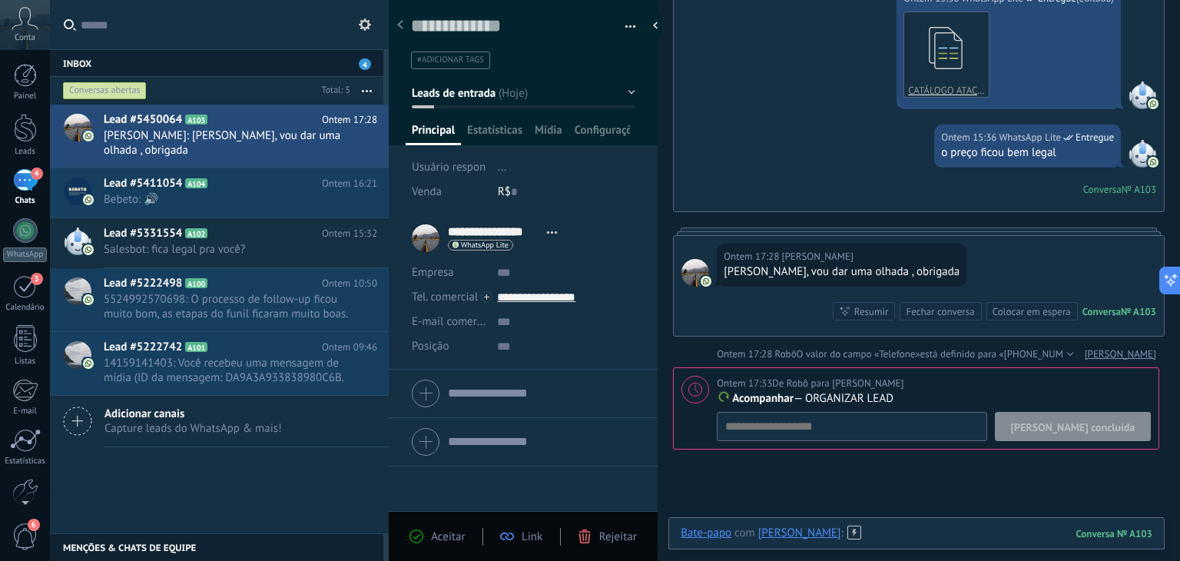
click at [895, 533] on div at bounding box center [917, 549] width 472 height 46
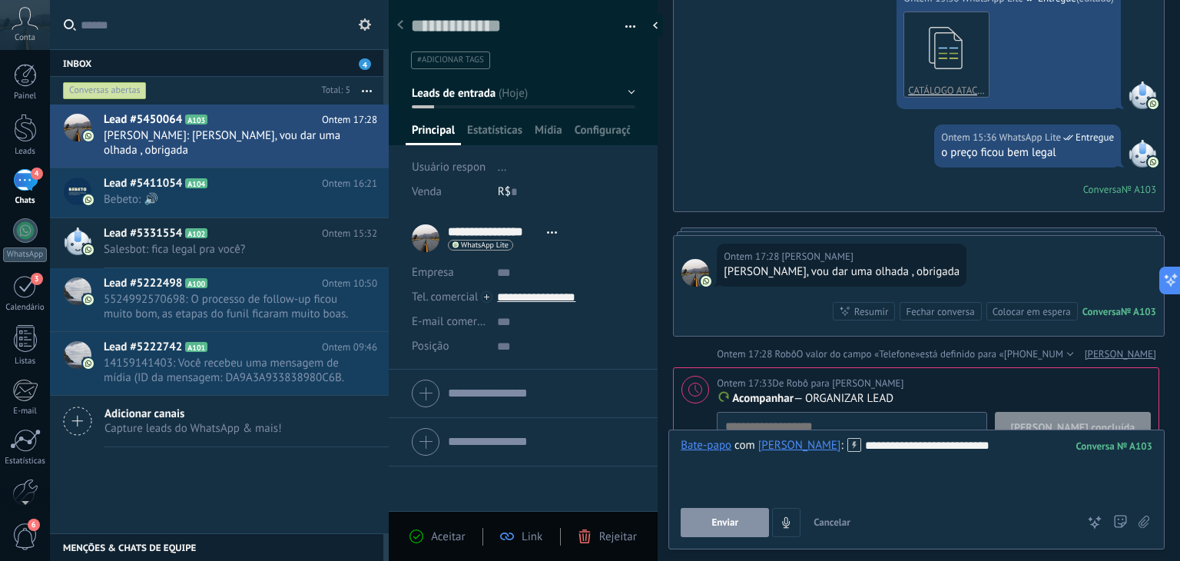
click at [726, 519] on span "Enviar" at bounding box center [725, 522] width 27 height 11
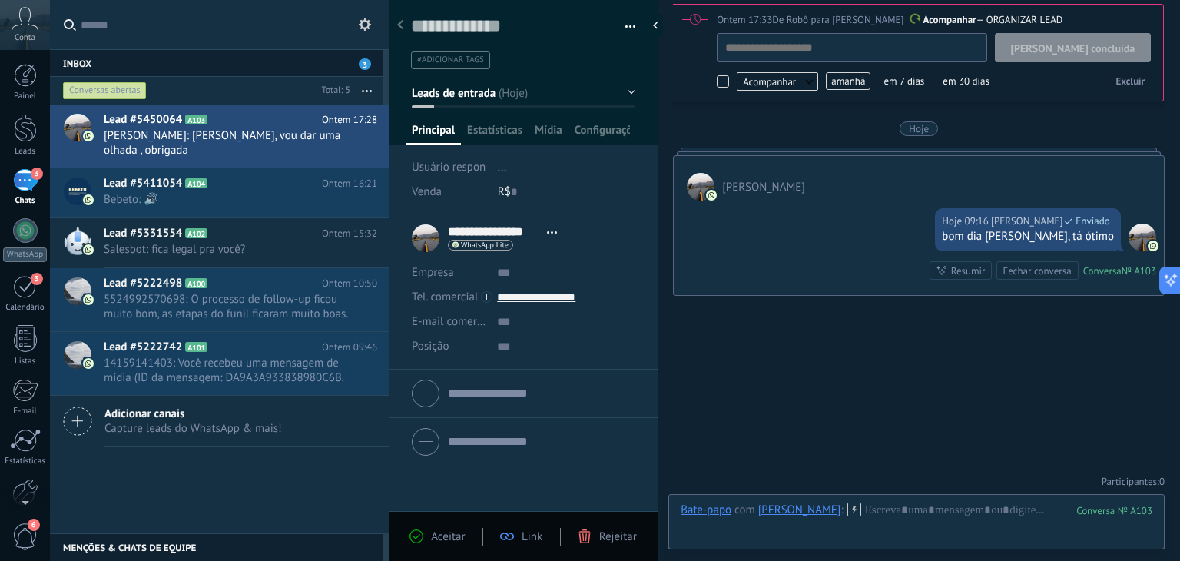
scroll to position [15, 0]
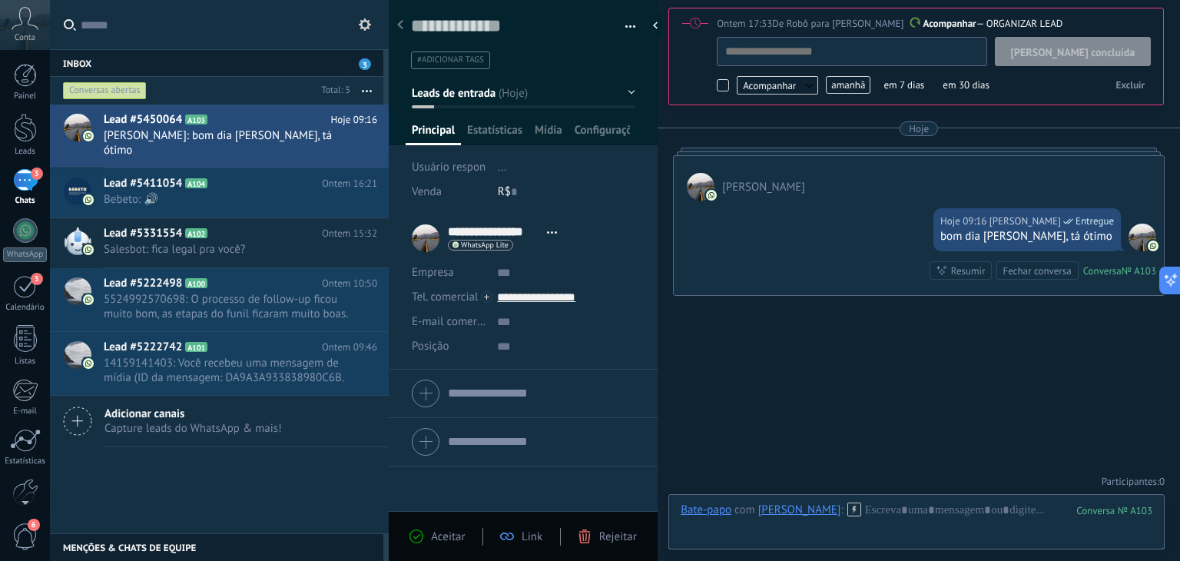
click at [1091, 48] on span "[PERSON_NAME] concluída" at bounding box center [1073, 52] width 124 height 11
type textarea "**********"
